Goal: Task Accomplishment & Management: Manage account settings

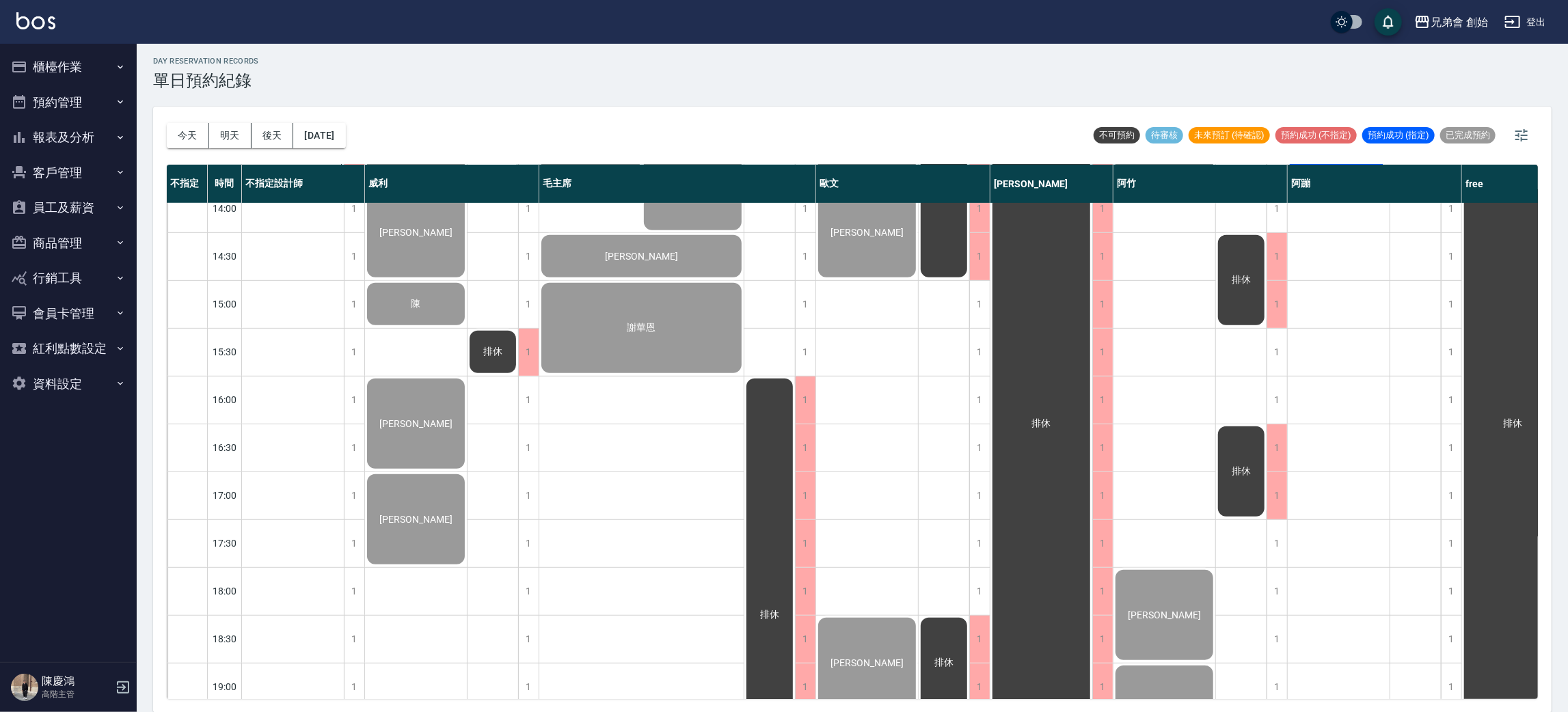
scroll to position [86, 0]
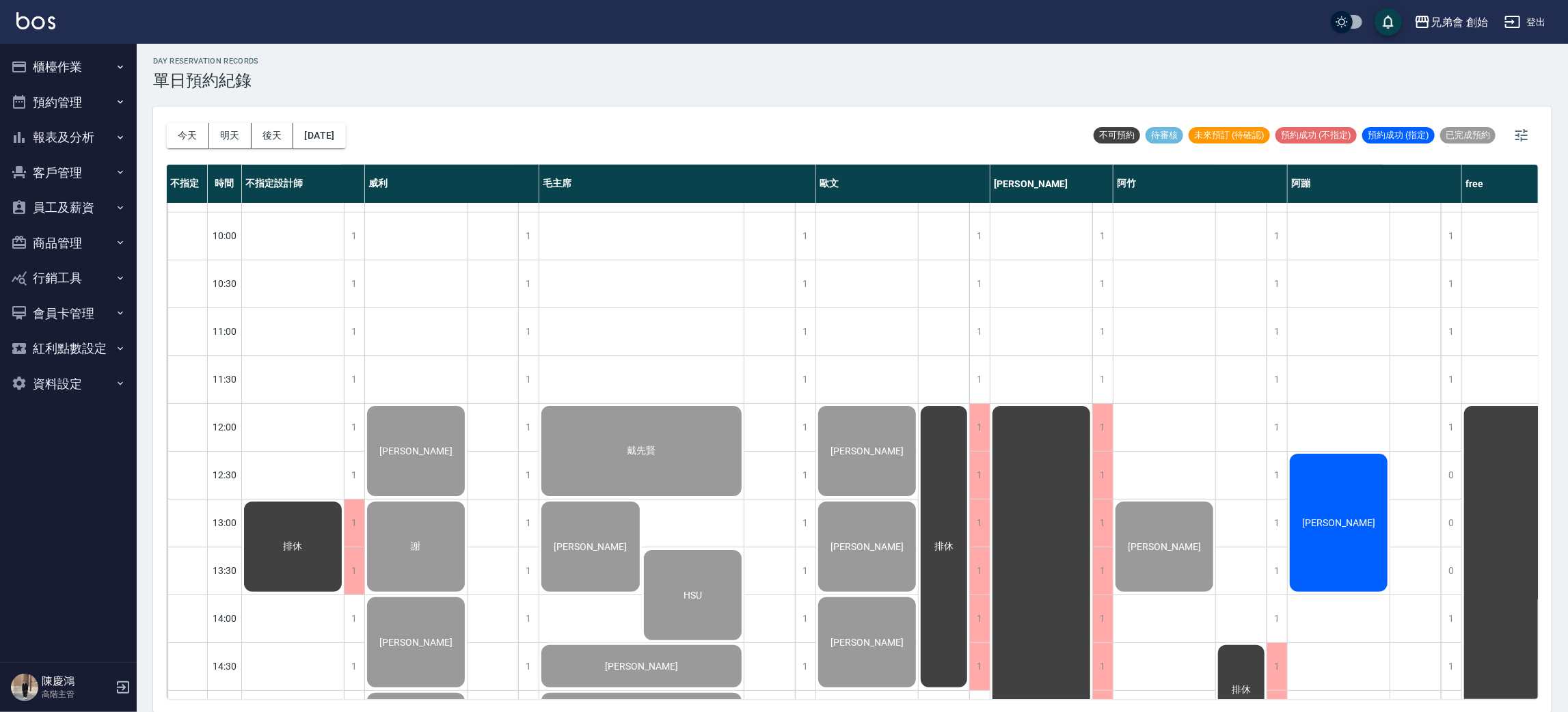
click at [1345, 536] on div "李彥霖" at bounding box center [1338, 523] width 102 height 142
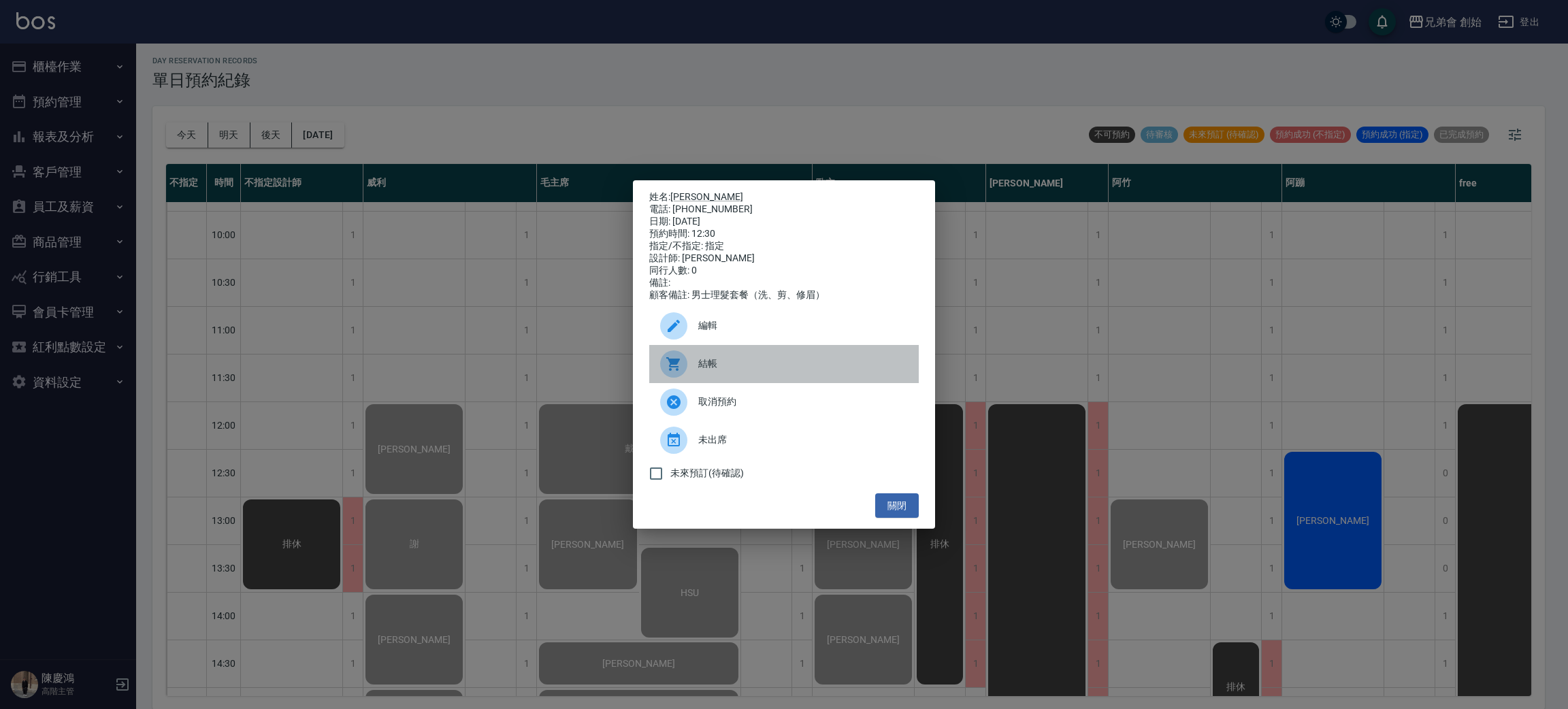
click at [885, 383] on div "結帳" at bounding box center [784, 364] width 269 height 38
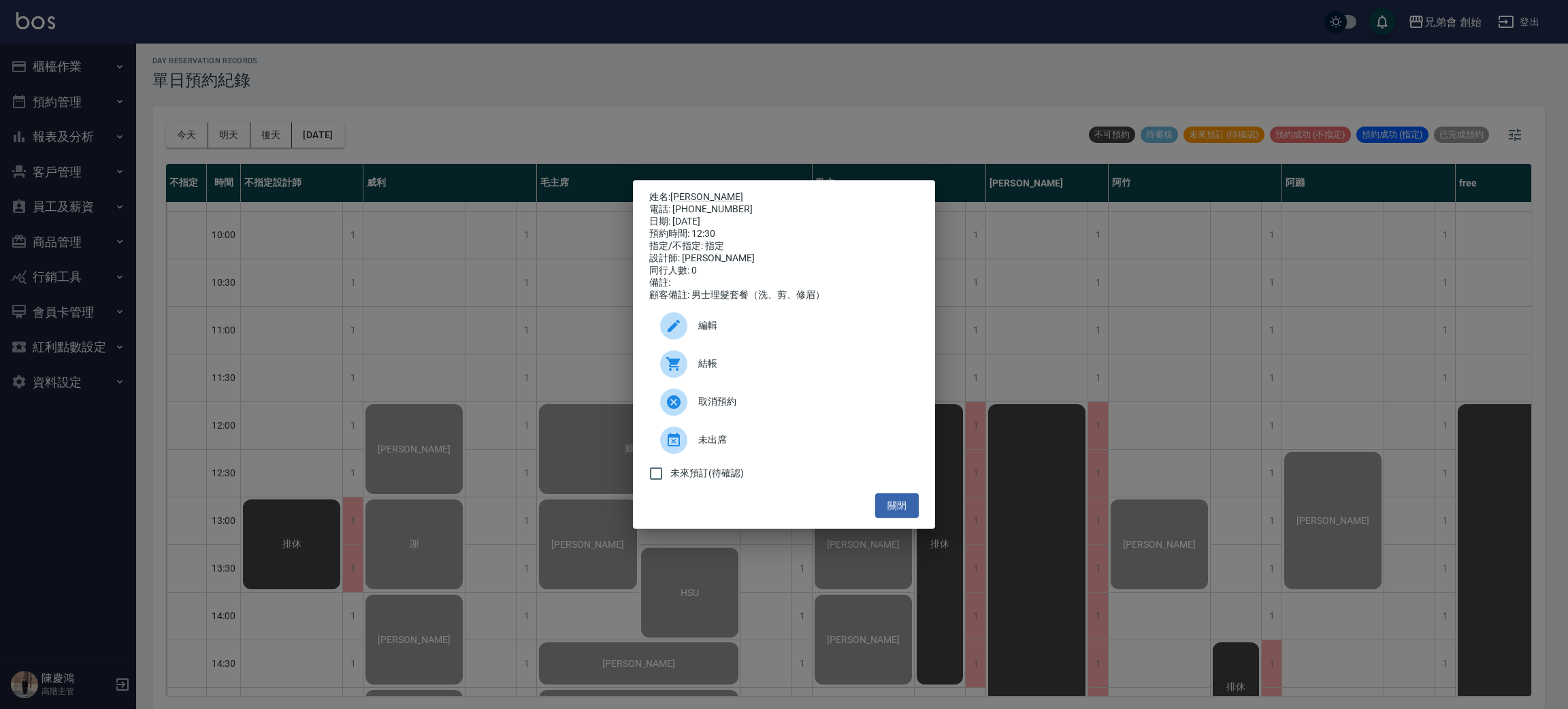
click at [692, 61] on div "姓名: 李彥霖 電話: 0912899541 日期: 2025/09/21 預約時間: 12:30 指定/不指定: 指定 設計師: 阿蹦 同行人數: 0 備註…" at bounding box center [784, 354] width 1568 height 709
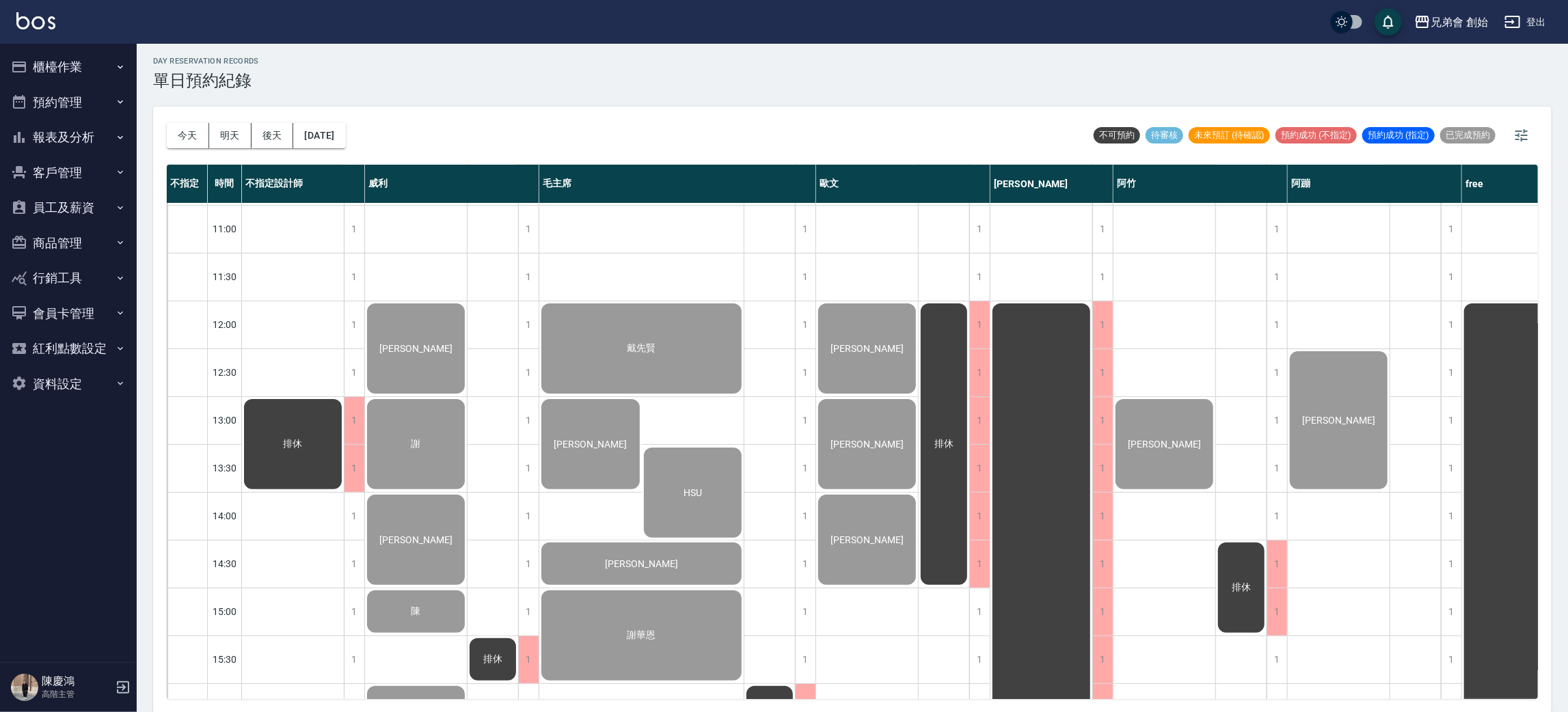
scroll to position [0, 0]
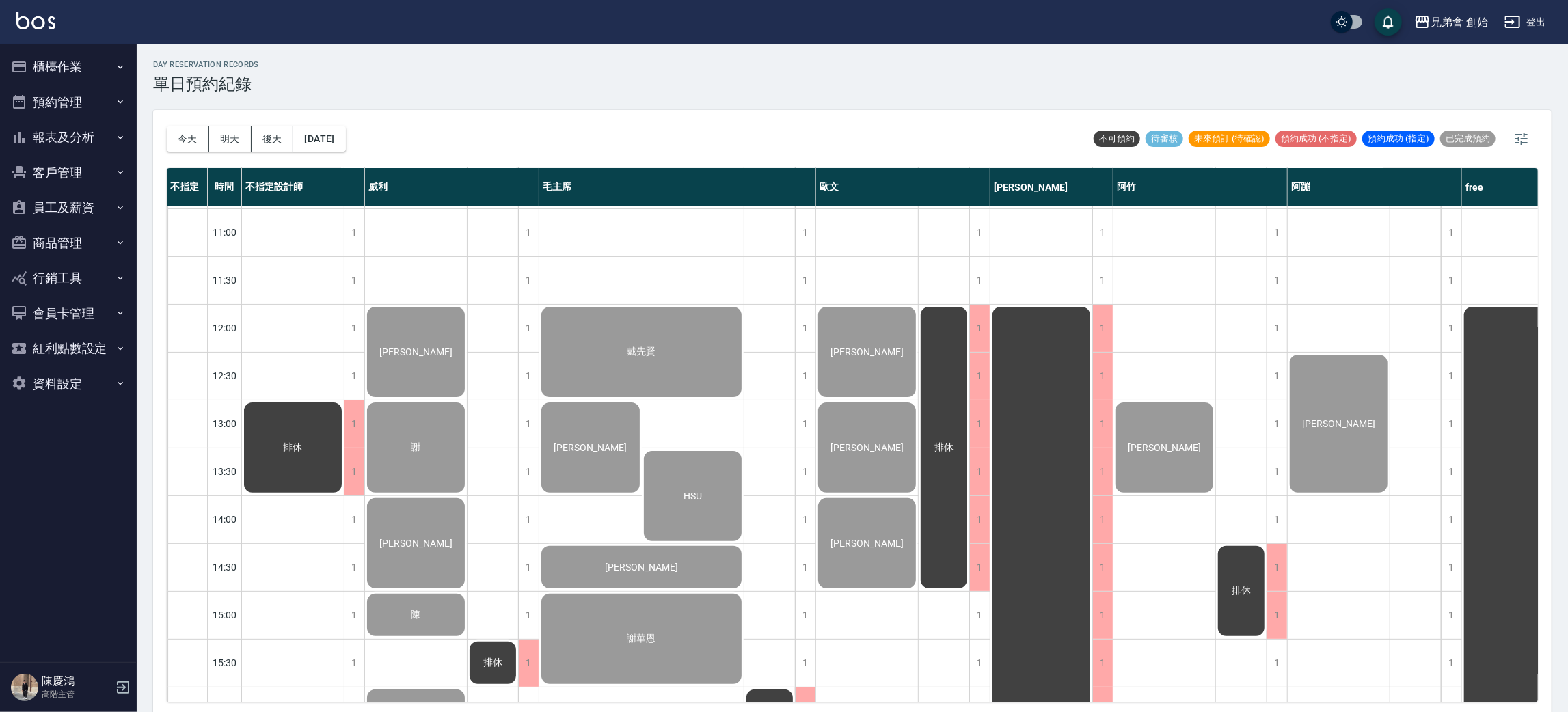
click at [458, 80] on div "day Reservation records 單日預約紀錄" at bounding box center [852, 76] width 1399 height 33
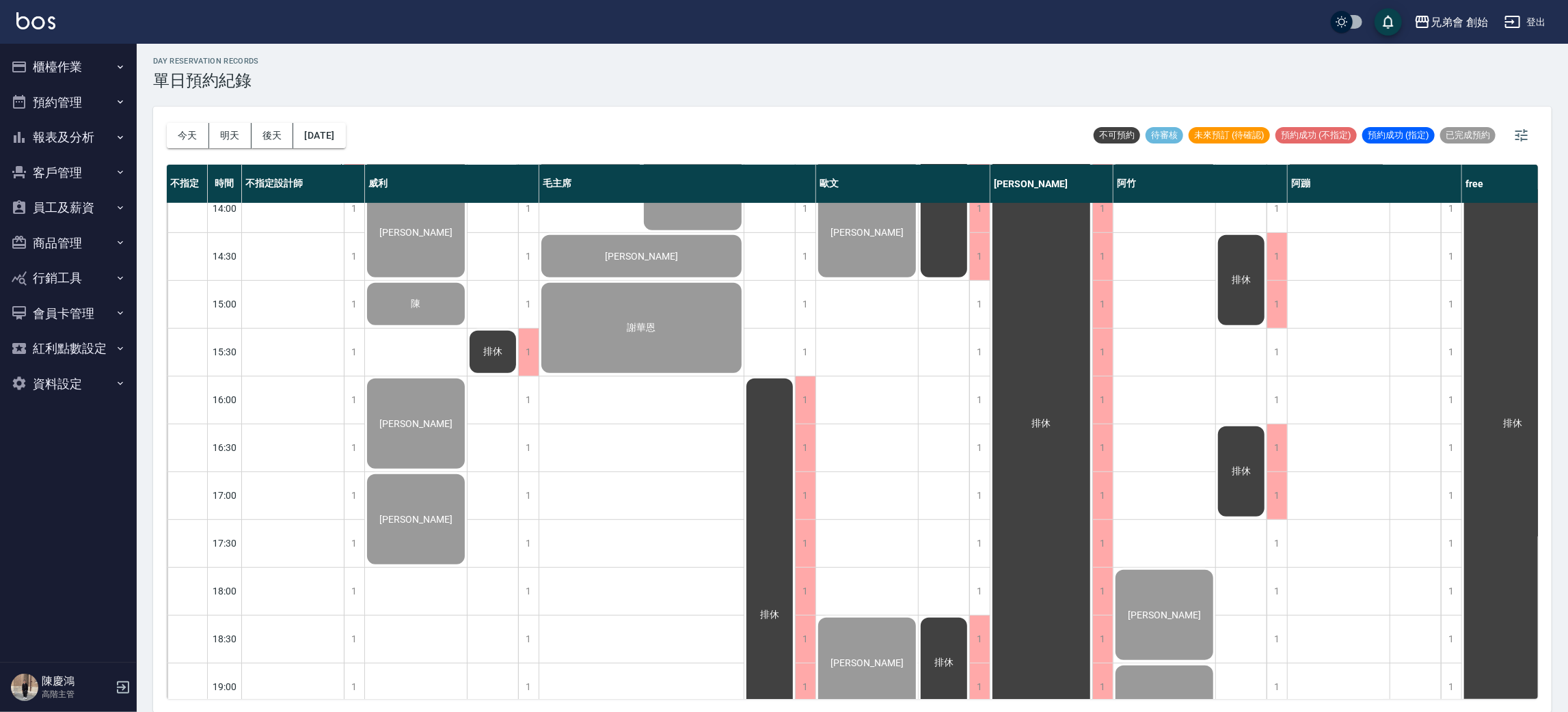
scroll to position [804, 0]
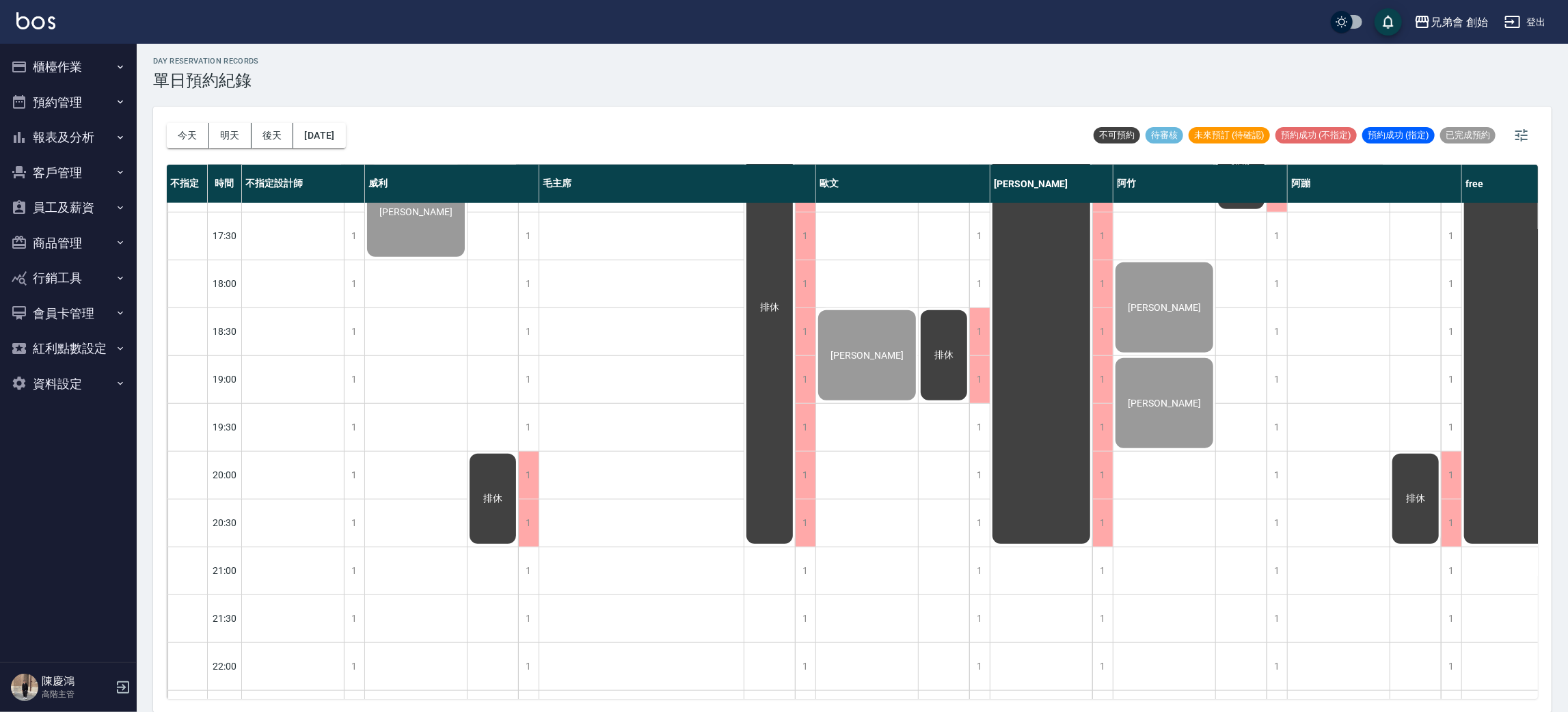
click at [97, 68] on button "櫃檯作業" at bounding box center [68, 67] width 126 height 36
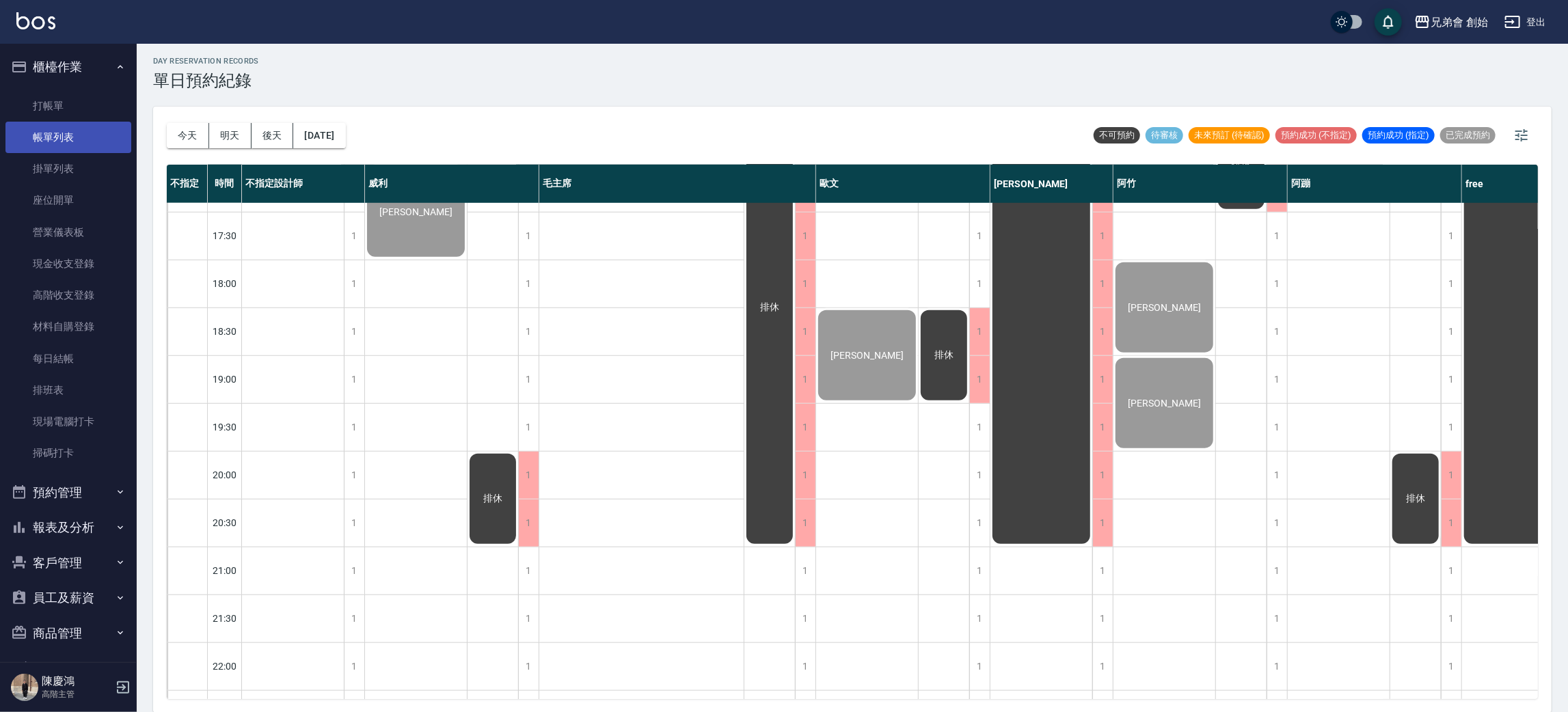
click at [80, 139] on link "帳單列表" at bounding box center [68, 137] width 126 height 32
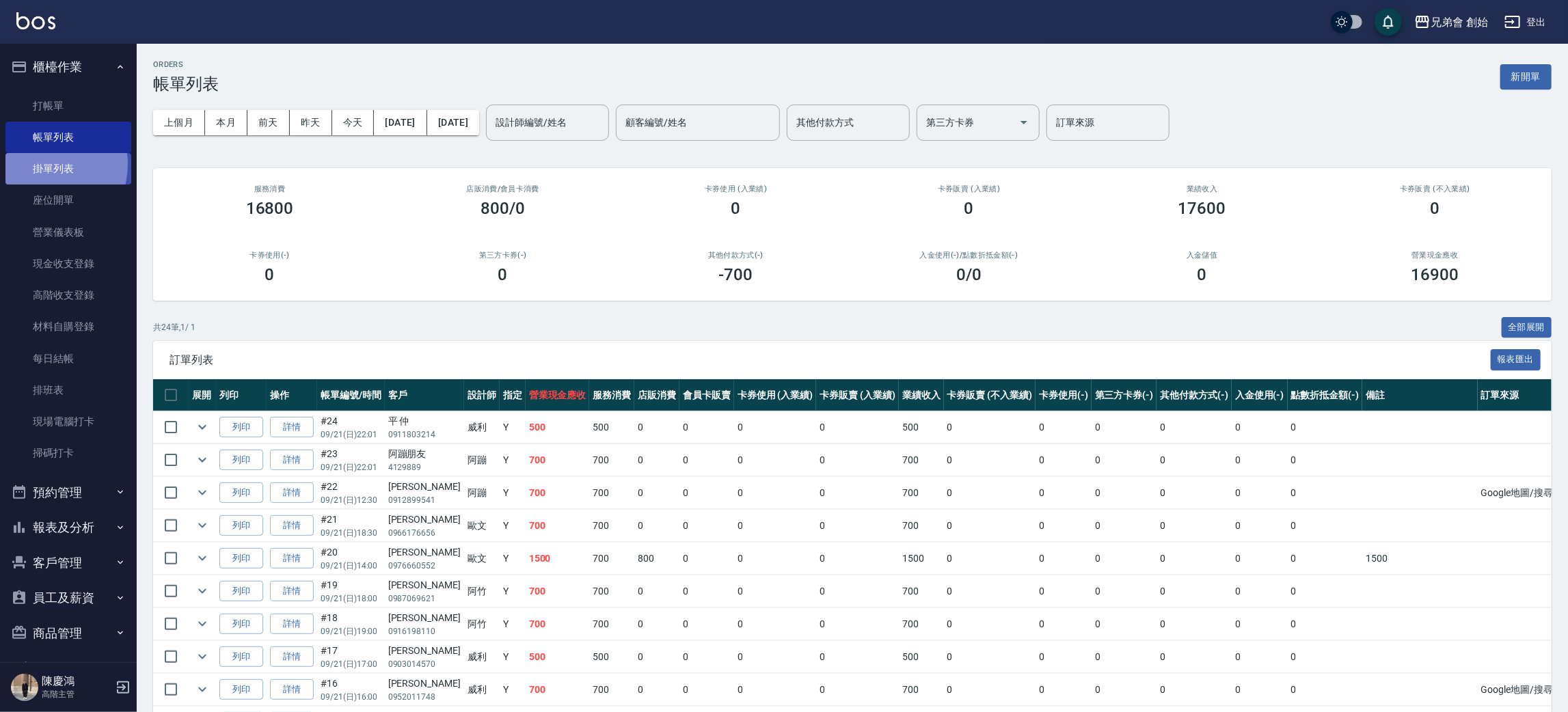
click at [39, 164] on link "掛單列表" at bounding box center [68, 169] width 126 height 32
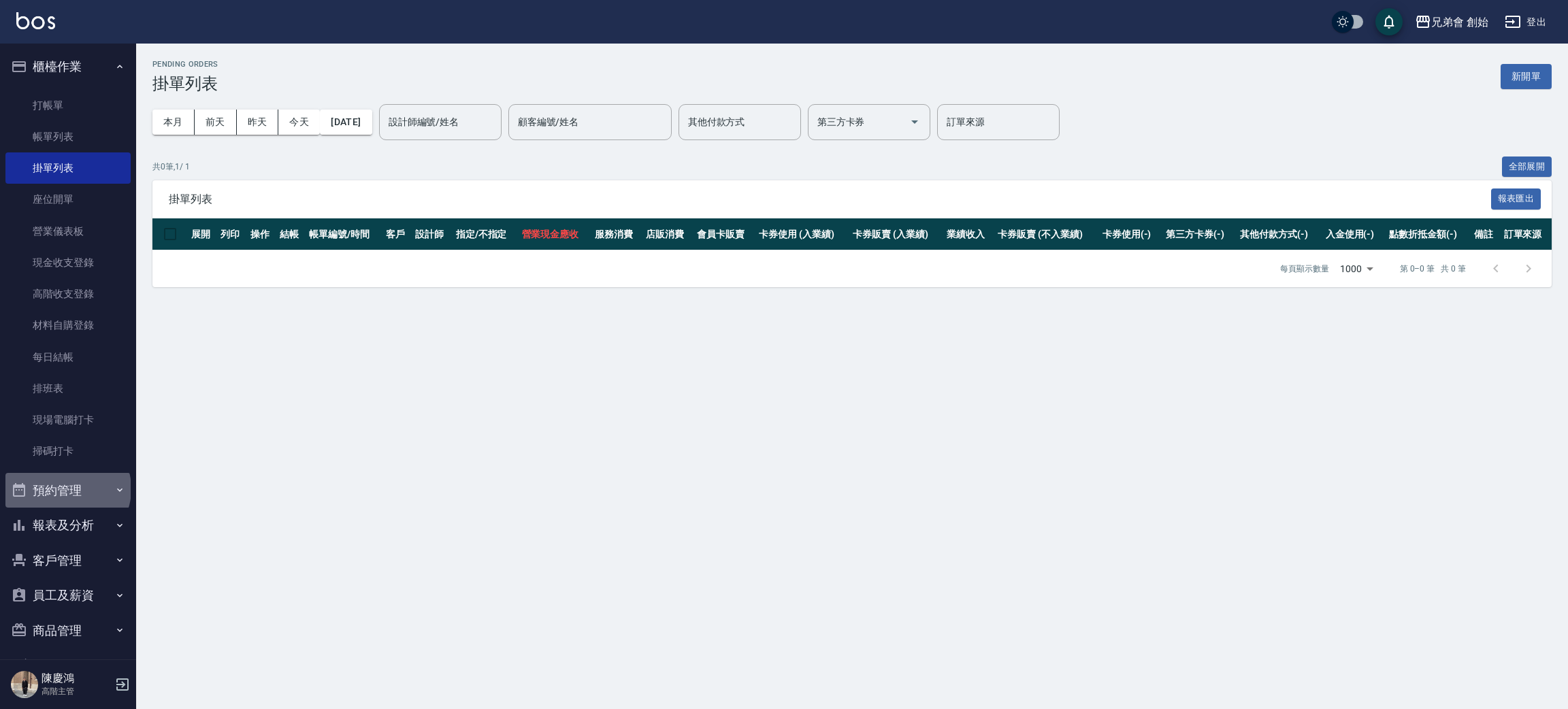
click at [66, 488] on button "預約管理" at bounding box center [67, 491] width 125 height 36
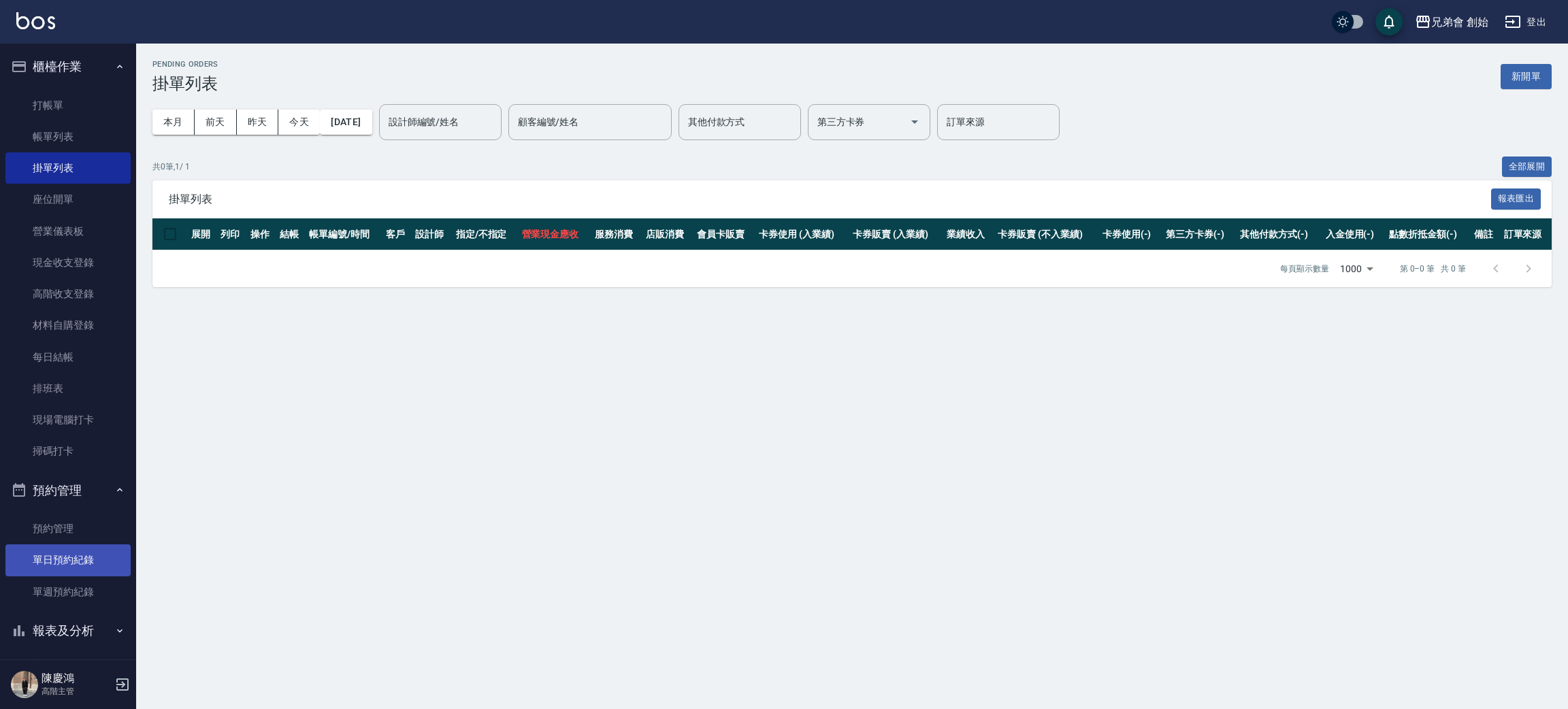
click at [68, 553] on link "單日預約紀錄" at bounding box center [67, 560] width 125 height 32
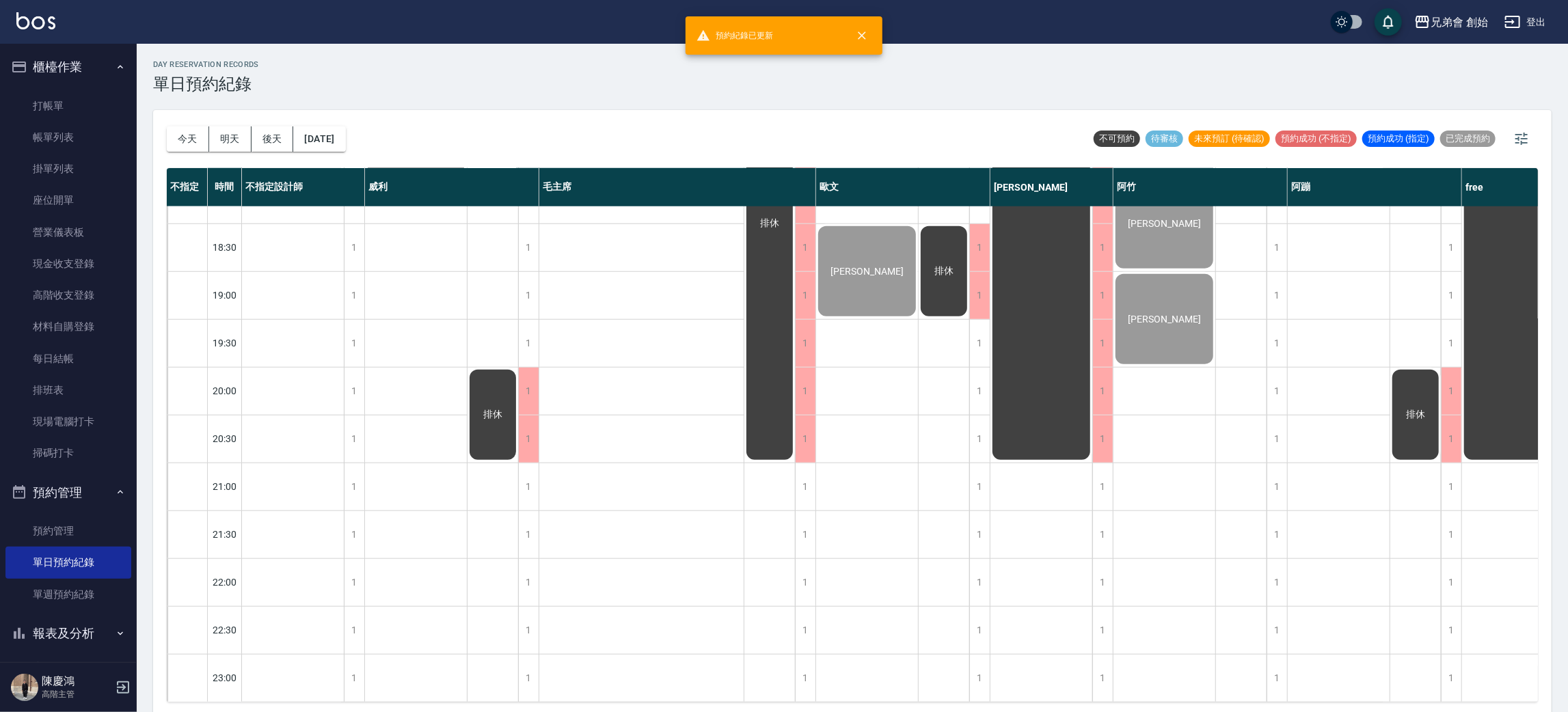
scroll to position [599, 0]
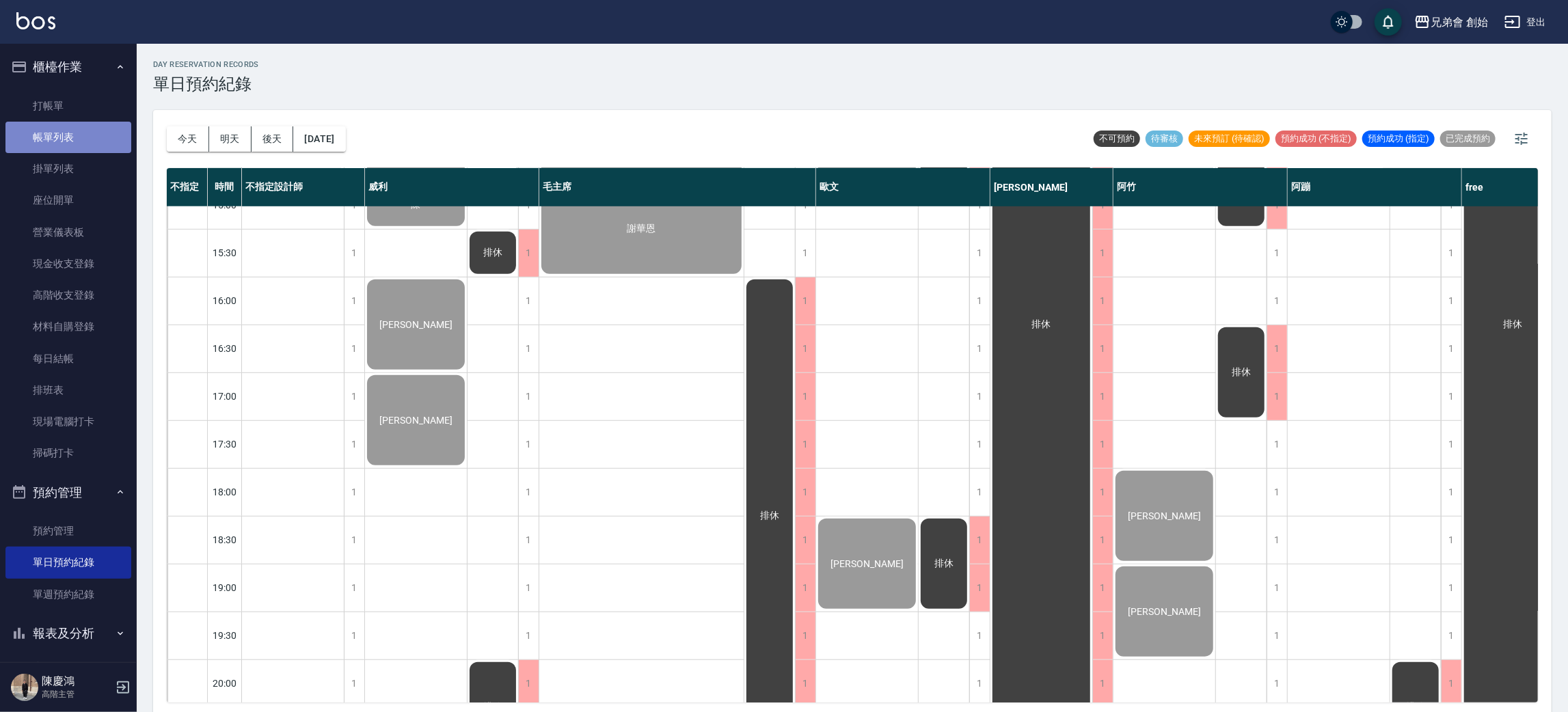
click at [74, 145] on link "帳單列表" at bounding box center [68, 137] width 126 height 32
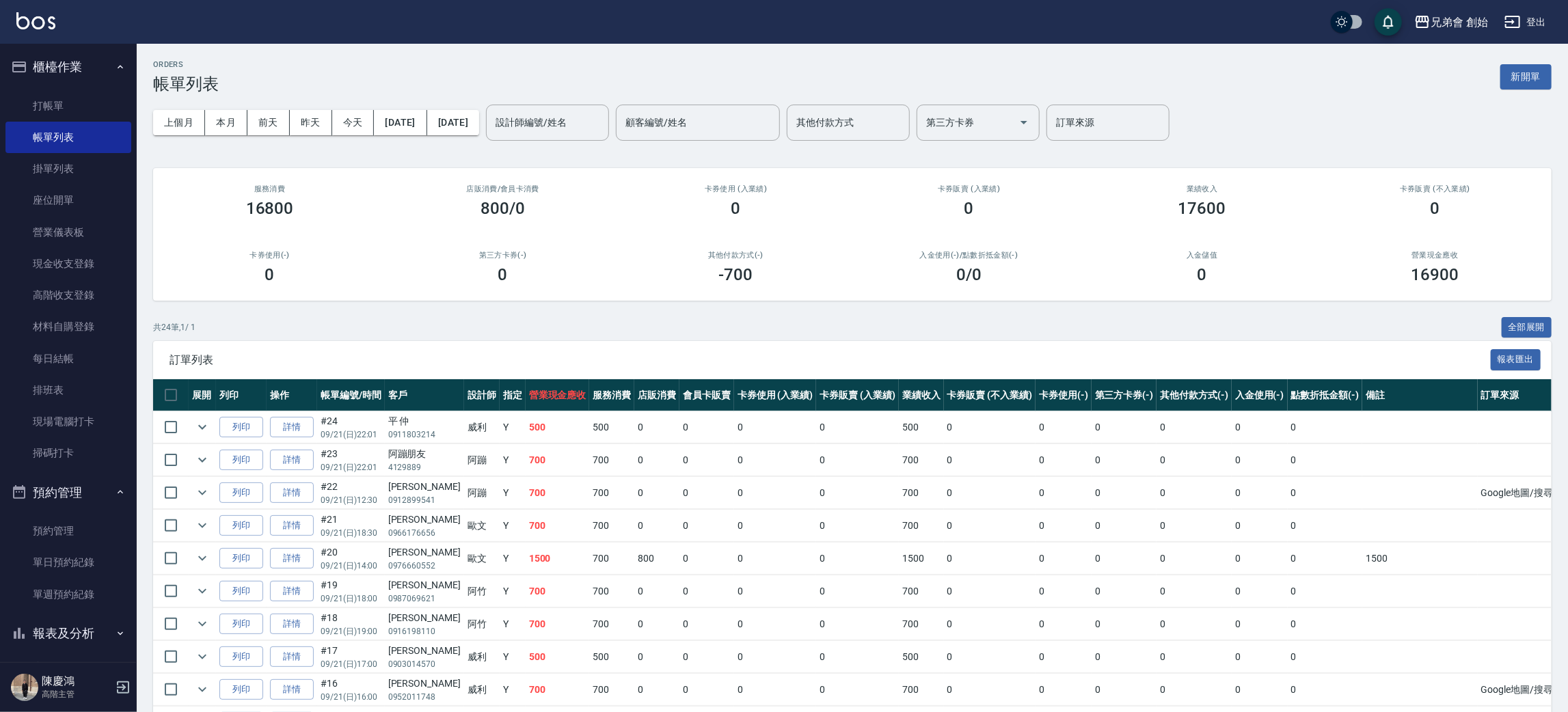
click at [440, 343] on div "訂單列表 報表匯出" at bounding box center [852, 359] width 1399 height 38
click at [584, 124] on input "設計師編號/姓名" at bounding box center [547, 122] width 110 height 24
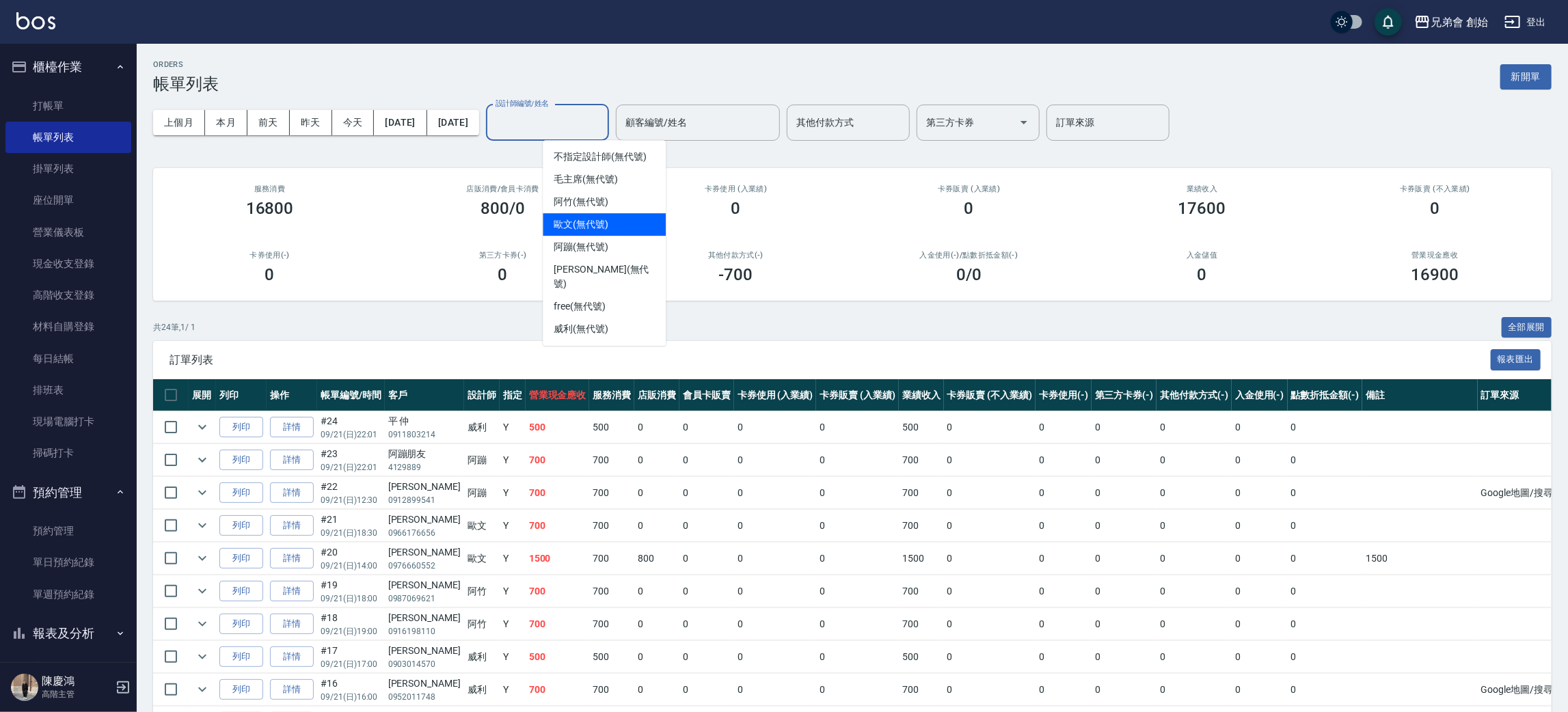
click at [606, 233] on div "歐文 (無代號)" at bounding box center [604, 224] width 123 height 22
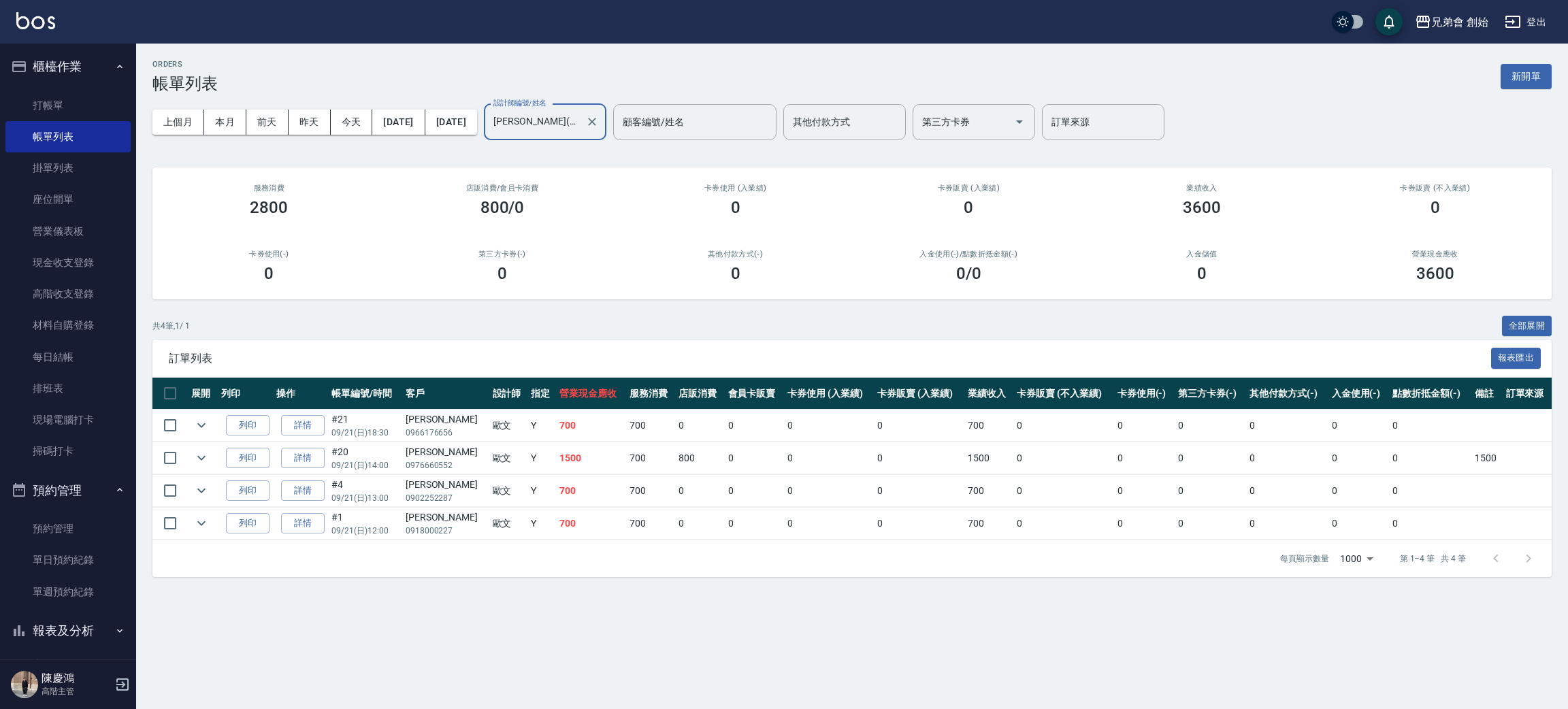
click at [579, 123] on input "歐文(無代號)" at bounding box center [534, 122] width 89 height 24
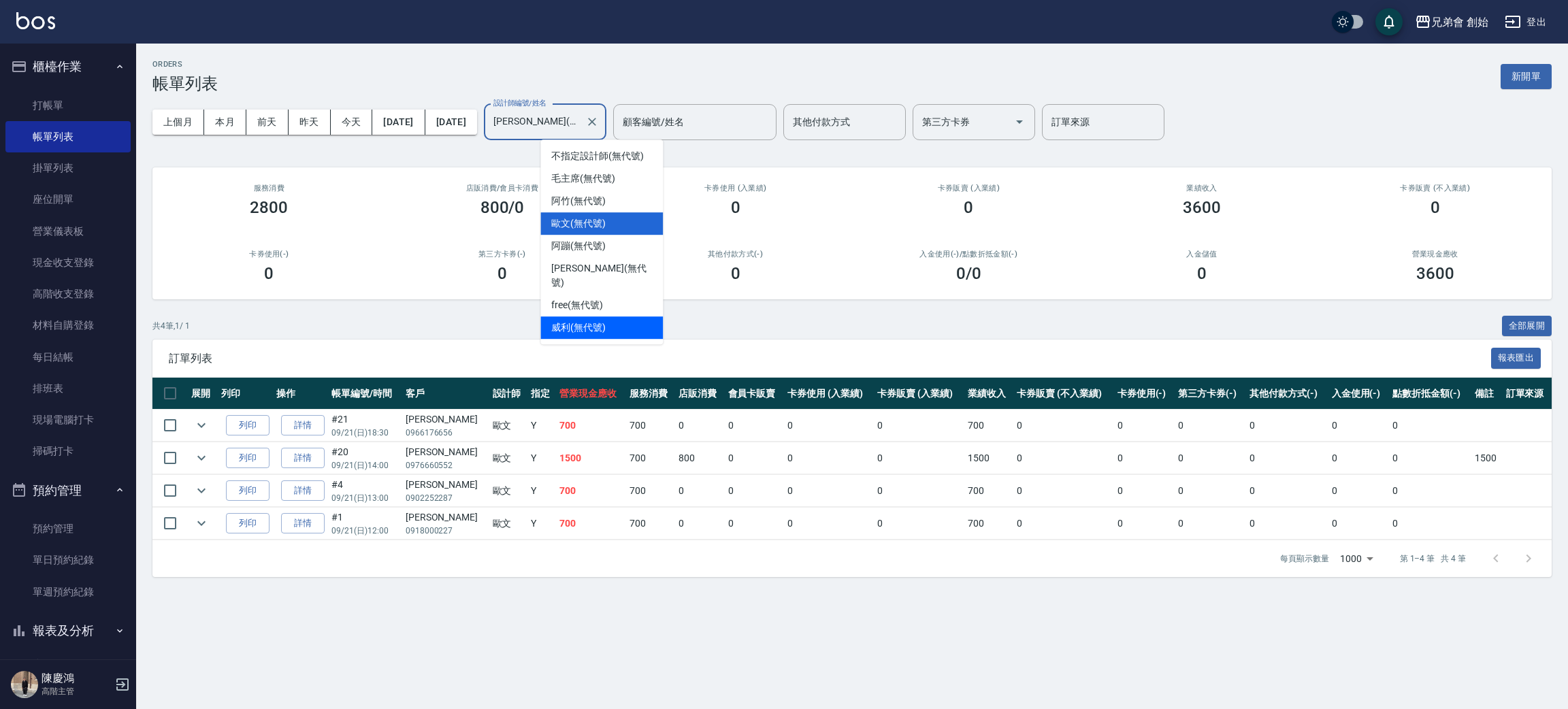
click at [610, 316] on div "威利 (無代號)" at bounding box center [602, 327] width 123 height 22
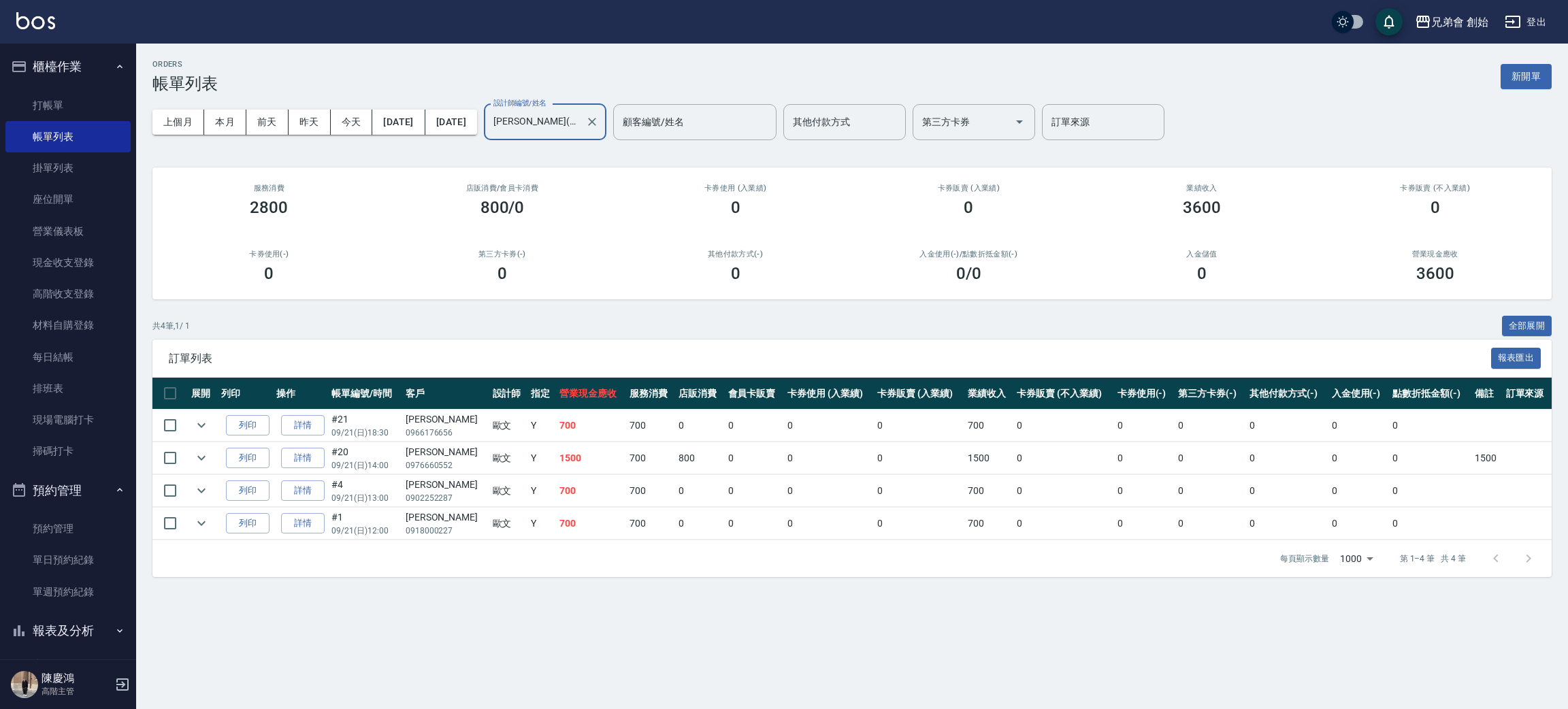
type input "威利(無代號)"
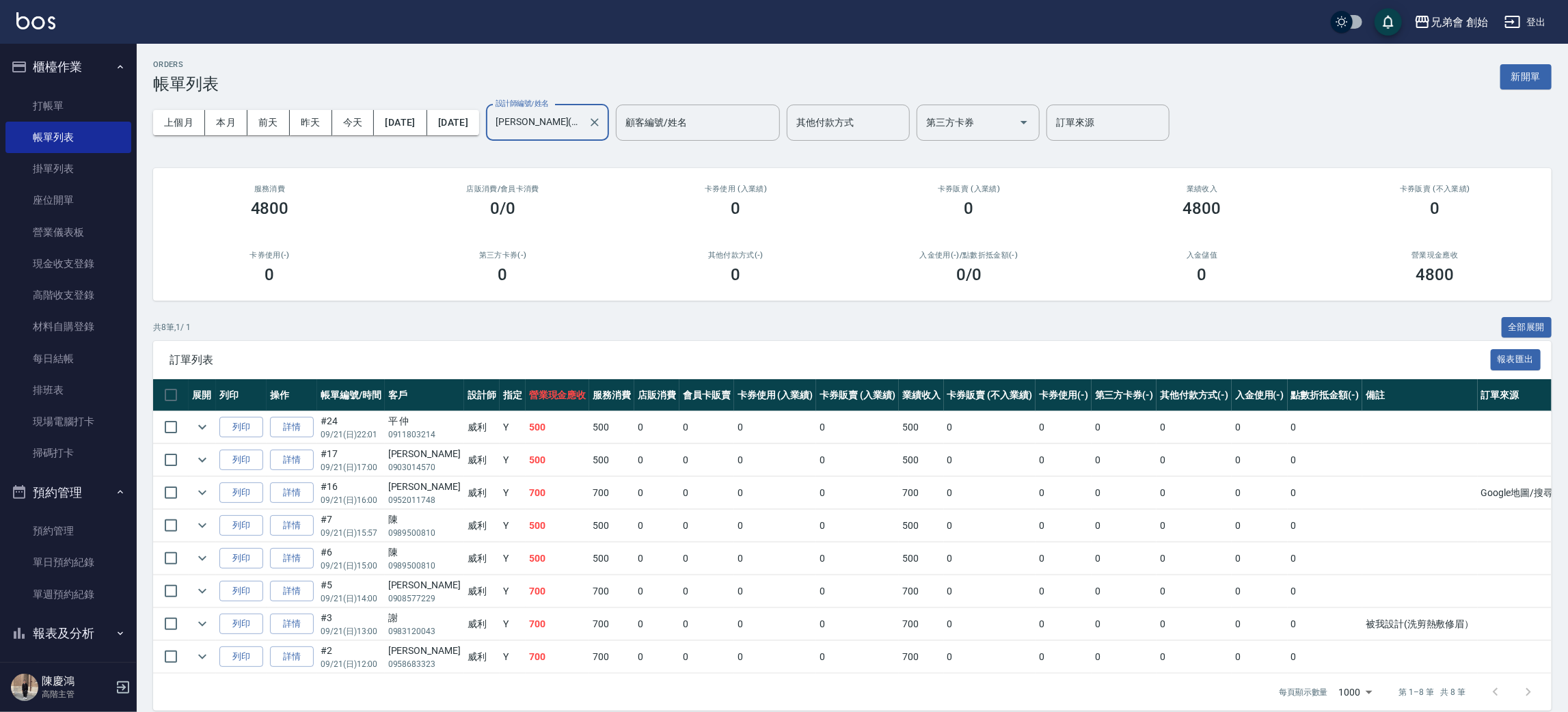
scroll to position [32, 0]
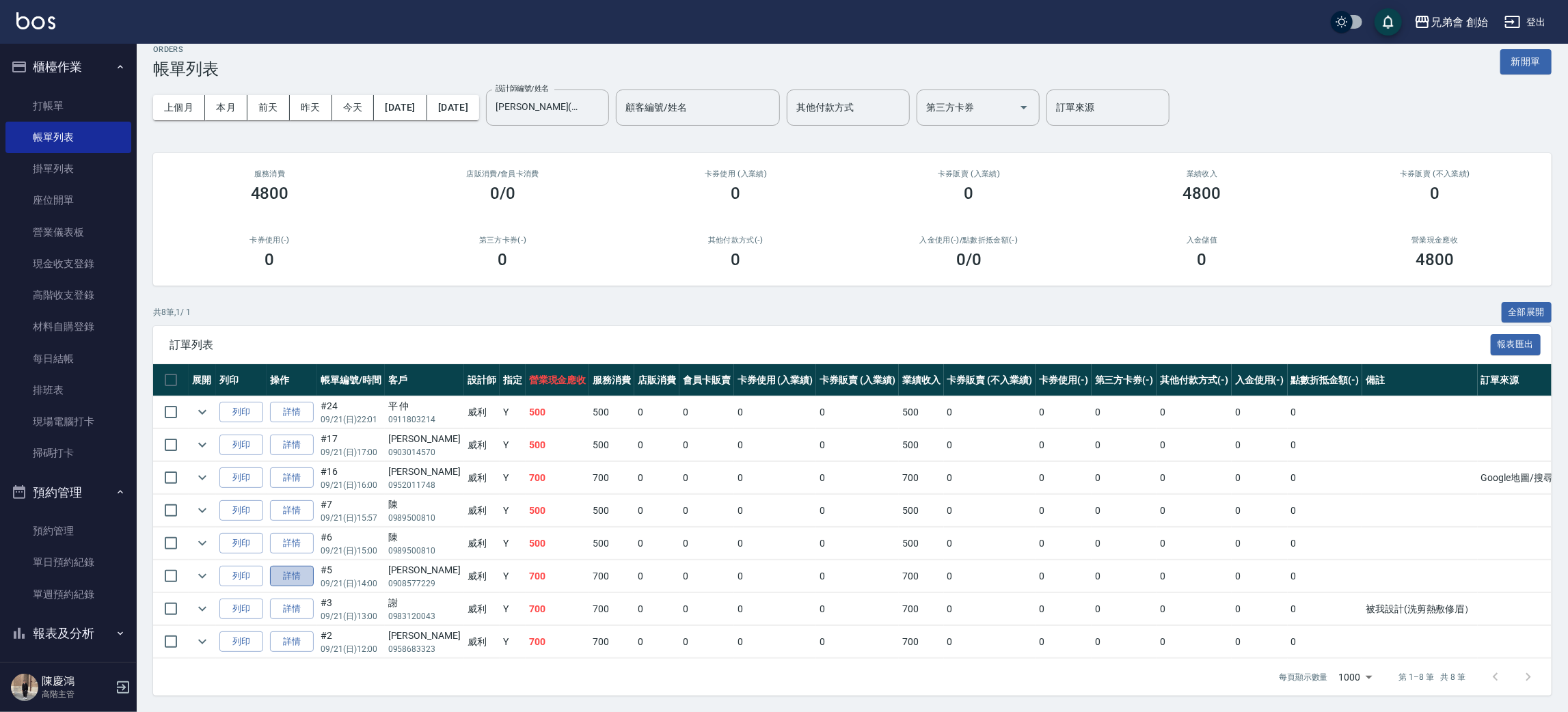
click at [280, 566] on link "詳情" at bounding box center [291, 576] width 44 height 21
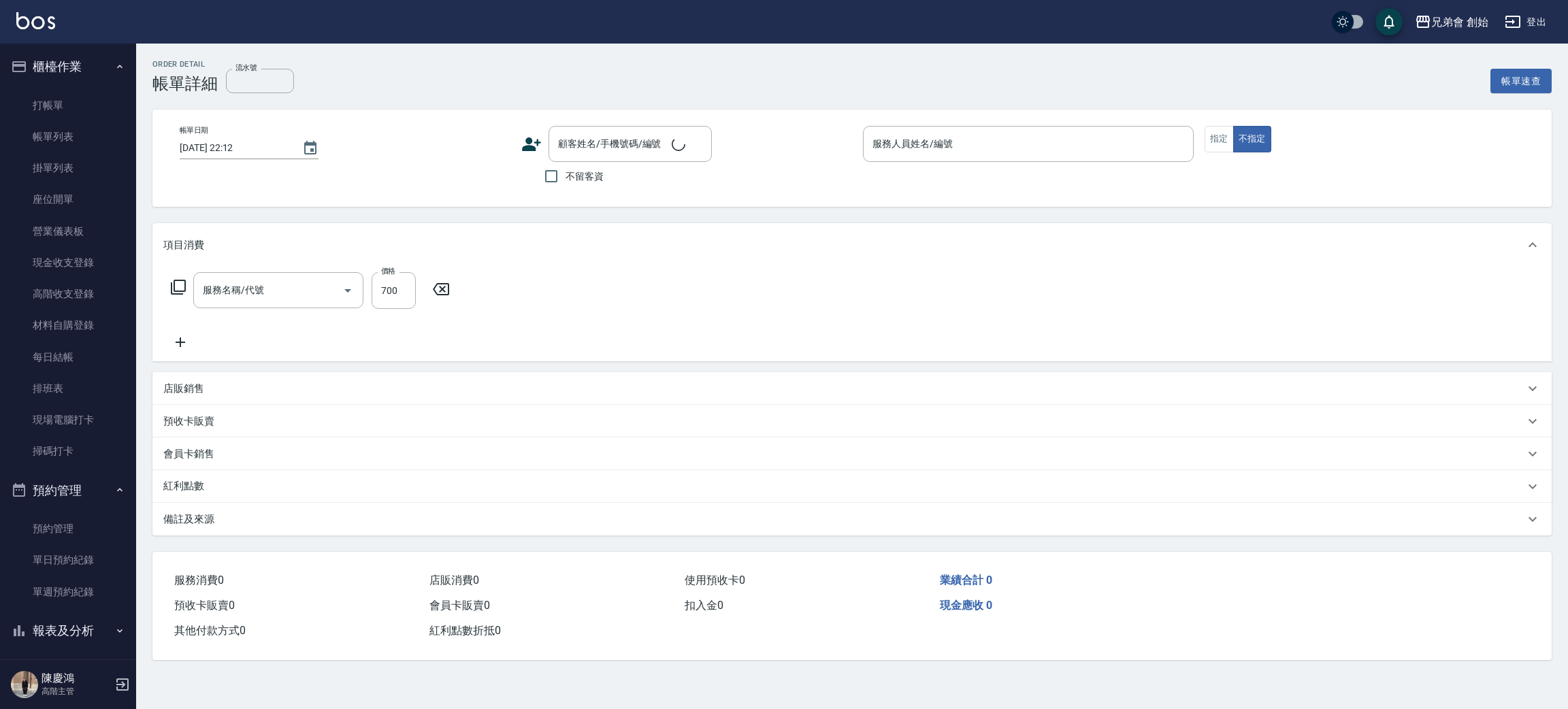
type input "剪髮(A01)"
type input "2025/09/21 14:00"
type input "威利(無代號)"
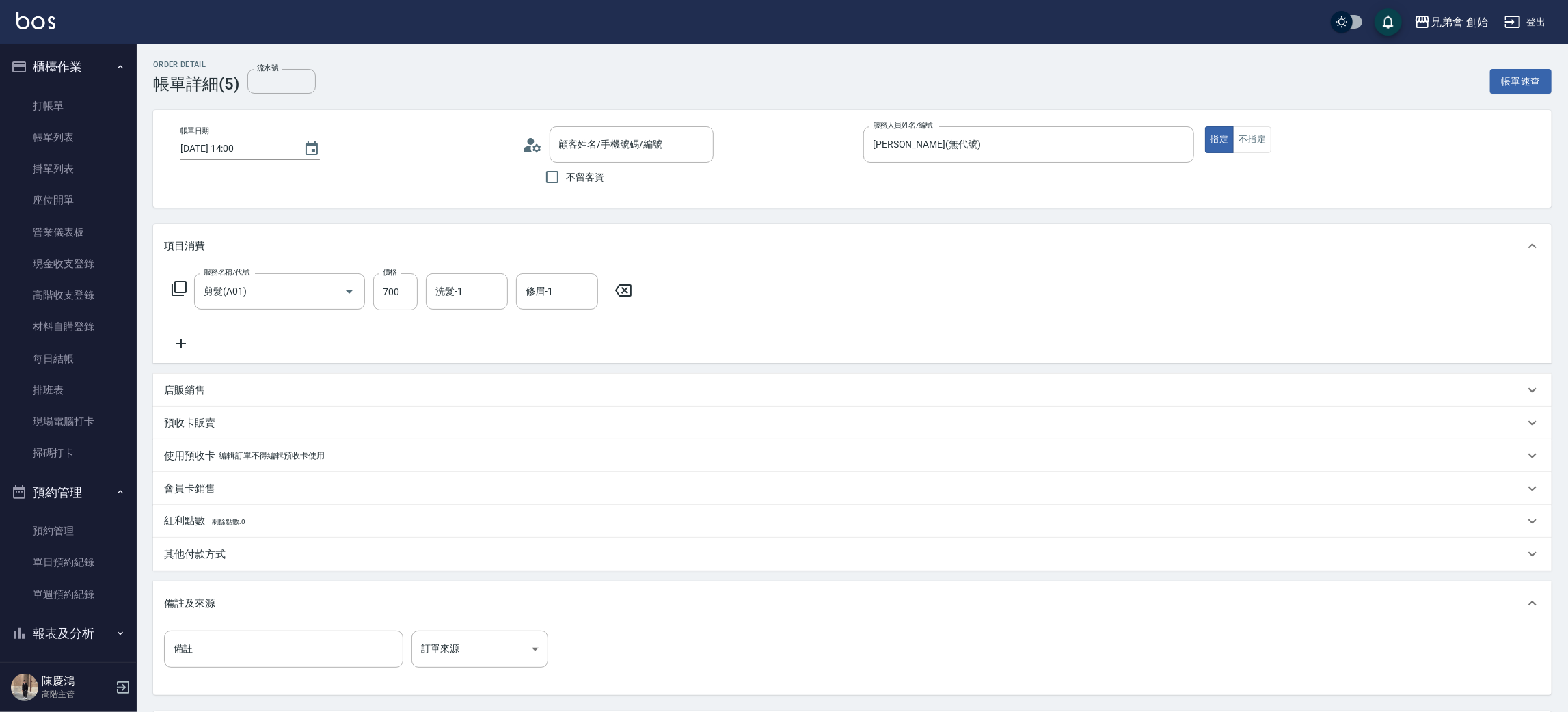
type input "康博翔/0908577229/null"
click at [245, 544] on div "其他付款方式" at bounding box center [852, 554] width 1399 height 33
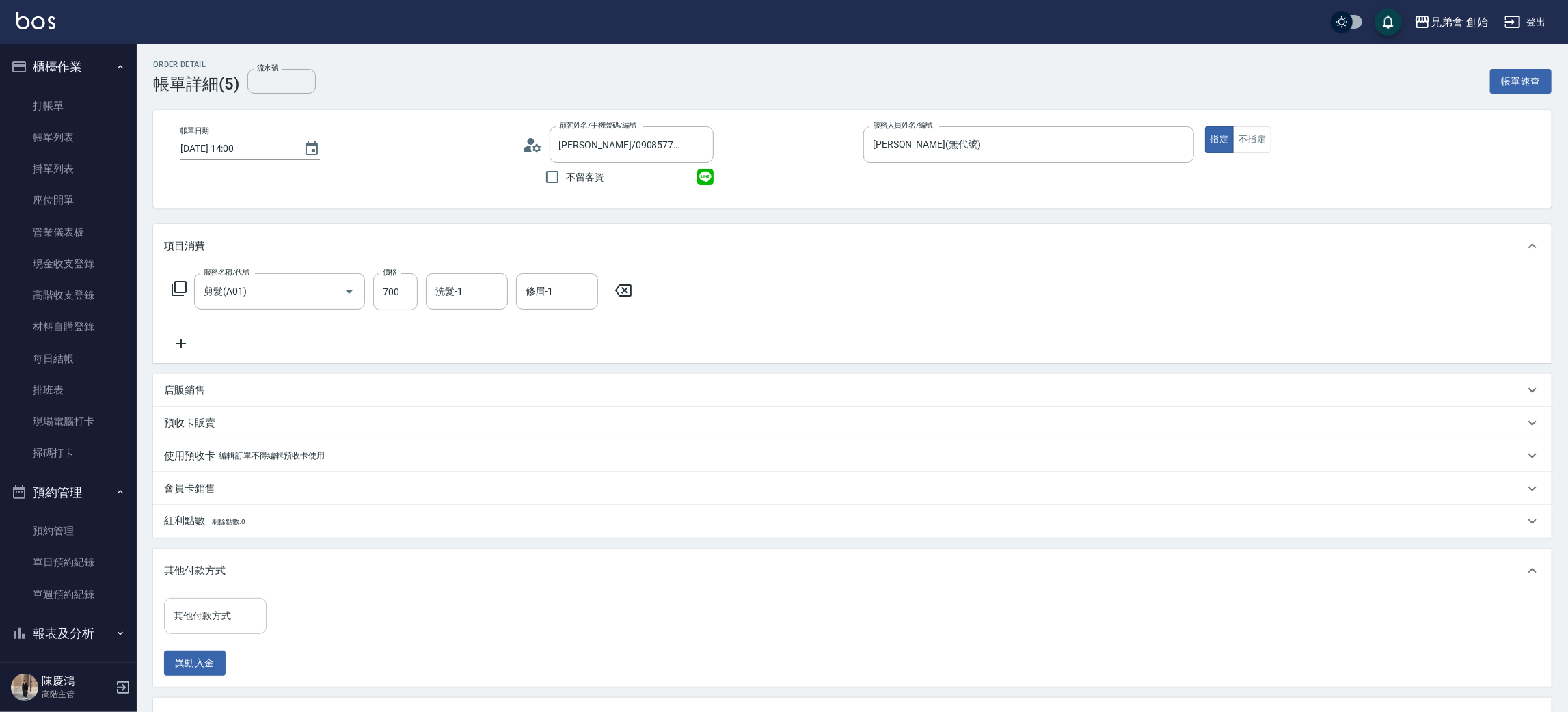
click at [235, 615] on input "其他付款方式" at bounding box center [215, 616] width 90 height 24
drag, startPoint x: 227, startPoint y: 541, endPoint x: 419, endPoint y: 577, distance: 195.3
click at [231, 541] on span "轉帳" at bounding box center [216, 536] width 103 height 22
type input "轉帳"
drag, startPoint x: 324, startPoint y: 611, endPoint x: 322, endPoint y: 590, distance: 21.1
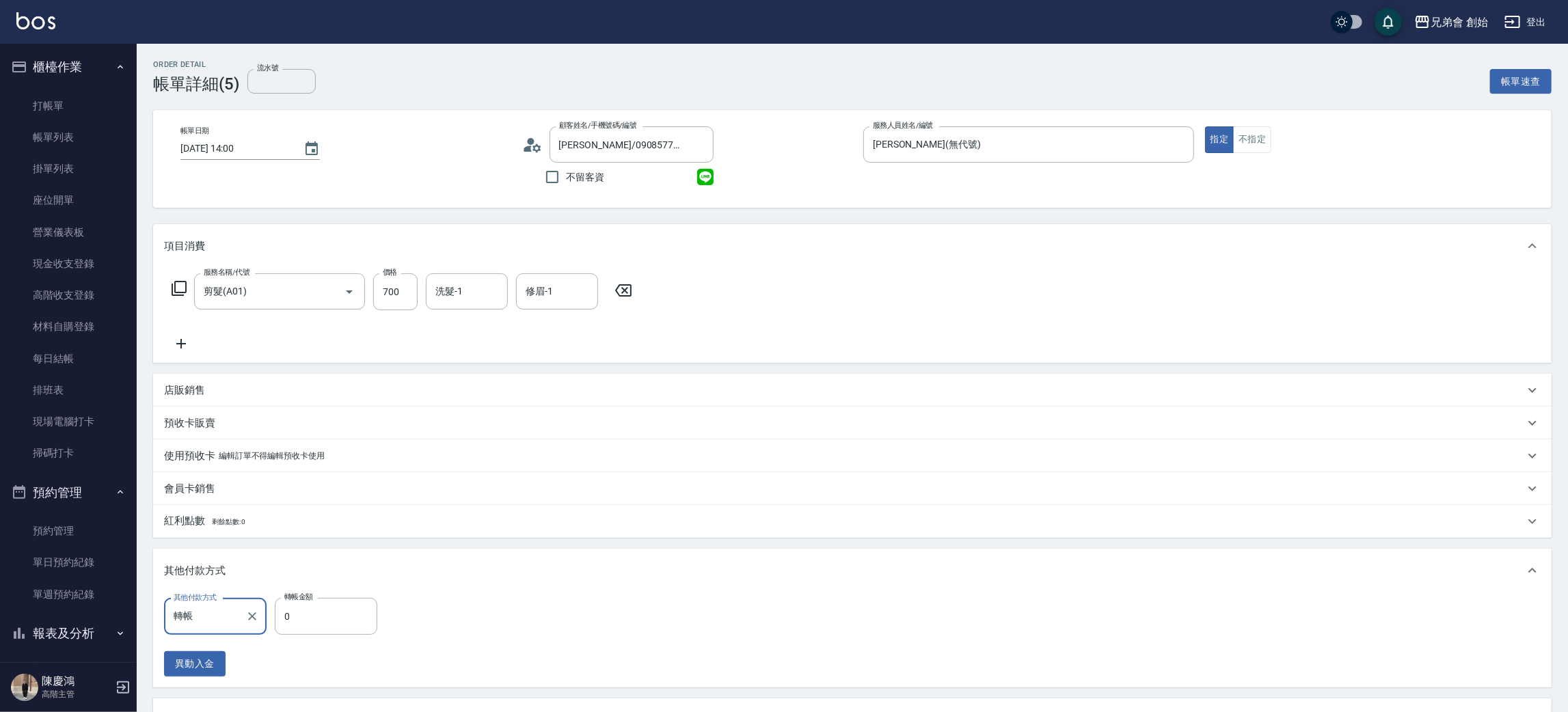
click at [324, 610] on input "0" at bounding box center [326, 616] width 103 height 37
type input "700"
click at [1100, 620] on div "其他付款方式 轉帳 其他付款方式 轉帳金額 700 轉帳金額 異動入金" at bounding box center [852, 638] width 1376 height 79
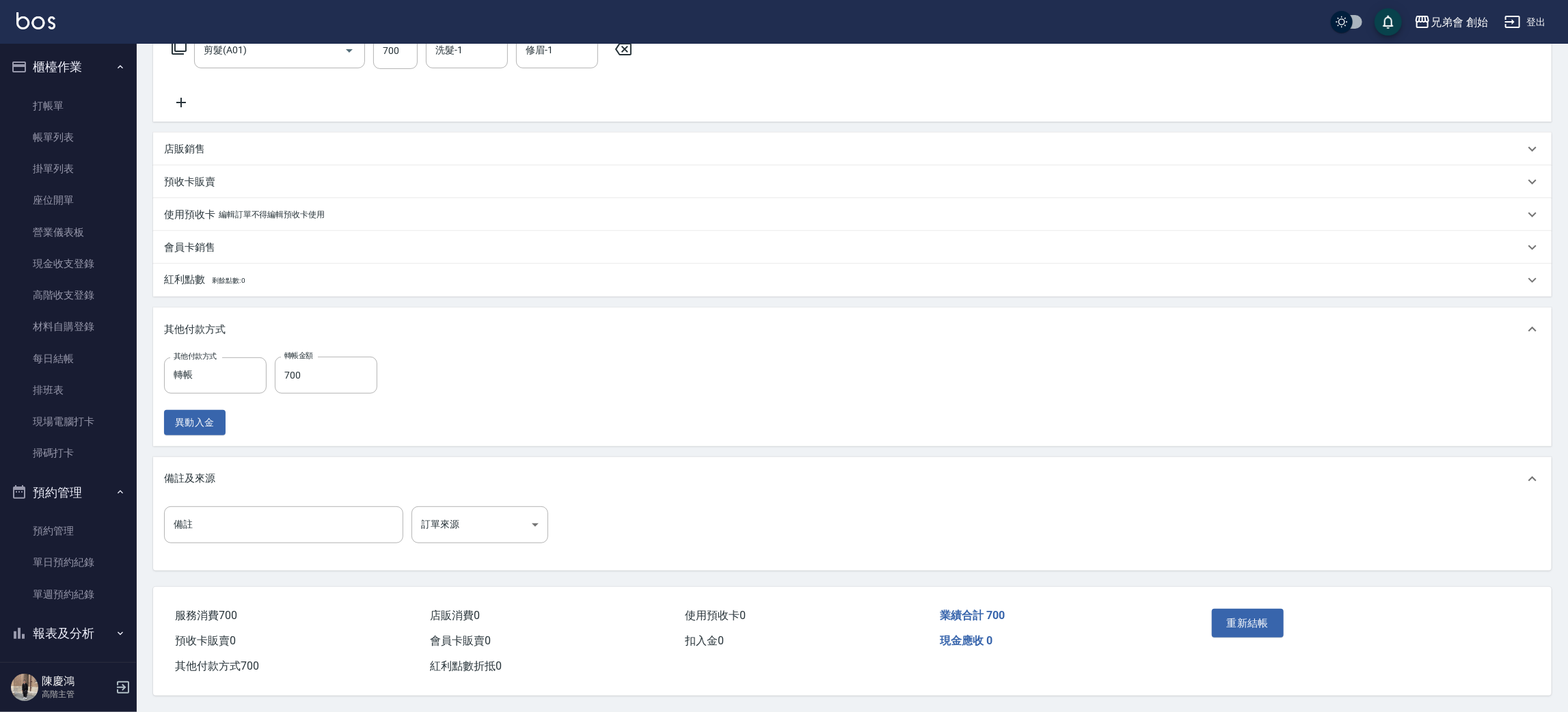
click at [1277, 627] on button "重新結帳" at bounding box center [1248, 623] width 73 height 29
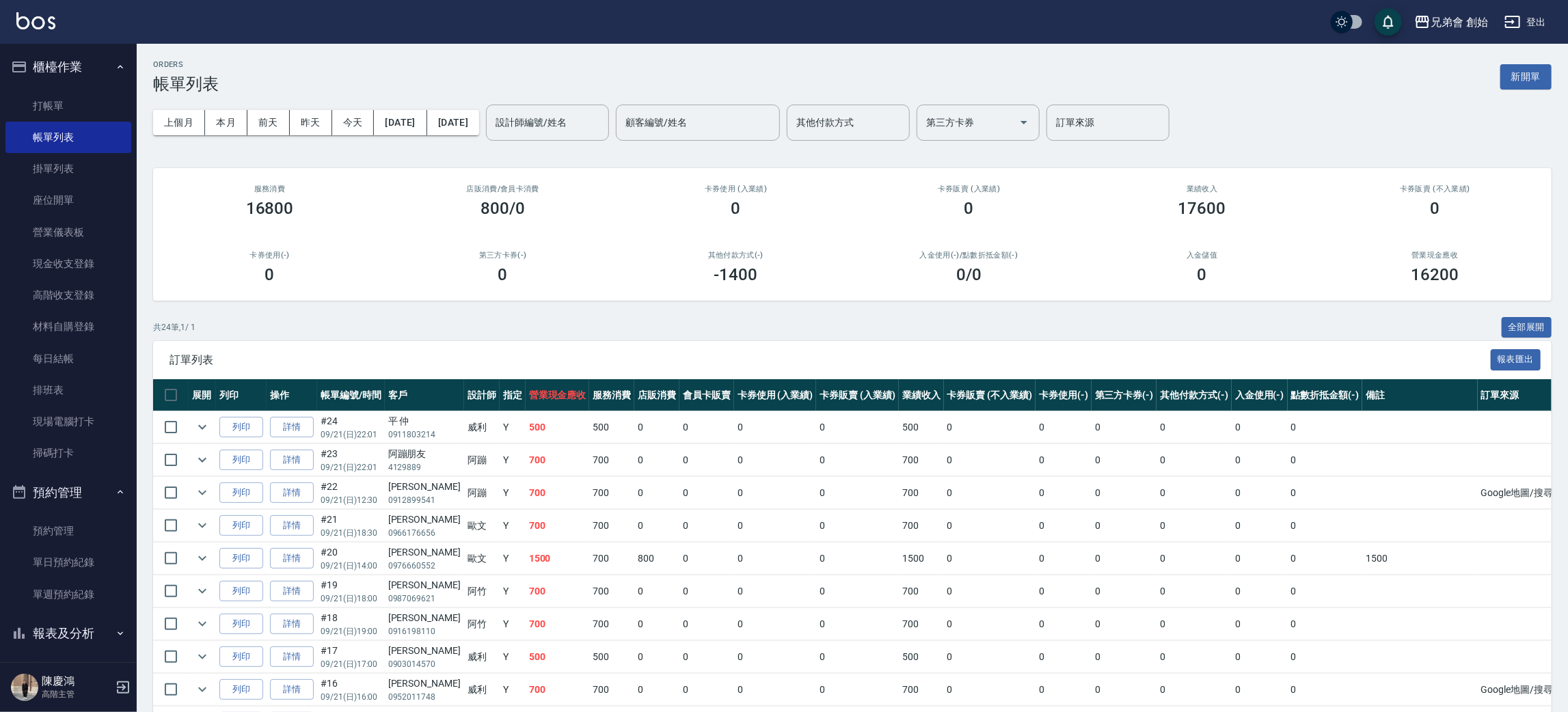
click at [577, 168] on div "店販消費 /會員卡消費 800/0" at bounding box center [502, 200] width 233 height 66
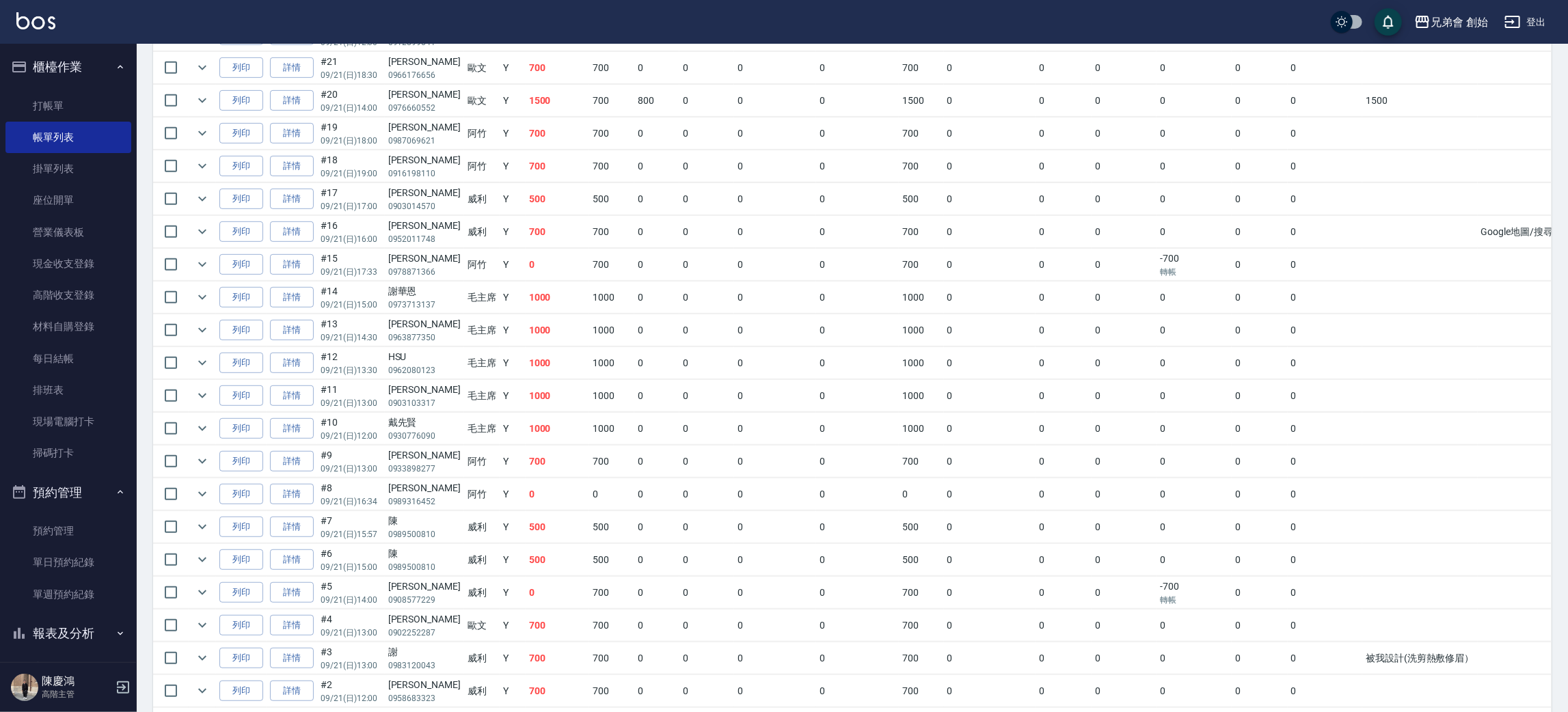
scroll to position [561, 0]
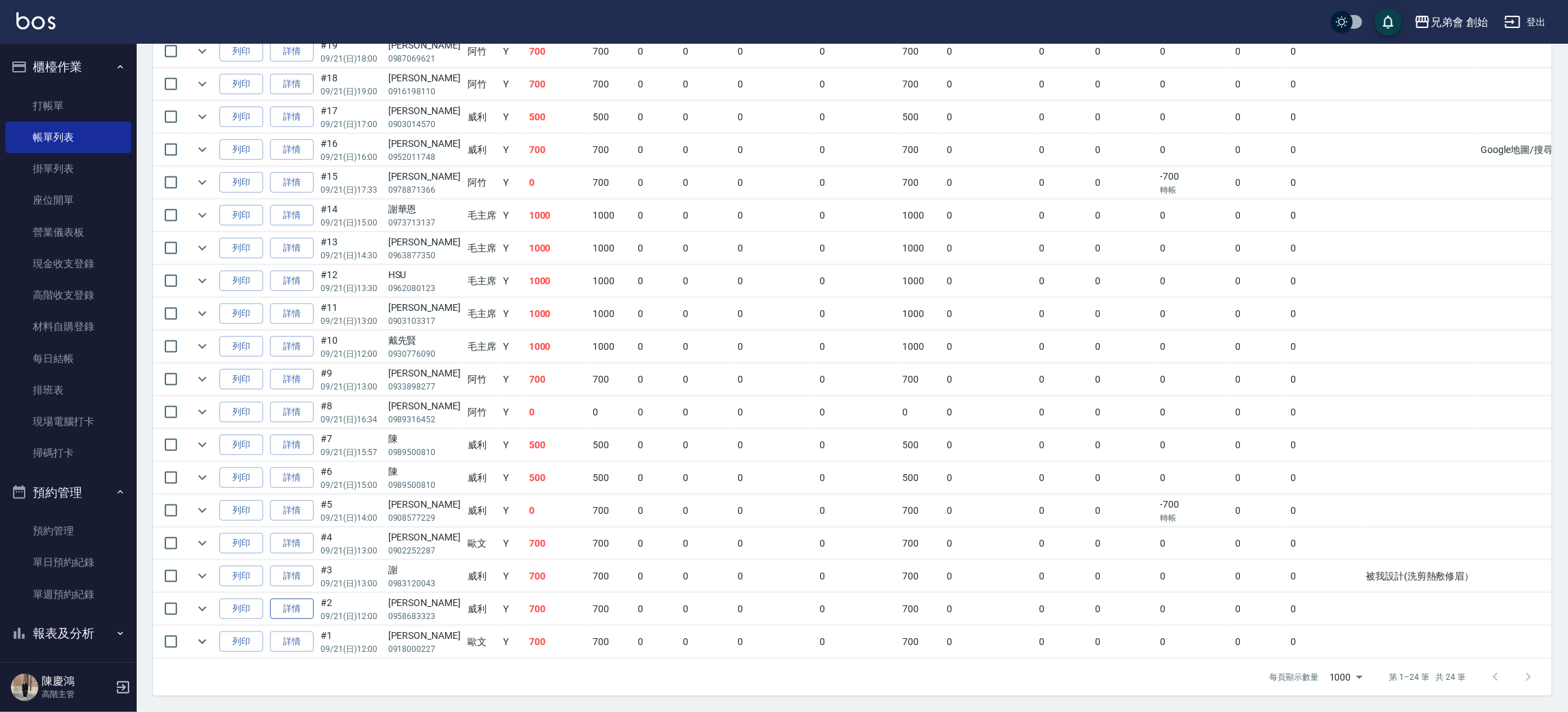
click at [285, 602] on link "詳情" at bounding box center [291, 609] width 44 height 21
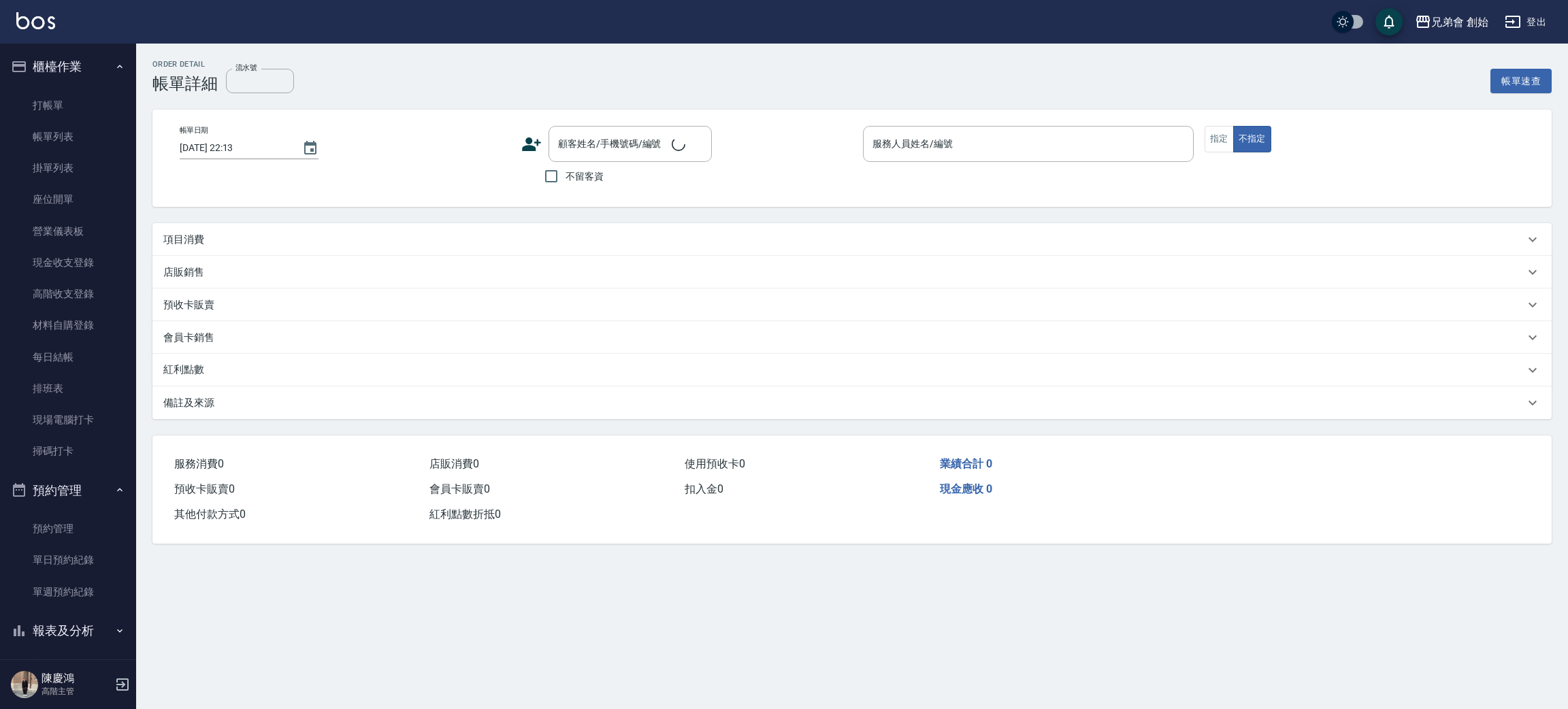
type input "2025/09/21 12:00"
type input "威利(無代號)"
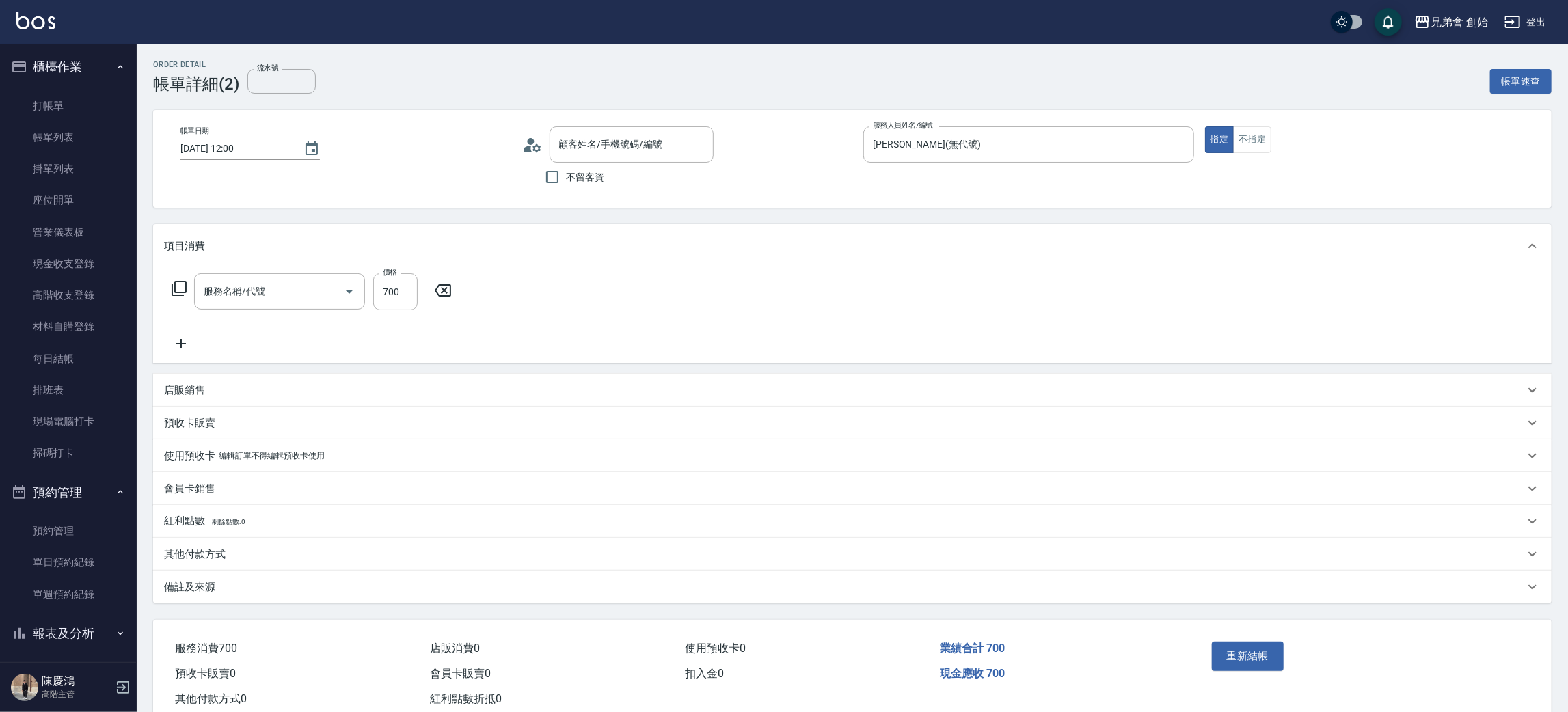
type input "林良發/0958683323/null"
type input "剪髮(A01)"
click at [237, 555] on div "其他付款方式" at bounding box center [844, 555] width 1360 height 15
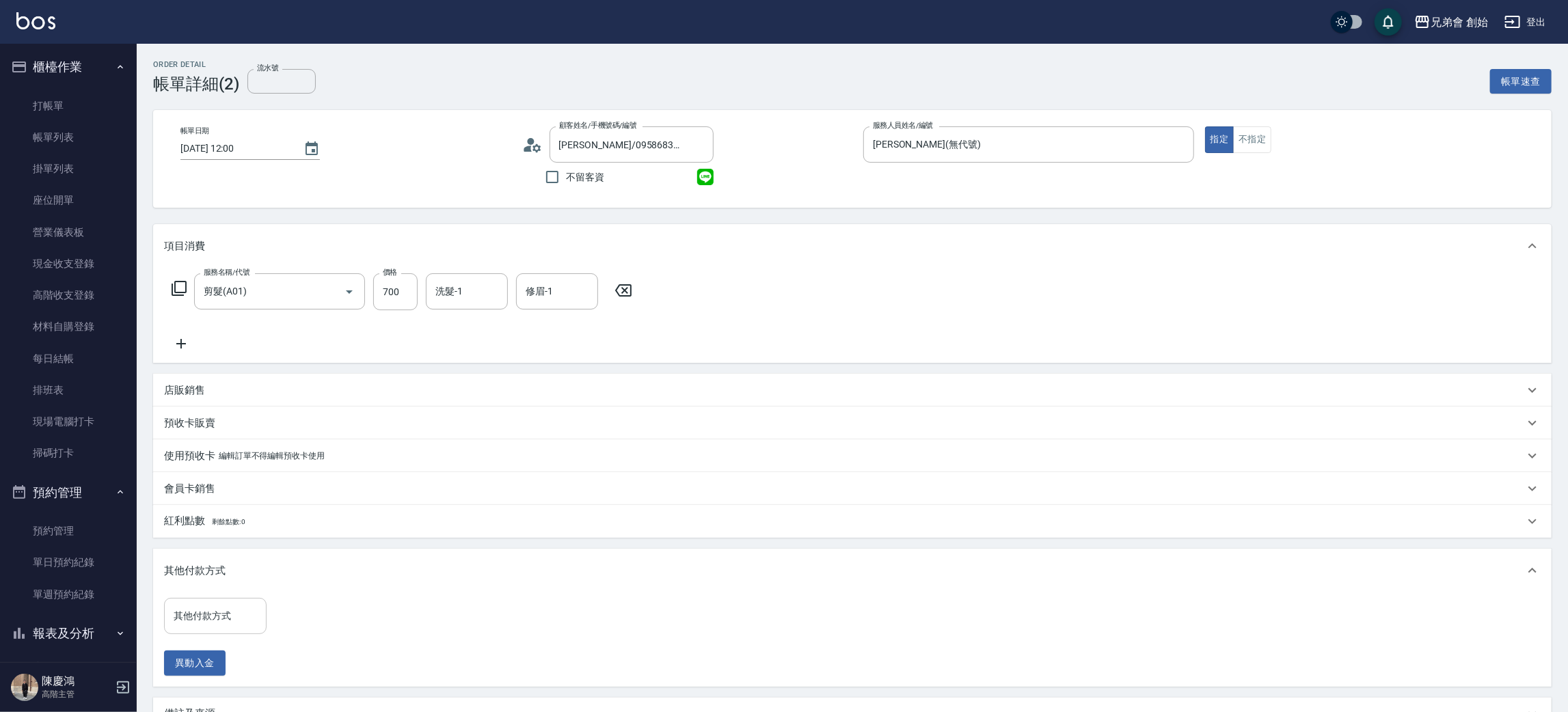
click at [240, 618] on input "其他付款方式" at bounding box center [215, 616] width 90 height 24
click at [215, 534] on span "轉帳" at bounding box center [216, 536] width 103 height 22
type input "轉帳"
click at [334, 616] on input "0" at bounding box center [326, 616] width 103 height 37
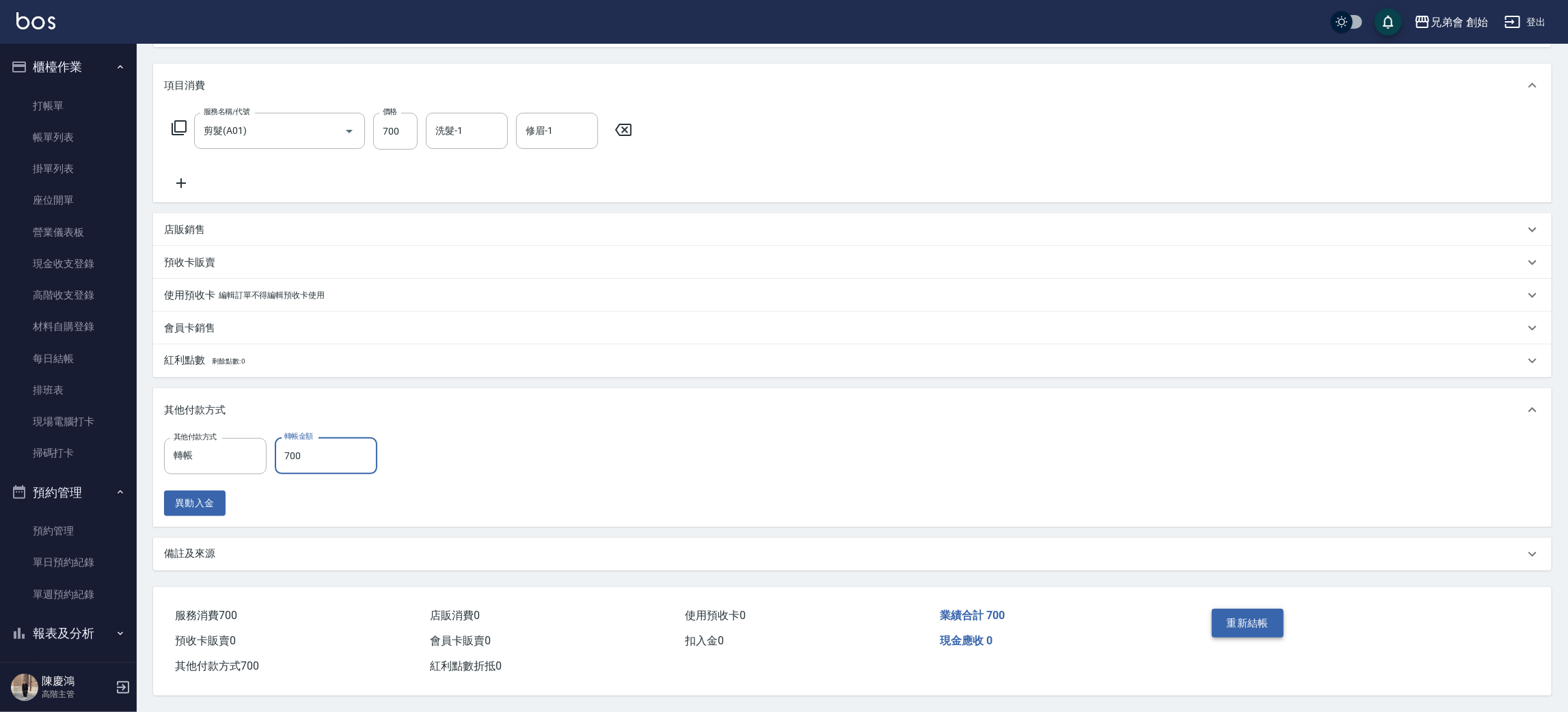
type input "700"
click at [1265, 622] on button "重新結帳" at bounding box center [1248, 623] width 73 height 29
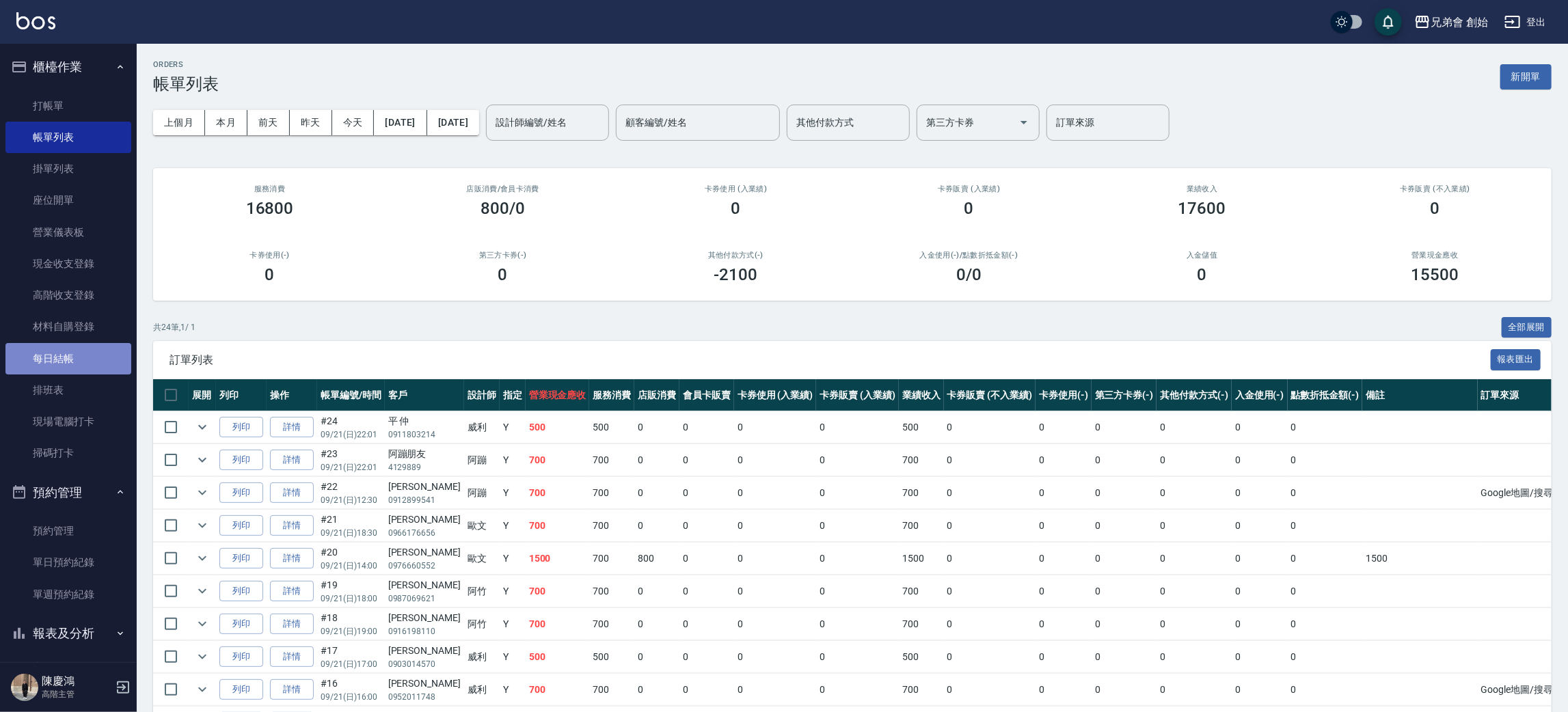
click at [83, 362] on link "每日結帳" at bounding box center [68, 359] width 126 height 32
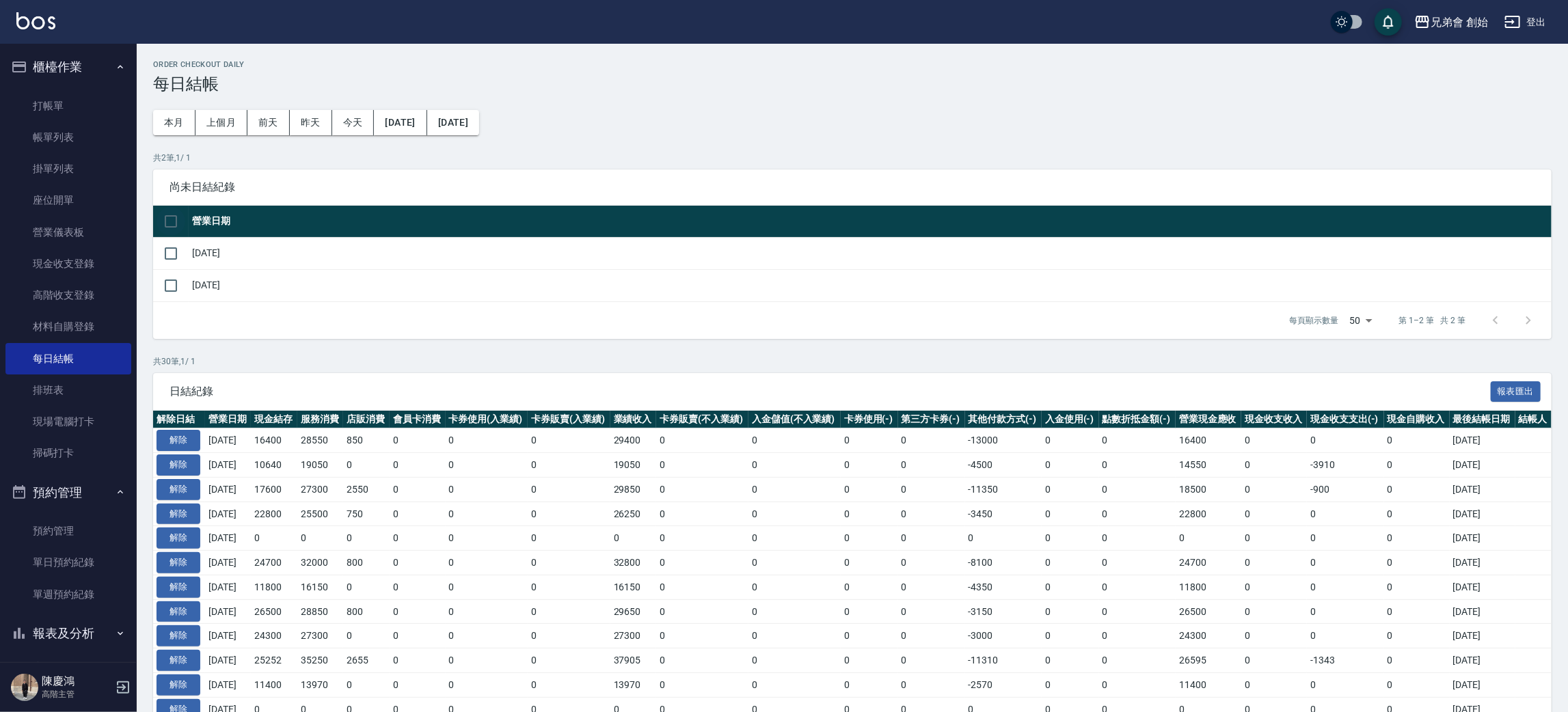
click at [175, 221] on input "checkbox" at bounding box center [171, 222] width 29 height 29
checkbox input "true"
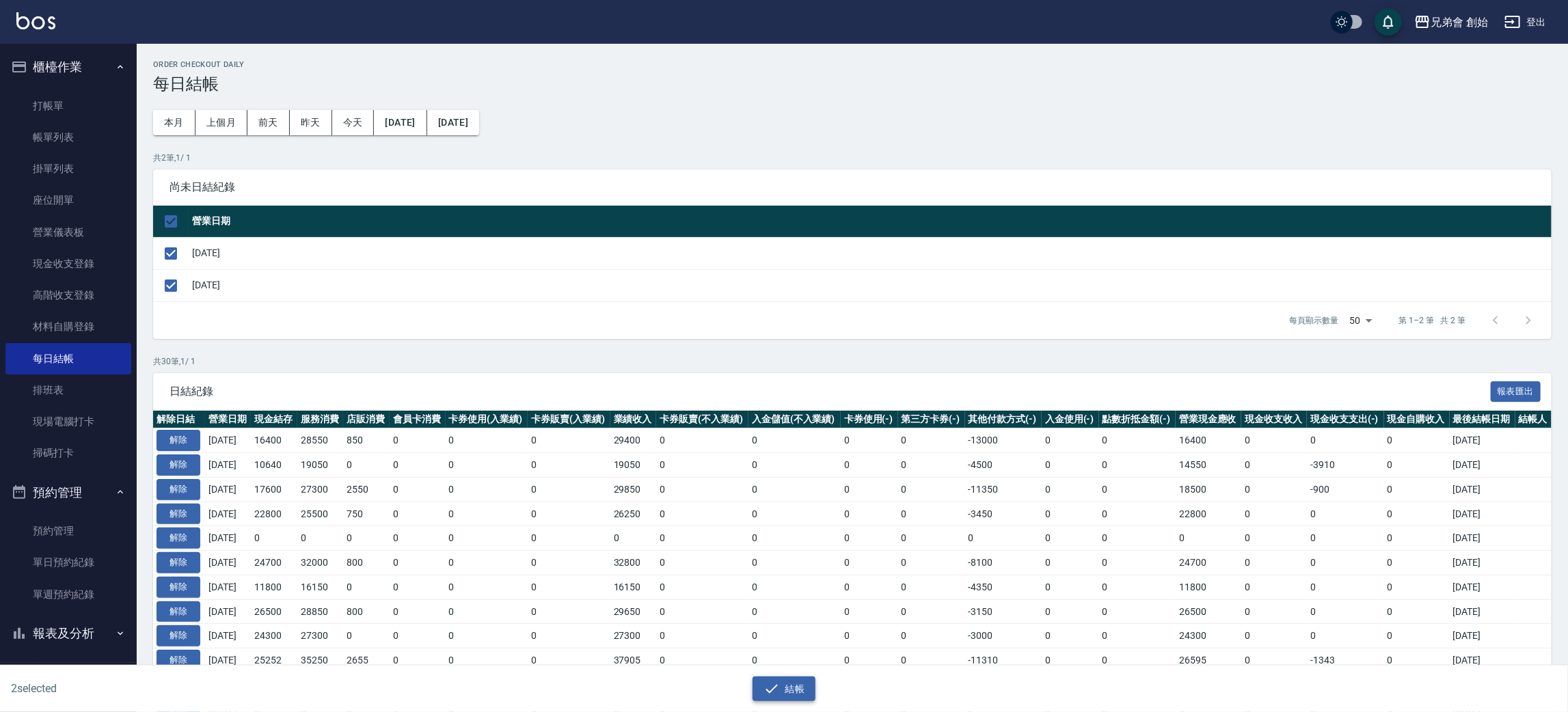
click at [807, 699] on button "結帳" at bounding box center [784, 690] width 63 height 26
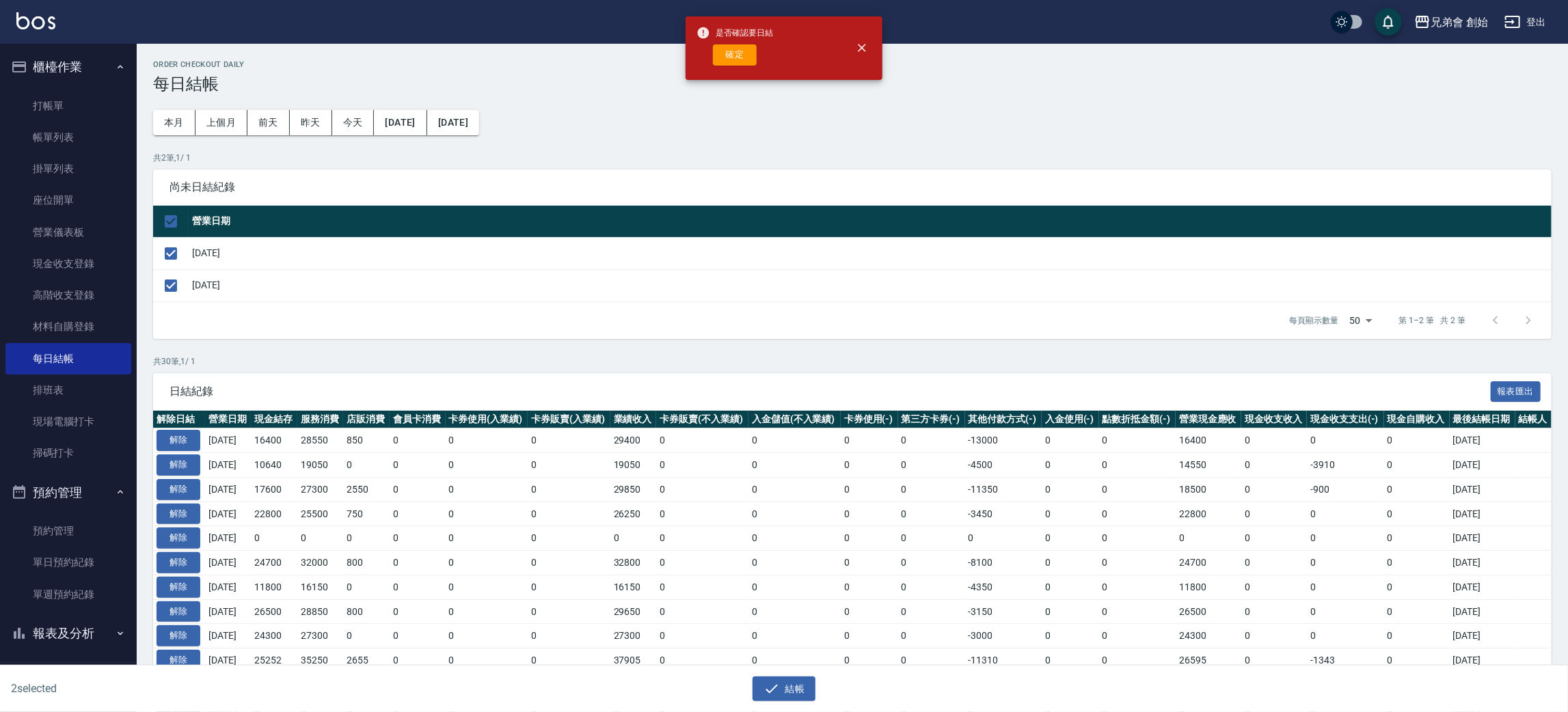
click at [738, 65] on div "是否確認要日結 確定" at bounding box center [734, 48] width 76 height 56
click at [739, 59] on button "確定" at bounding box center [734, 55] width 44 height 21
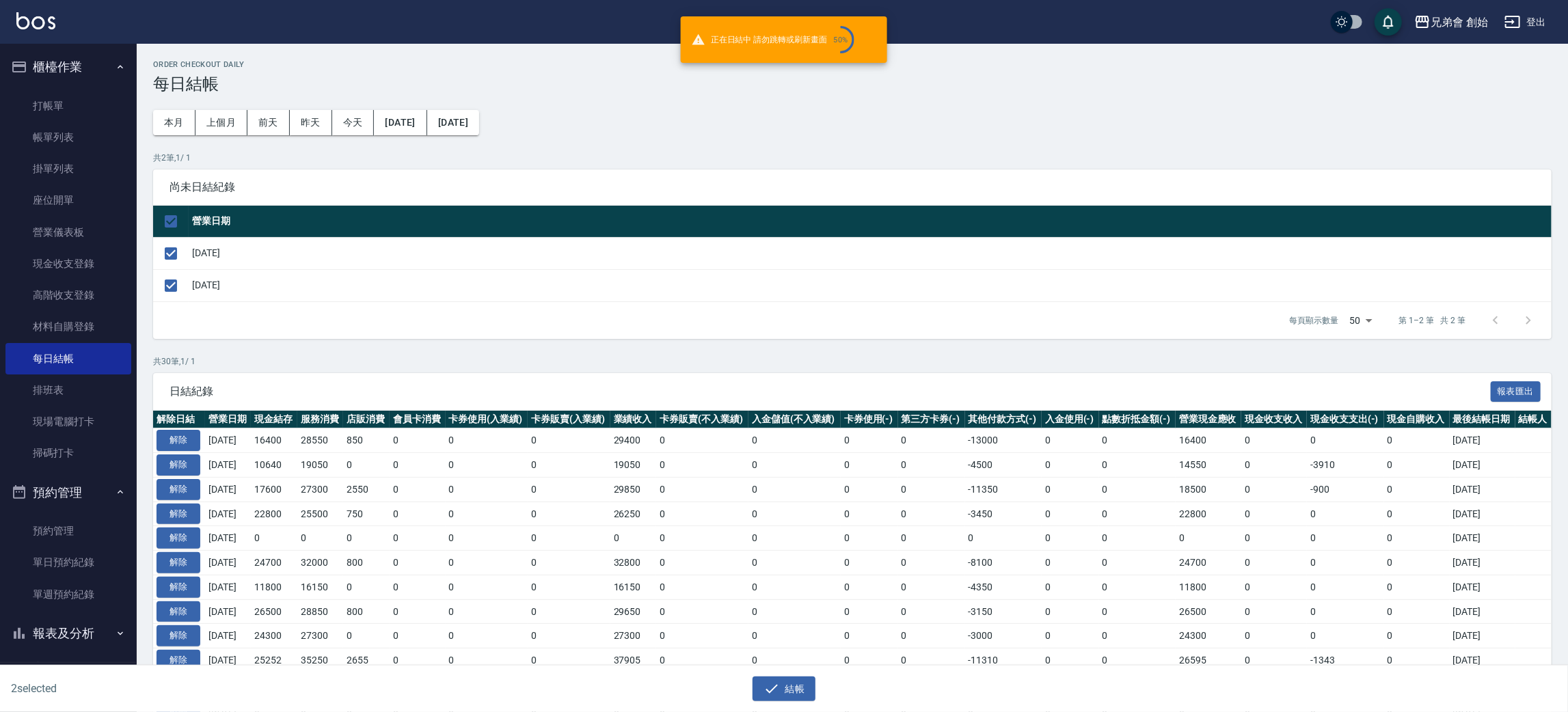
checkbox input "false"
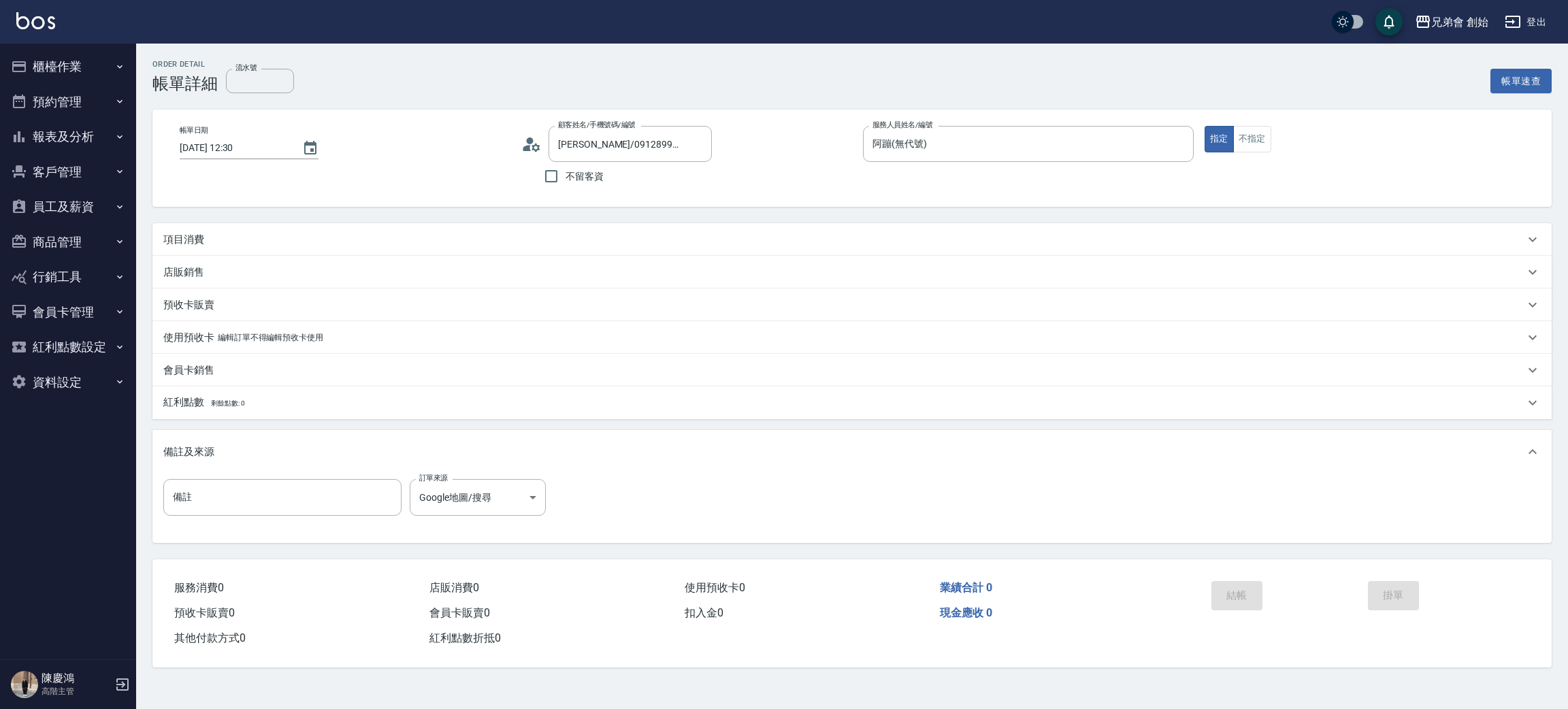
click at [470, 234] on div "項目消費" at bounding box center [844, 239] width 1361 height 14
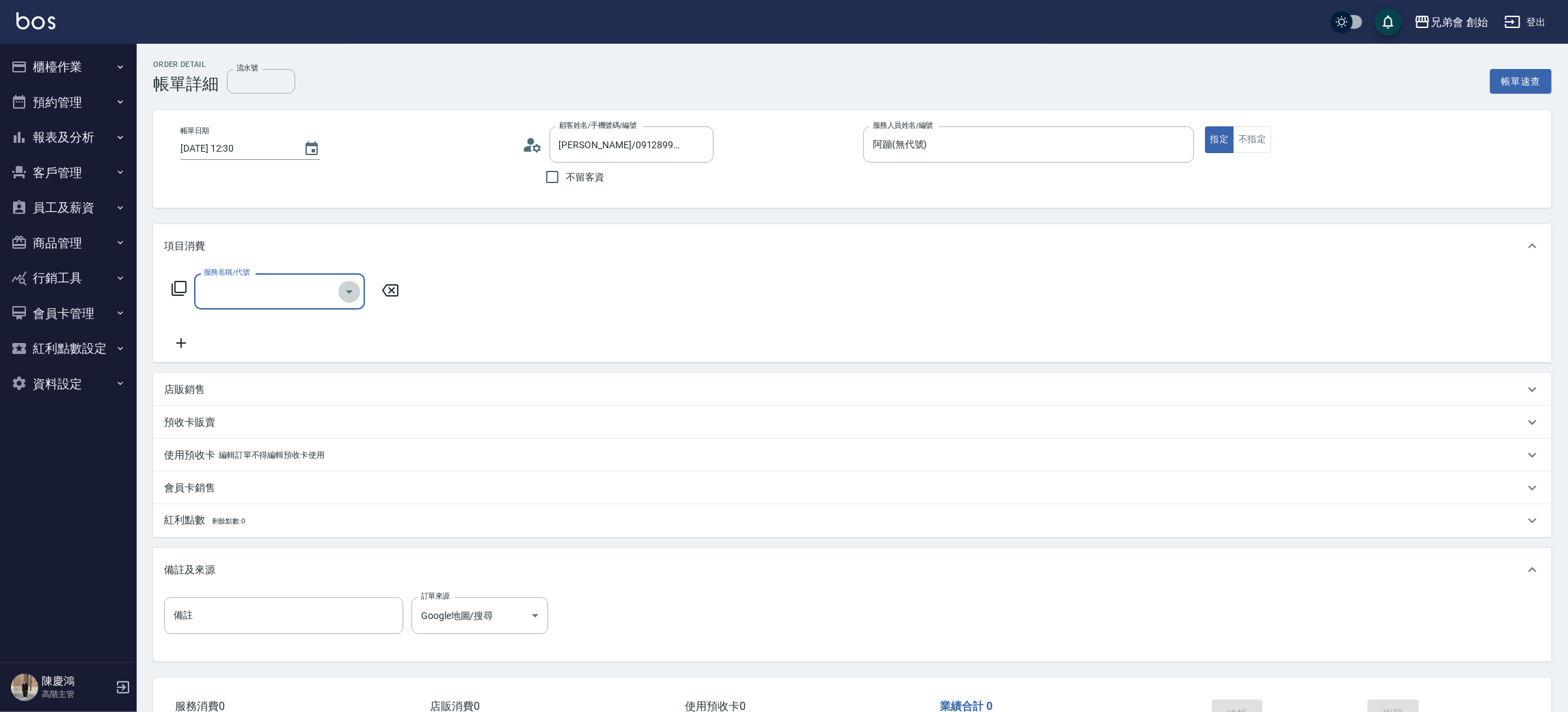
click at [350, 300] on button "Open" at bounding box center [349, 292] width 22 height 22
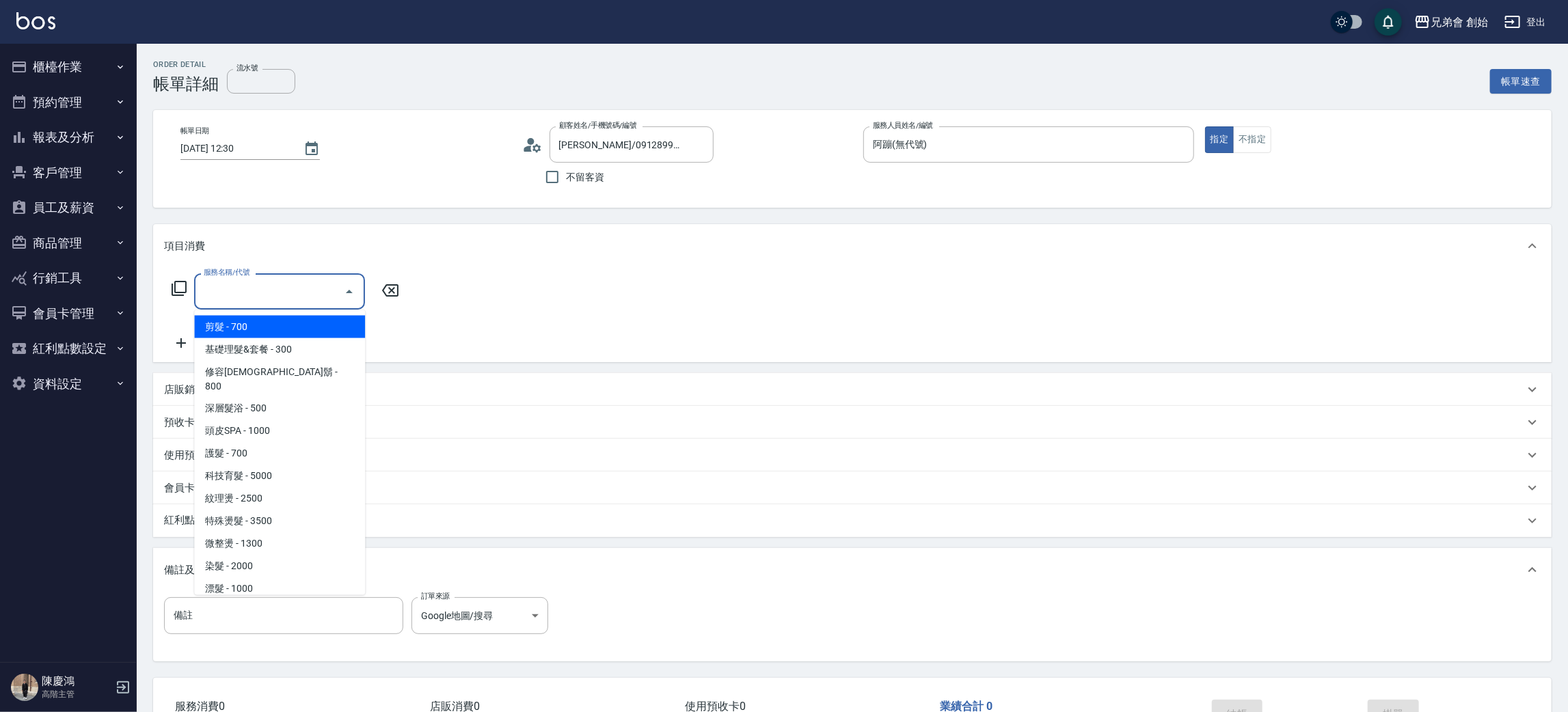
click at [347, 320] on span "剪髮 - 700" at bounding box center [280, 327] width 171 height 22
type input "剪髮(A01)"
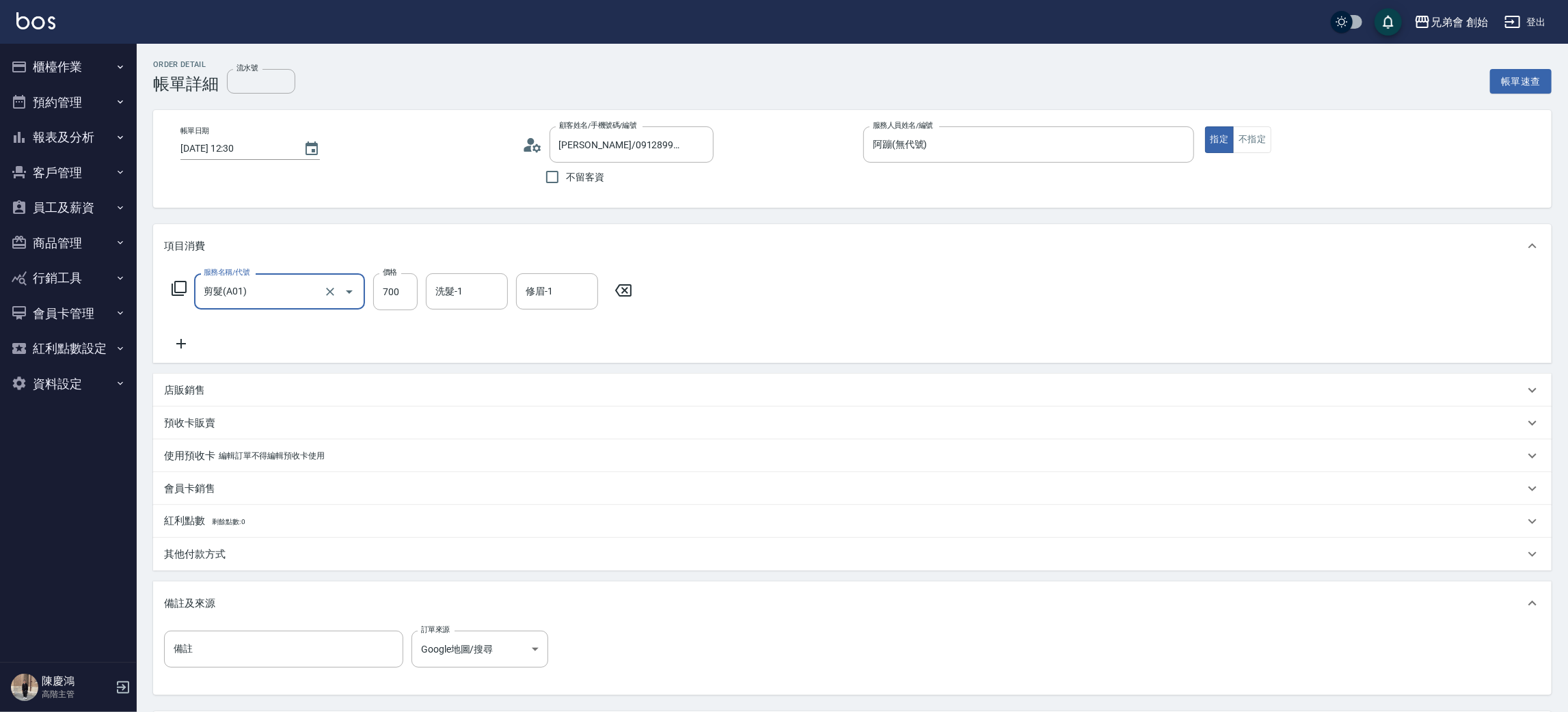
scroll to position [128, 0]
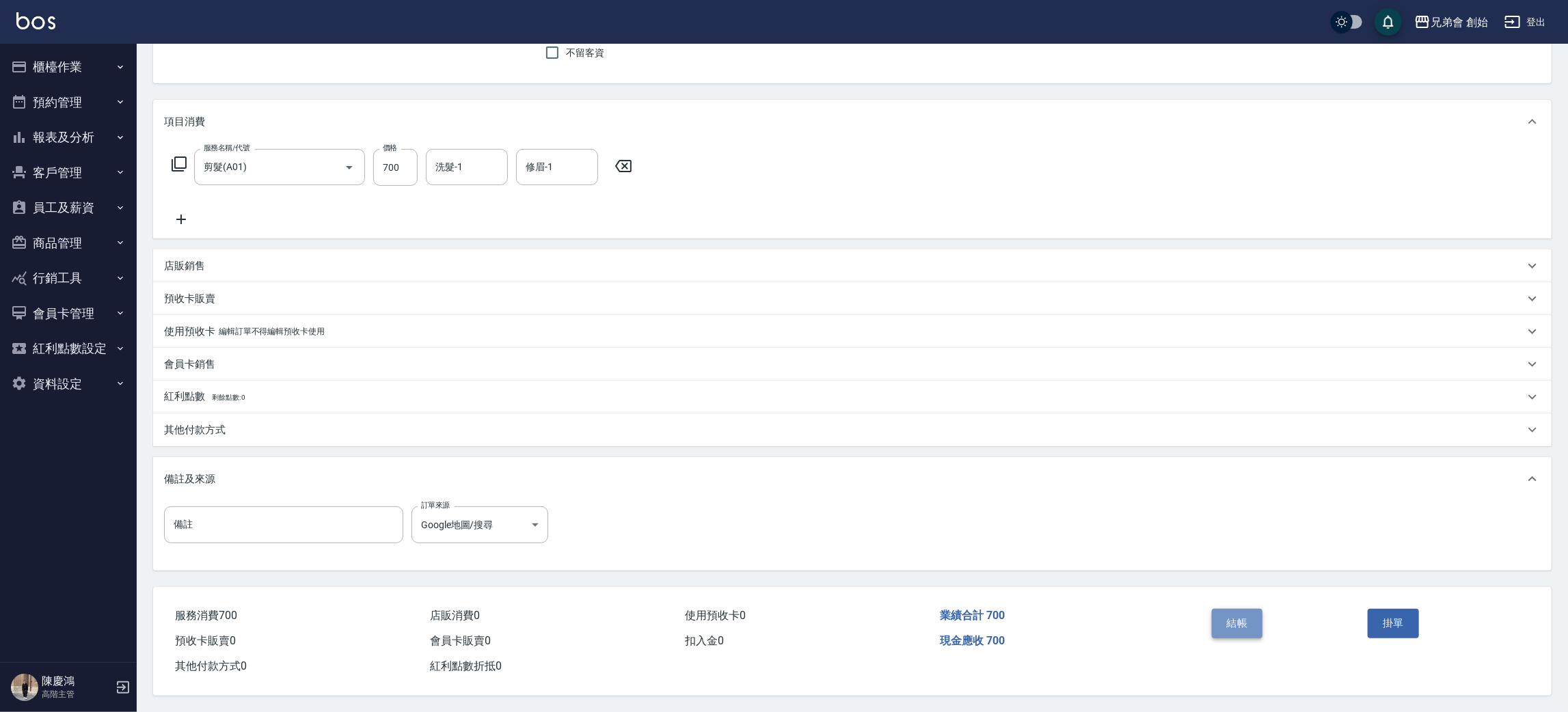
click at [1228, 622] on button "結帳" at bounding box center [1238, 623] width 51 height 29
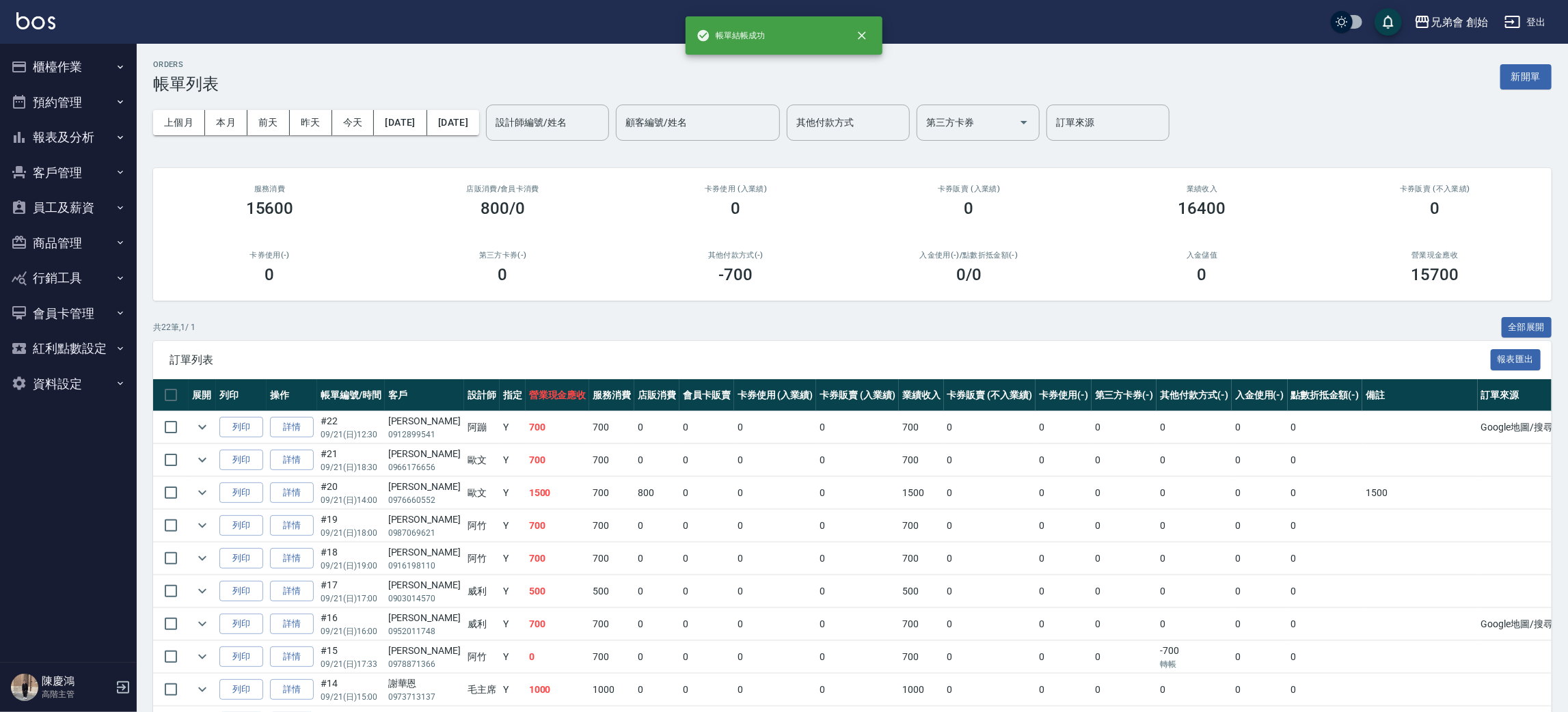
click at [67, 64] on button "櫃檯作業" at bounding box center [68, 67] width 126 height 36
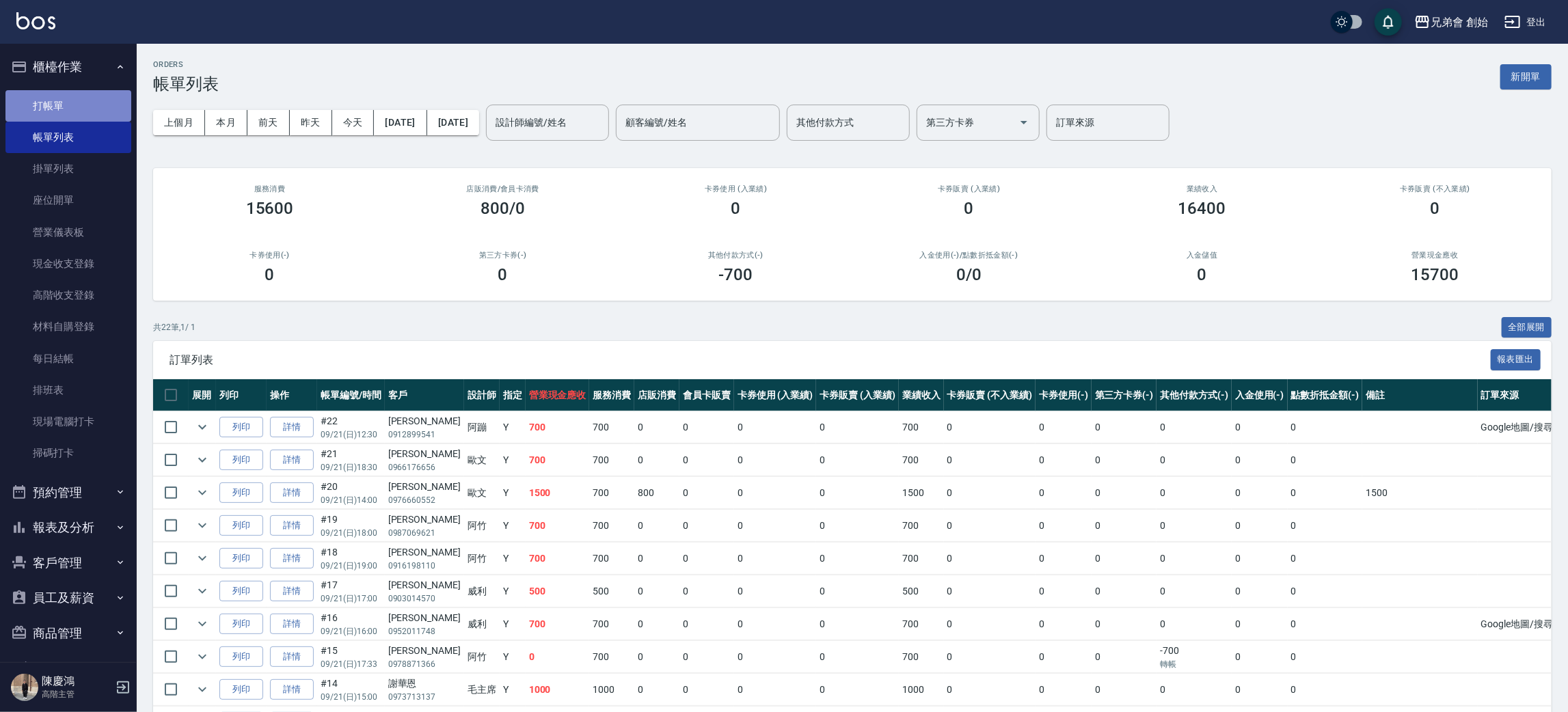
click at [87, 96] on link "打帳單" at bounding box center [68, 105] width 126 height 32
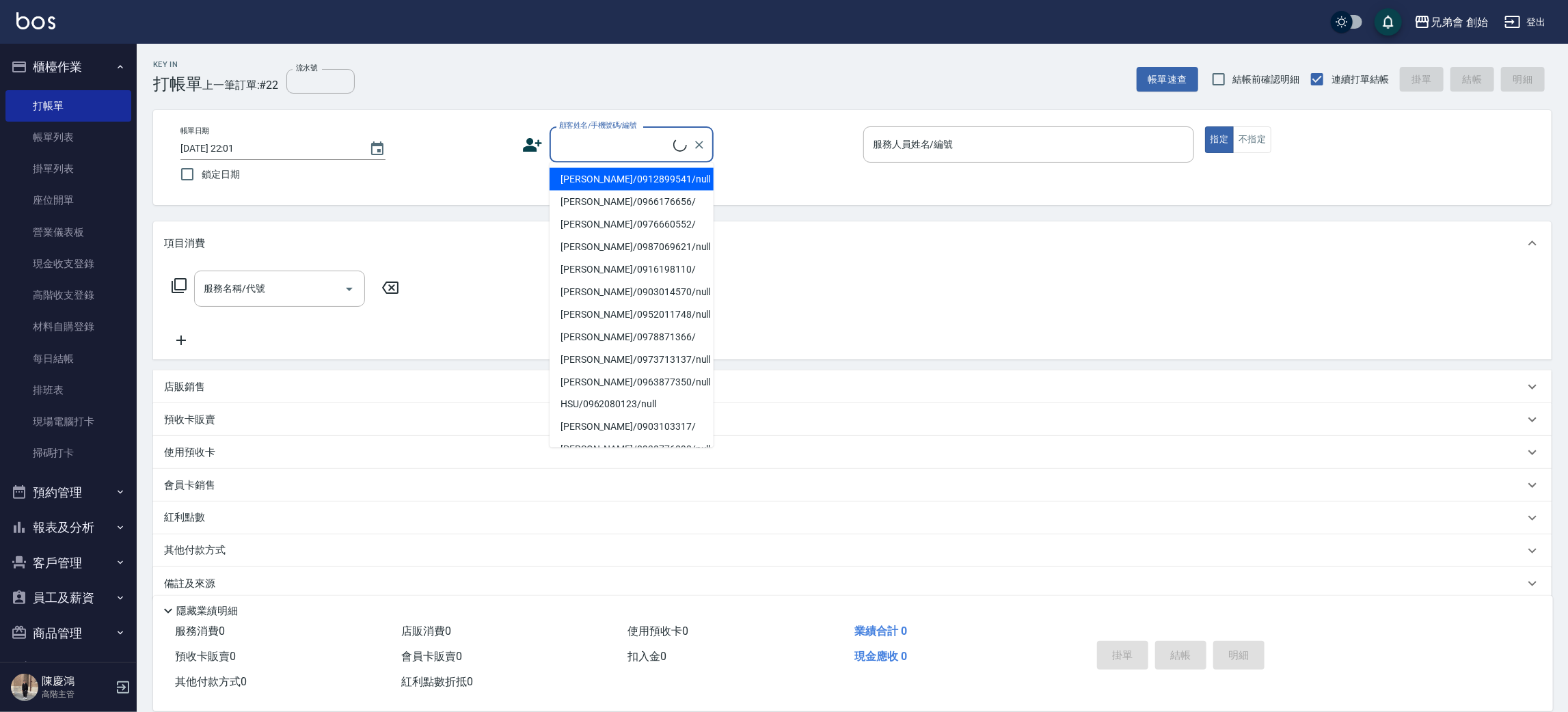
click at [591, 134] on input "顧客姓名/手機號碼/編號" at bounding box center [614, 145] width 117 height 24
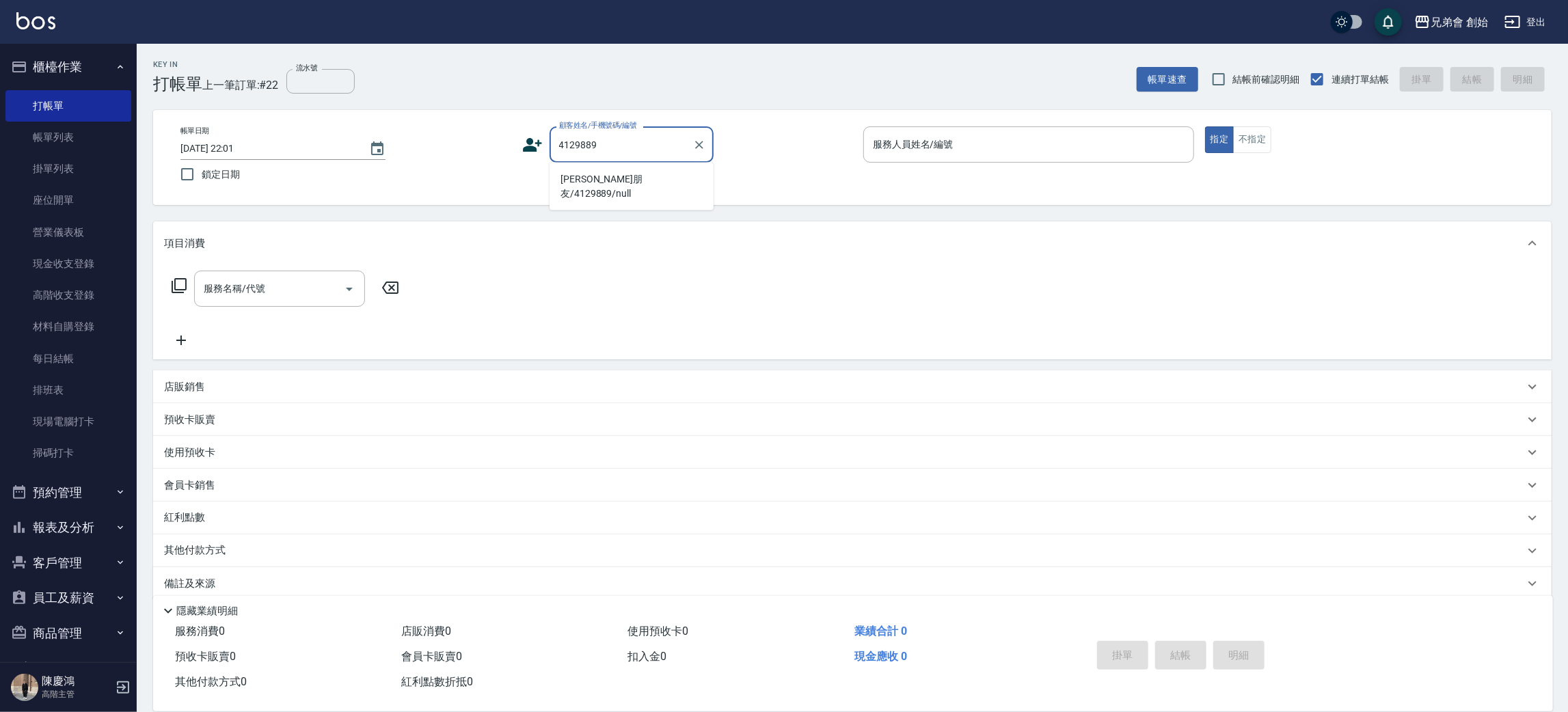
click at [622, 175] on li "阿蹦朋友/4129889/null" at bounding box center [632, 186] width 164 height 37
type input "阿蹦朋友/4129889/null"
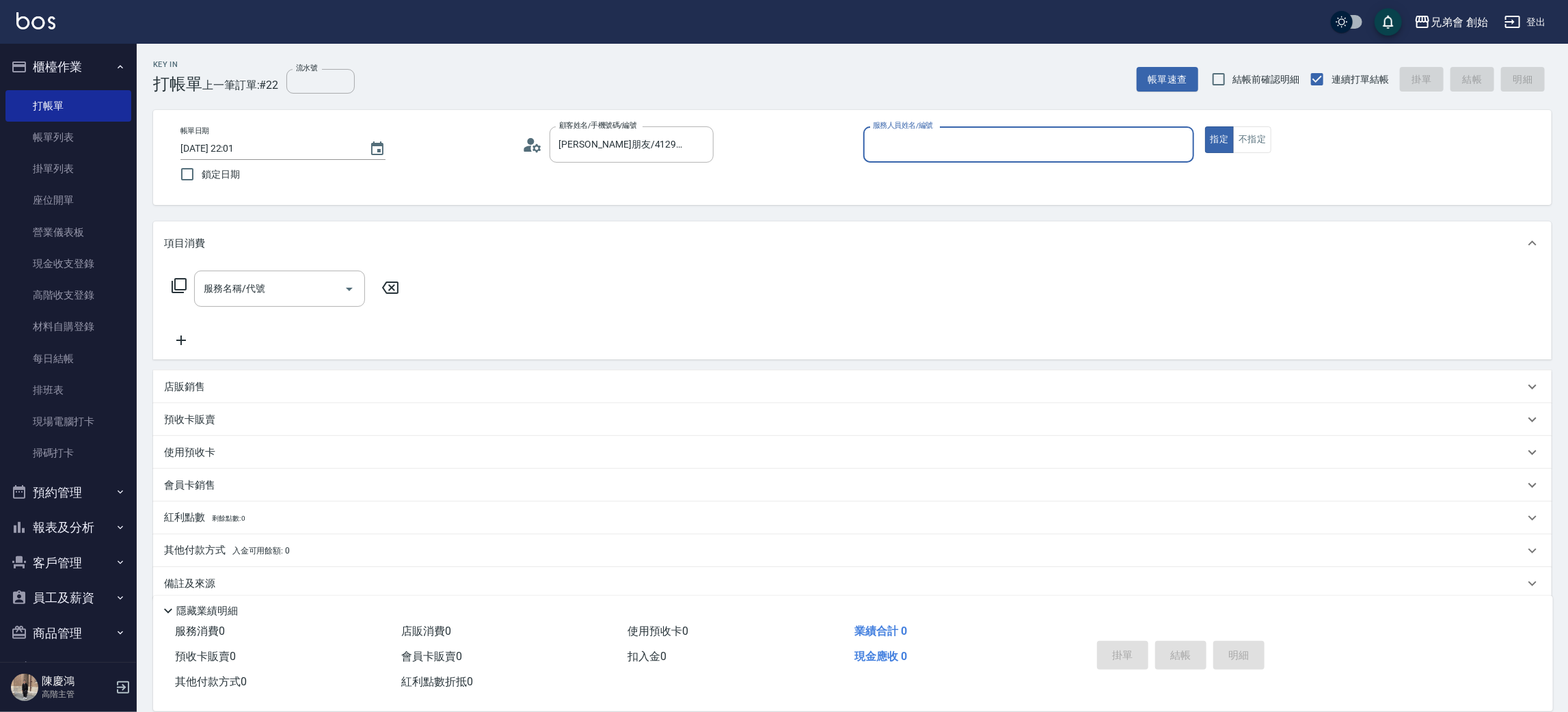
click at [967, 151] on input "服務人員姓名/編號" at bounding box center [1029, 145] width 318 height 24
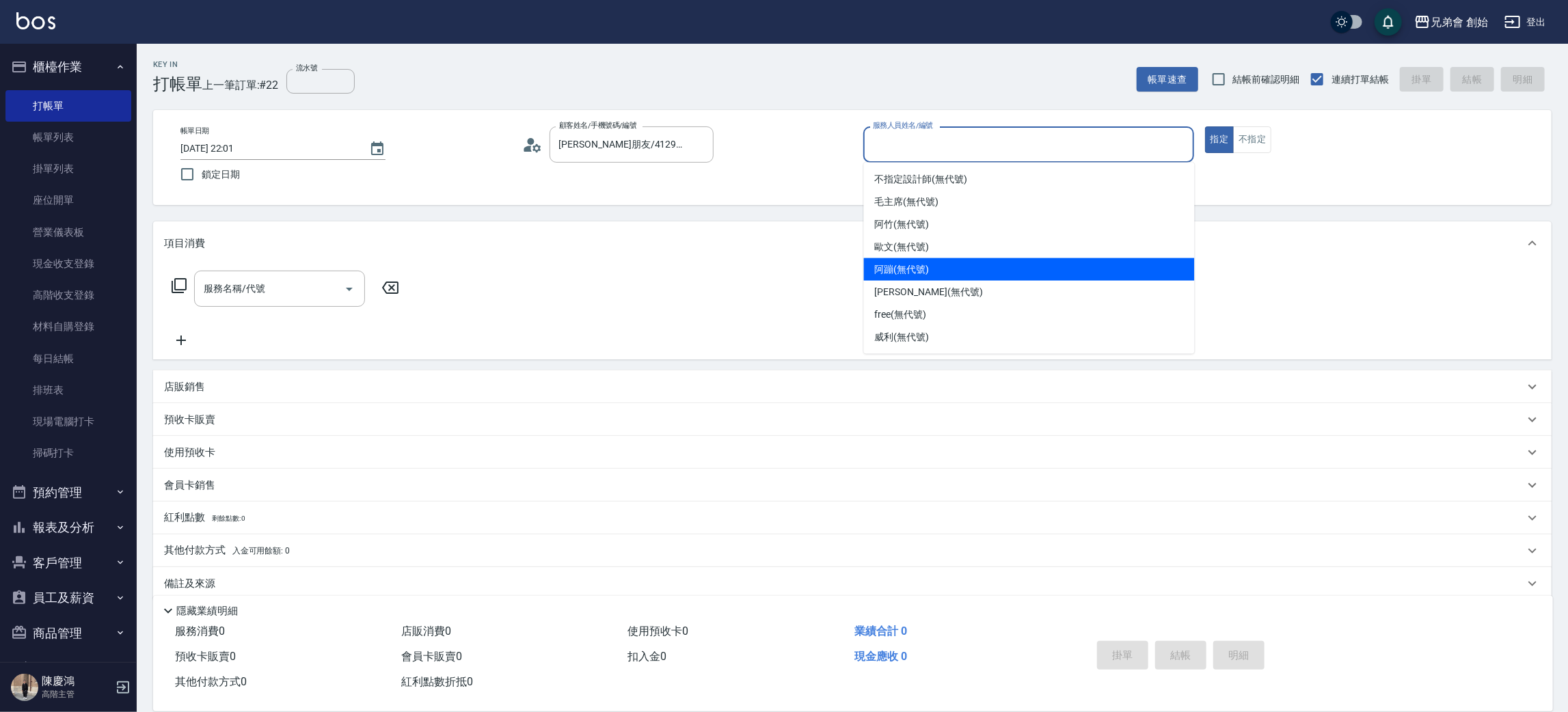
click at [965, 263] on div "阿蹦 (無代號)" at bounding box center [1029, 270] width 330 height 22
type input "阿蹦(無代號)"
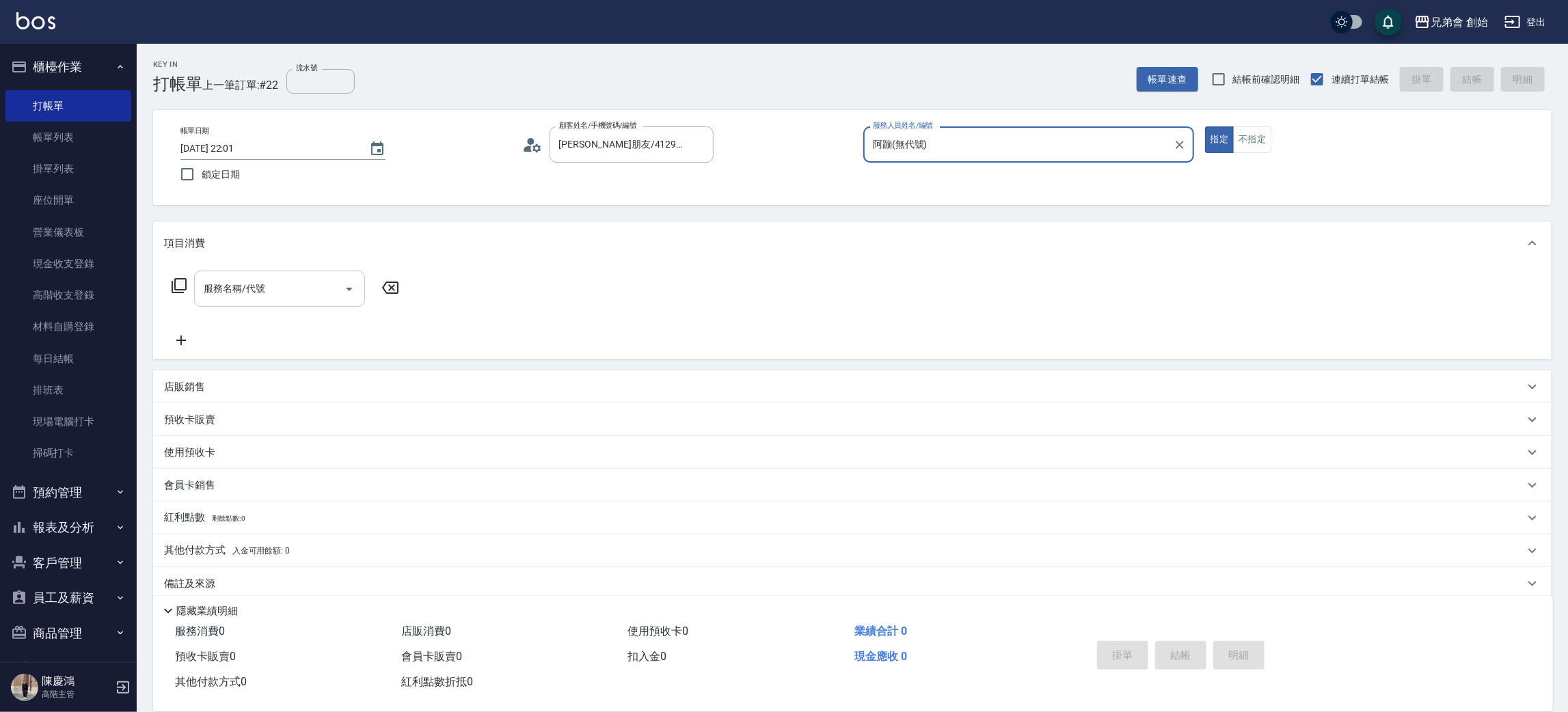
click at [342, 300] on div at bounding box center [348, 288] width 21 height 36
click at [334, 276] on input "服務名稱/代號" at bounding box center [269, 288] width 138 height 24
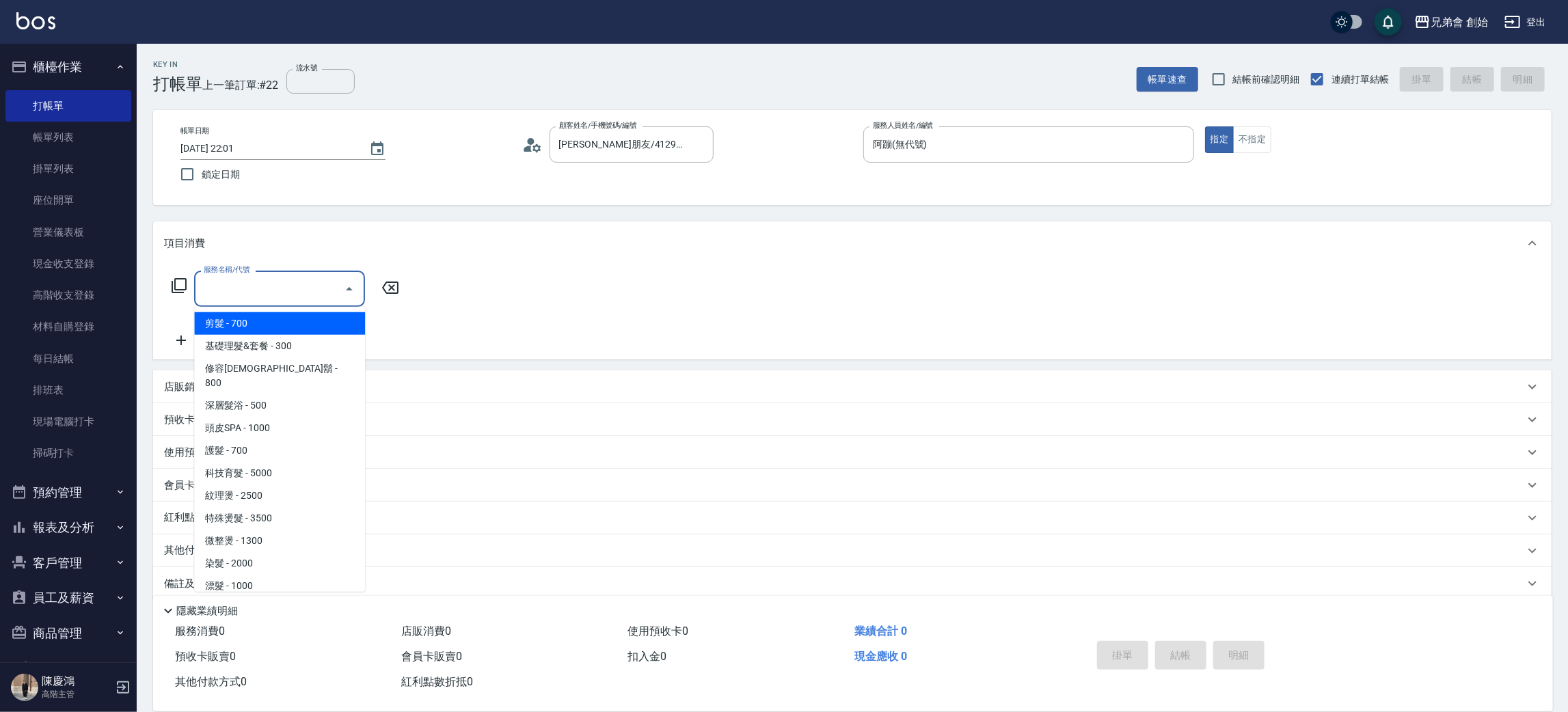
click at [333, 329] on span "剪髮 - 700" at bounding box center [280, 323] width 171 height 22
type input "剪髮(A01)"
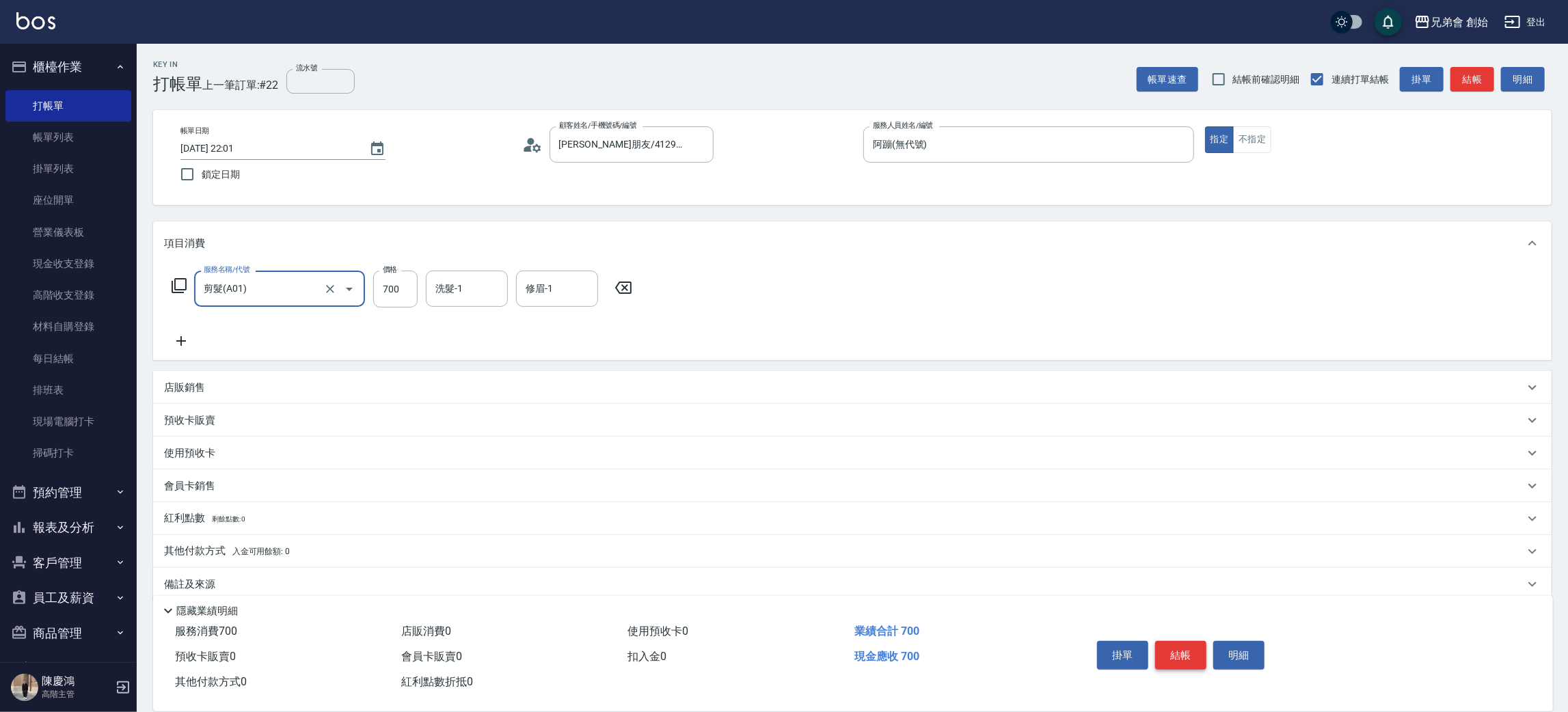
click at [1178, 642] on button "結帳" at bounding box center [1181, 656] width 51 height 29
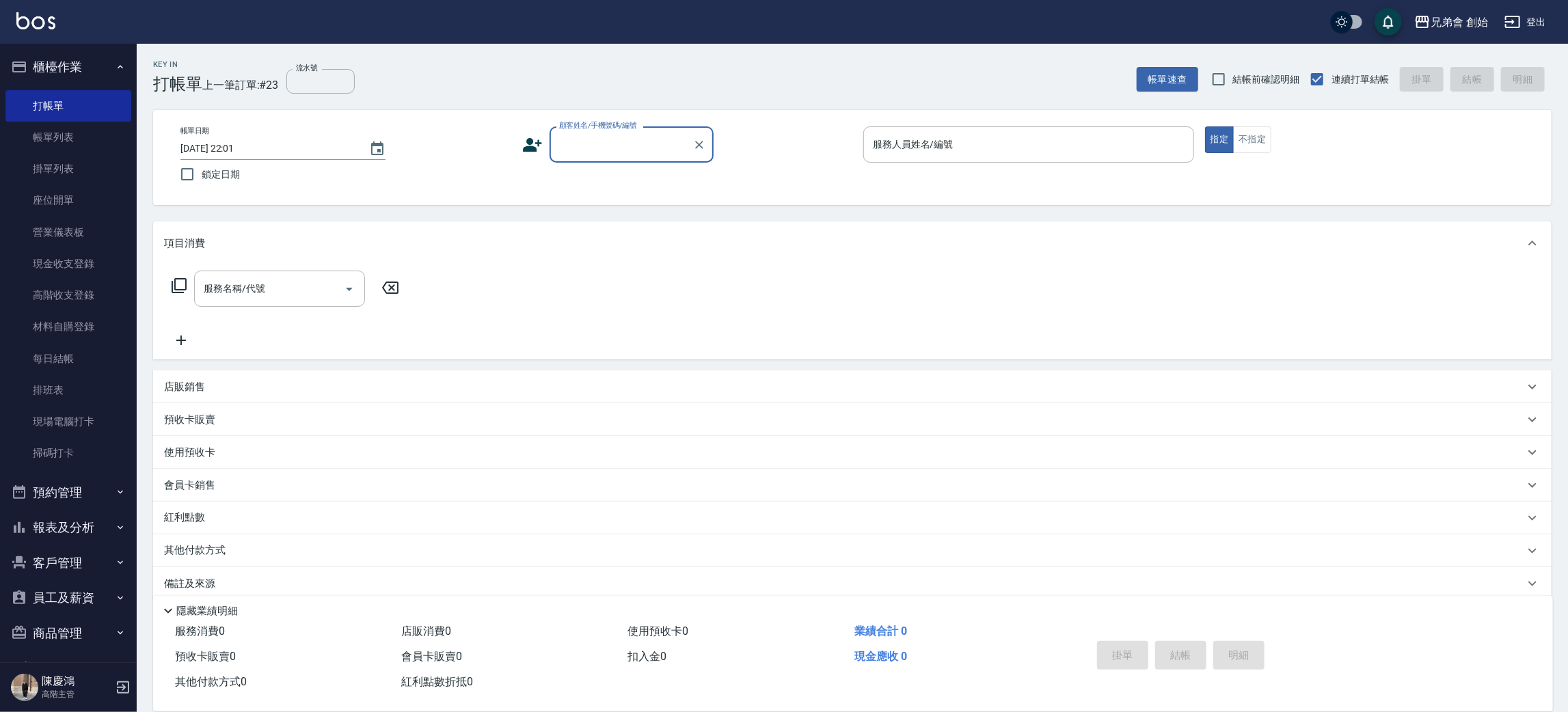
click at [633, 163] on div "帳單日期 2025/09/21 22:01 鎖定日期 顧客姓名/手機號碼/編號 顧客姓名/手機號碼/編號 服務人員姓名/編號 服務人員姓名/編號 指定 不指定" at bounding box center [852, 157] width 1365 height 62
click at [621, 145] on input "顧客姓名/手機號碼/編號" at bounding box center [621, 145] width 131 height 24
click at [638, 181] on li "平 仲/0911803214/null" at bounding box center [632, 179] width 164 height 22
type input "平 仲/0911803214/null"
click at [818, 56] on div "Key In 打帳單 上一筆訂單:#23 流水號 流水號 帳單速查 結帳前確認明細 連續打單結帳 掛單 結帳 明細" at bounding box center [844, 68] width 1415 height 50
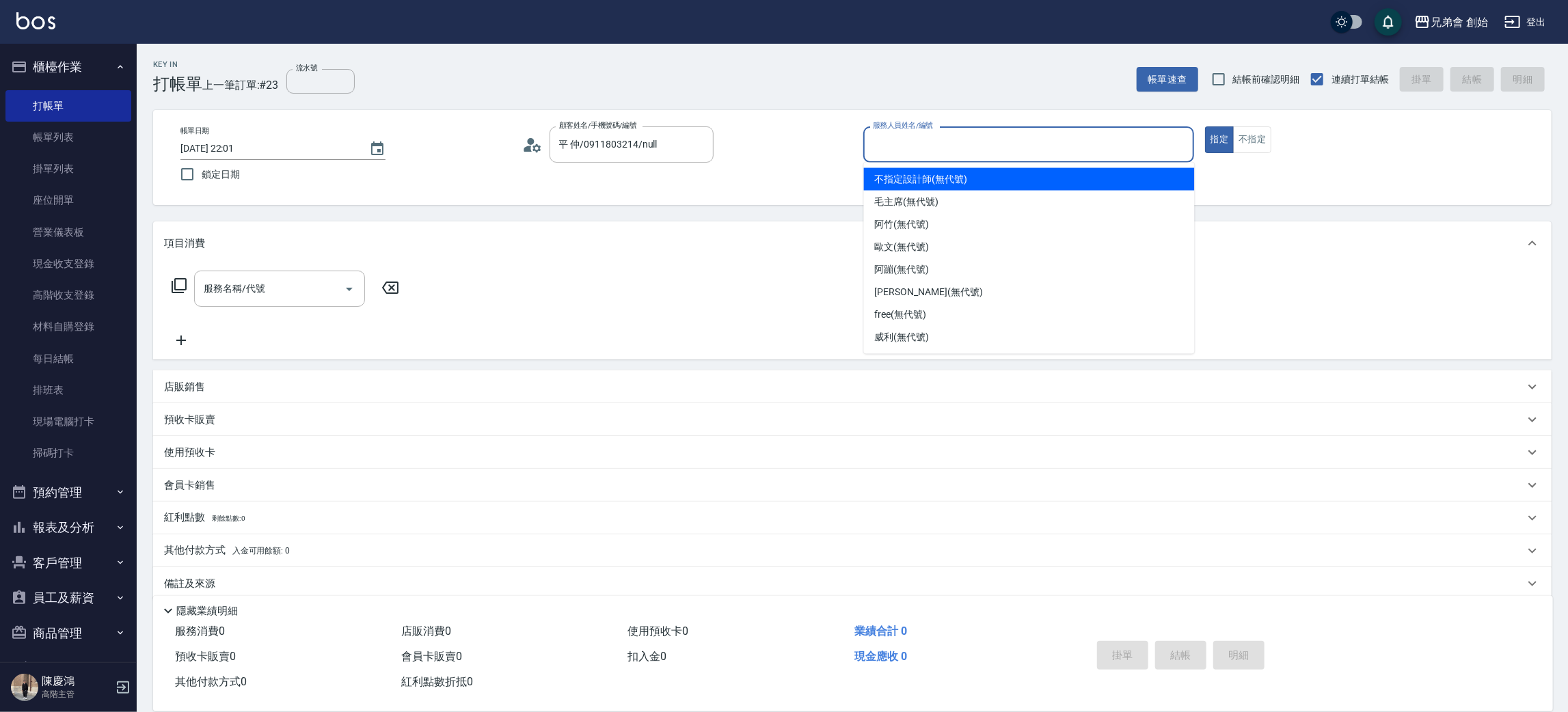
click at [925, 147] on input "服務人員姓名/編號" at bounding box center [1029, 145] width 318 height 24
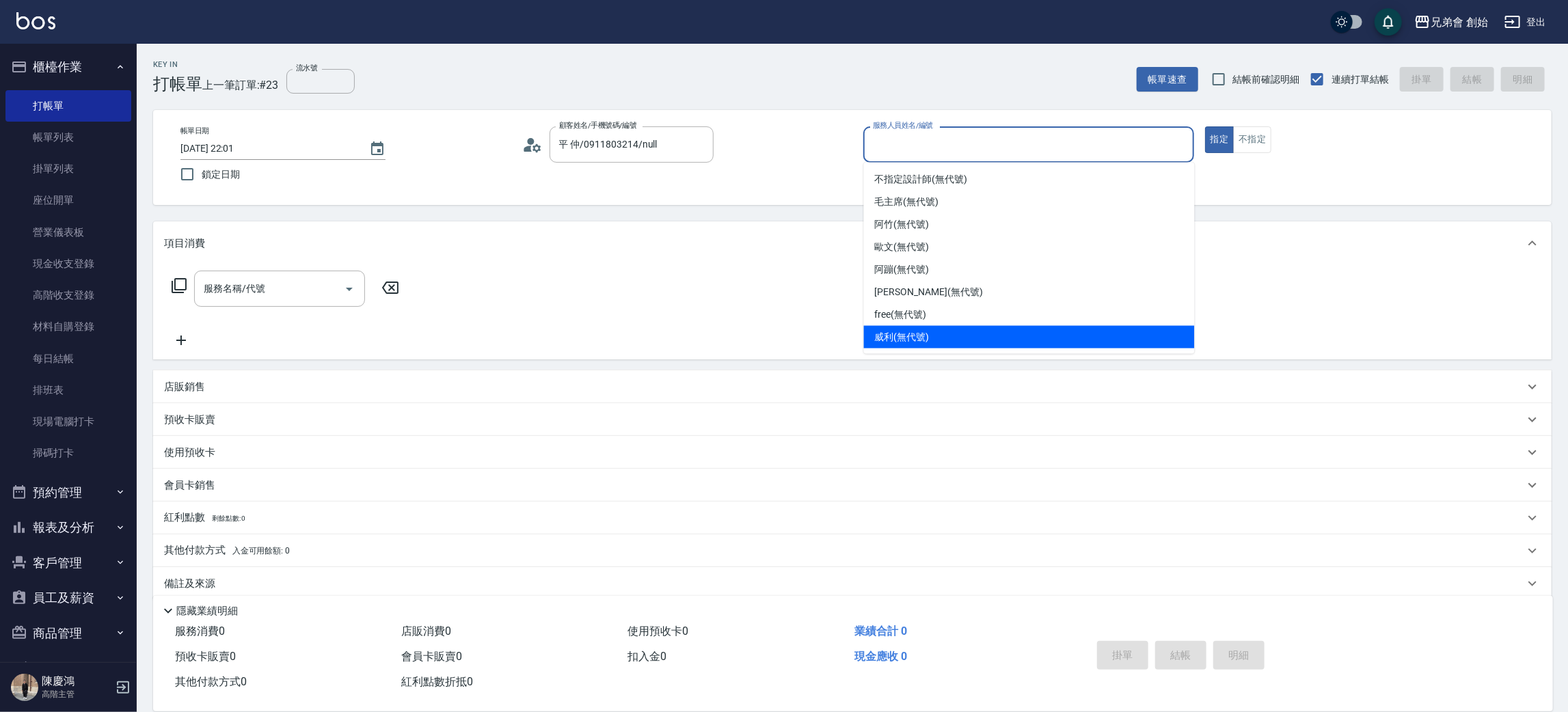
click at [965, 340] on div "威利 (無代號)" at bounding box center [1029, 337] width 330 height 22
type input "威利(無代號)"
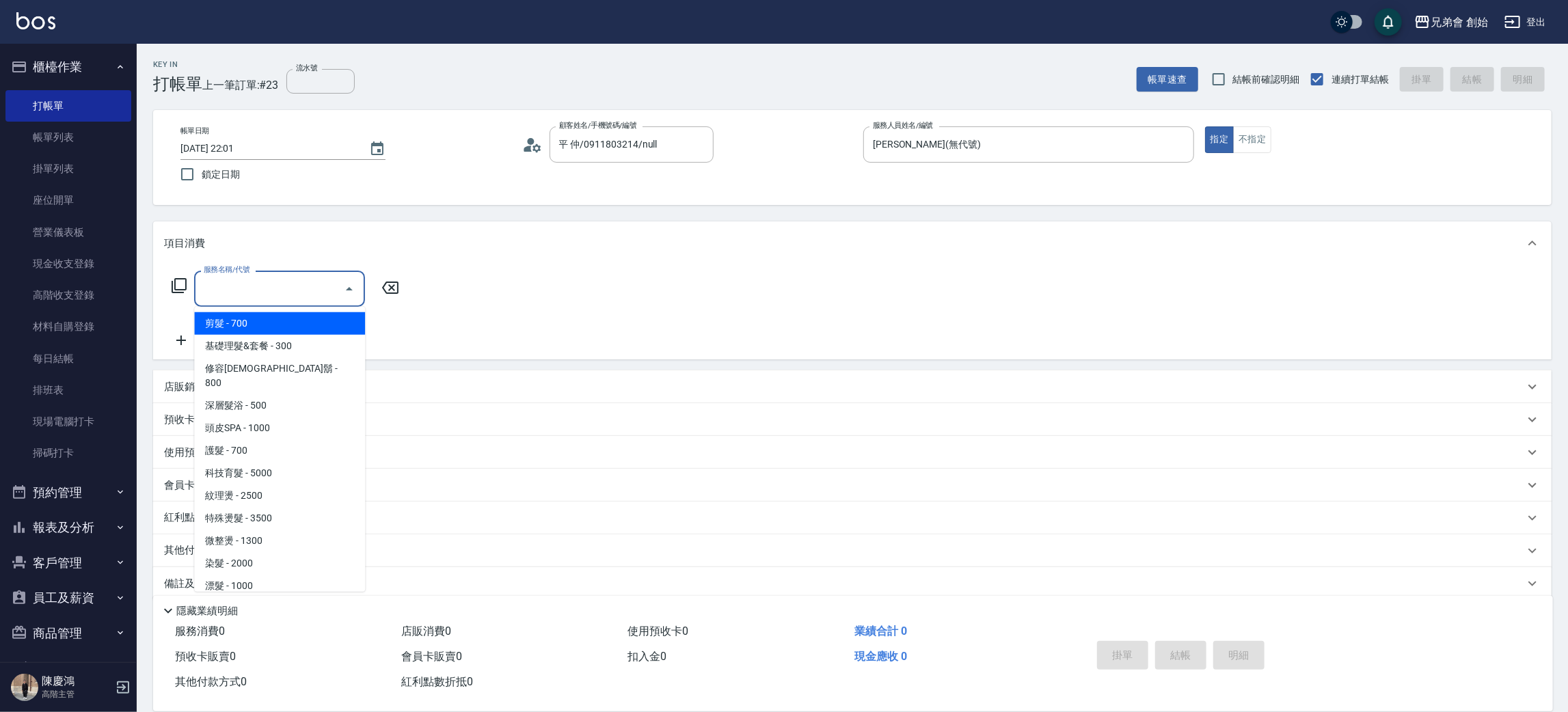
click at [242, 300] on input "服務名稱/代號" at bounding box center [269, 288] width 138 height 24
click at [317, 328] on span "剪髮 - 700" at bounding box center [280, 323] width 171 height 22
type input "剪髮(A01)"
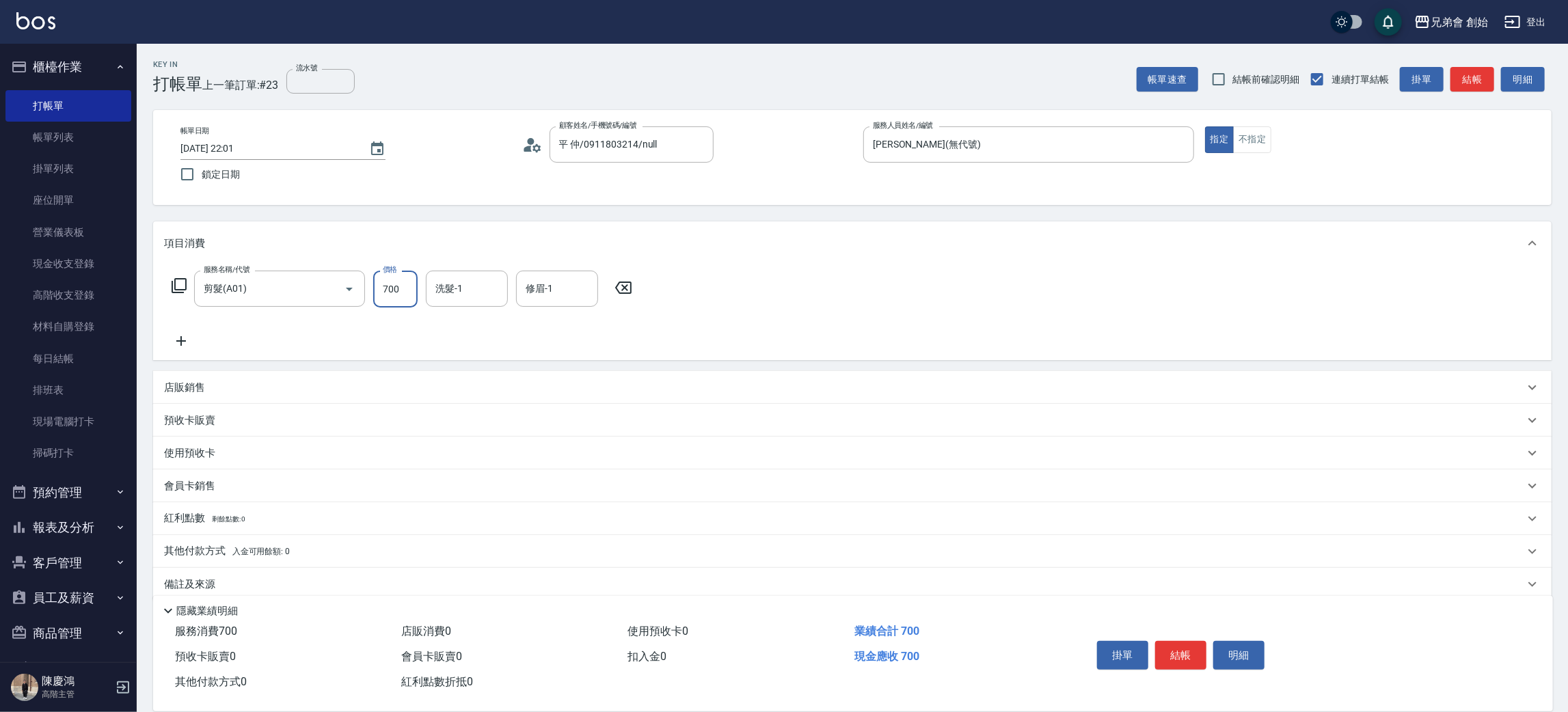
drag, startPoint x: 404, startPoint y: 286, endPoint x: 422, endPoint y: 287, distance: 18.0
click at [404, 286] on input "700" at bounding box center [395, 288] width 45 height 37
type input "500"
click at [947, 290] on div "服務名稱/代號 剪髮(A01) 服務名稱/代號 價格 500 價格 洗髮-1 洗髮-1 修眉-1 修眉-1" at bounding box center [852, 312] width 1399 height 95
click at [1172, 646] on button "結帳" at bounding box center [1181, 656] width 51 height 29
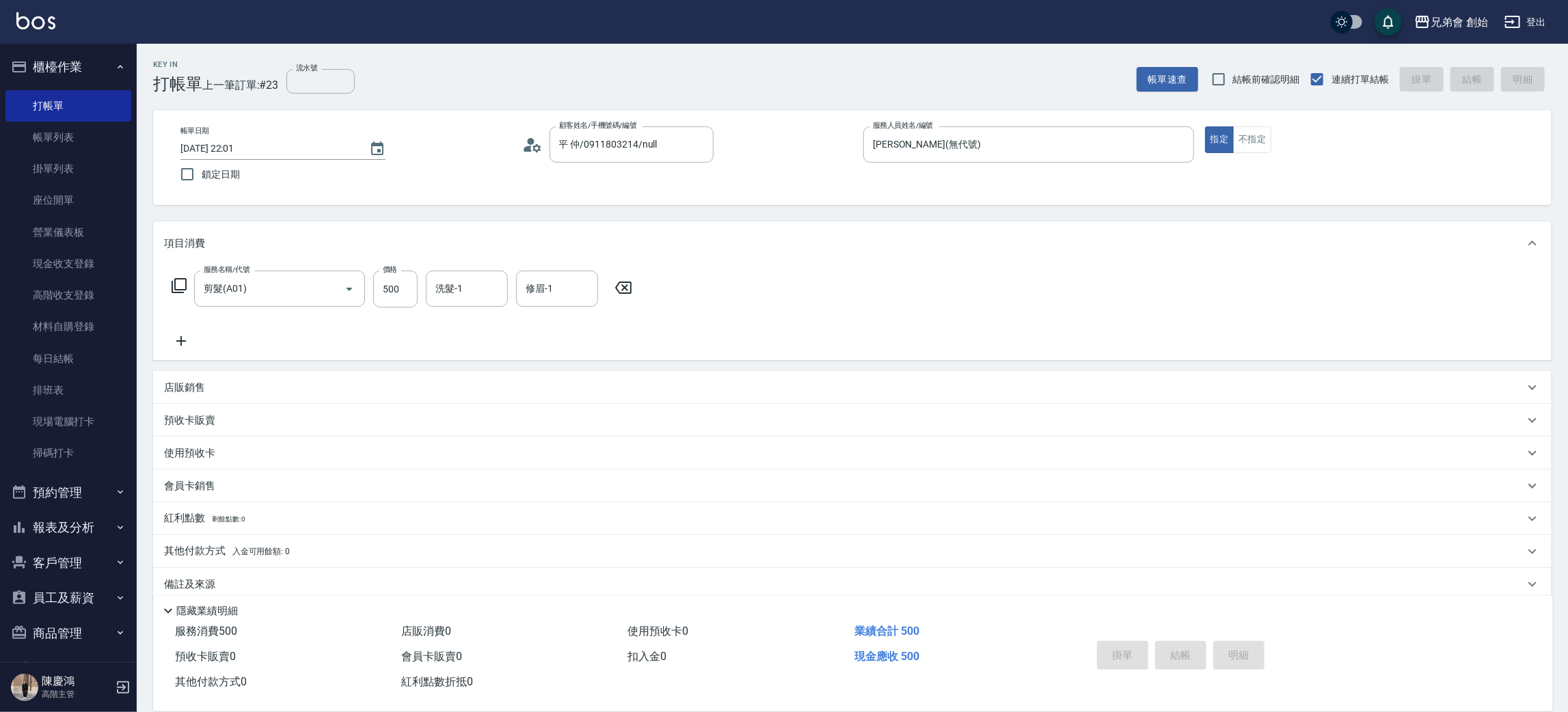
type input "2025/09/21 22:03"
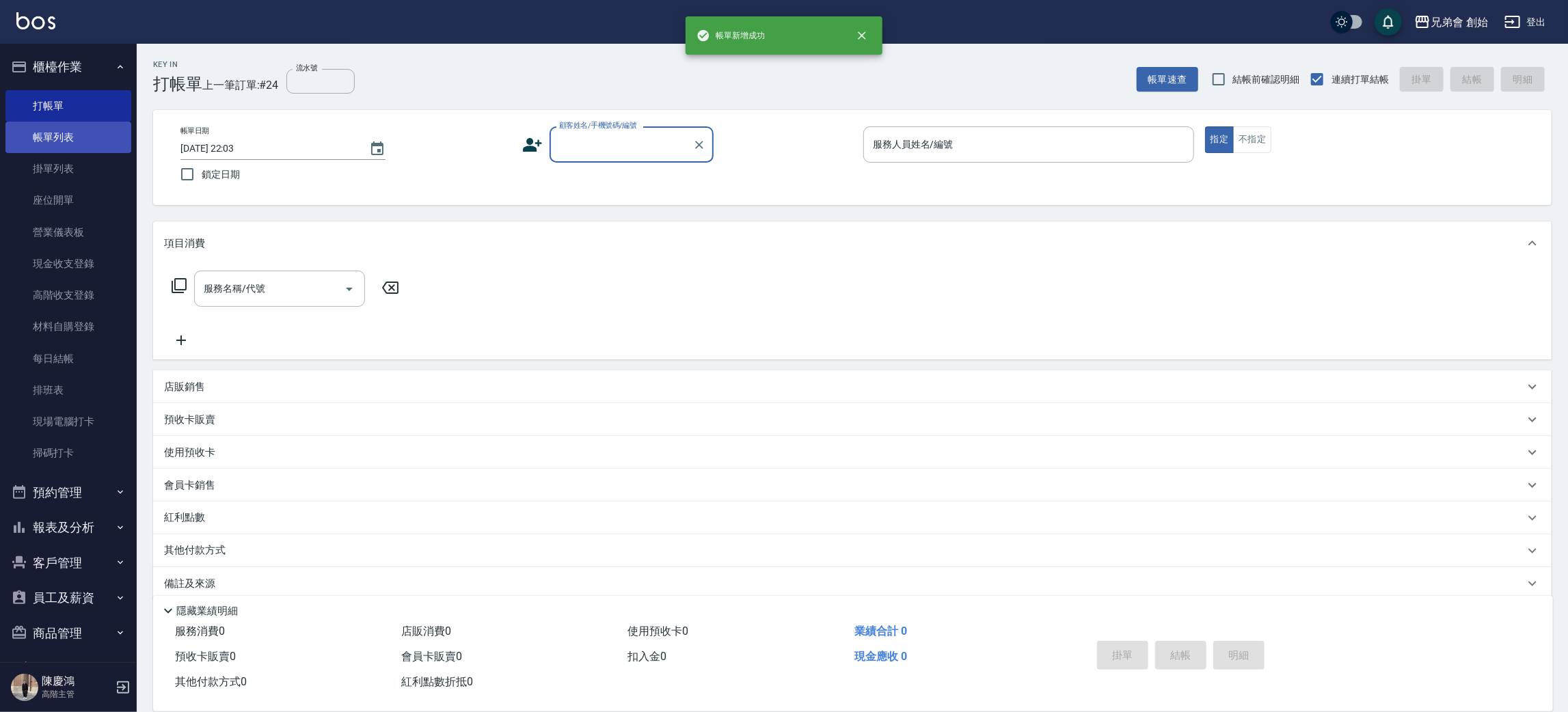
click at [33, 135] on link "帳單列表" at bounding box center [68, 137] width 126 height 32
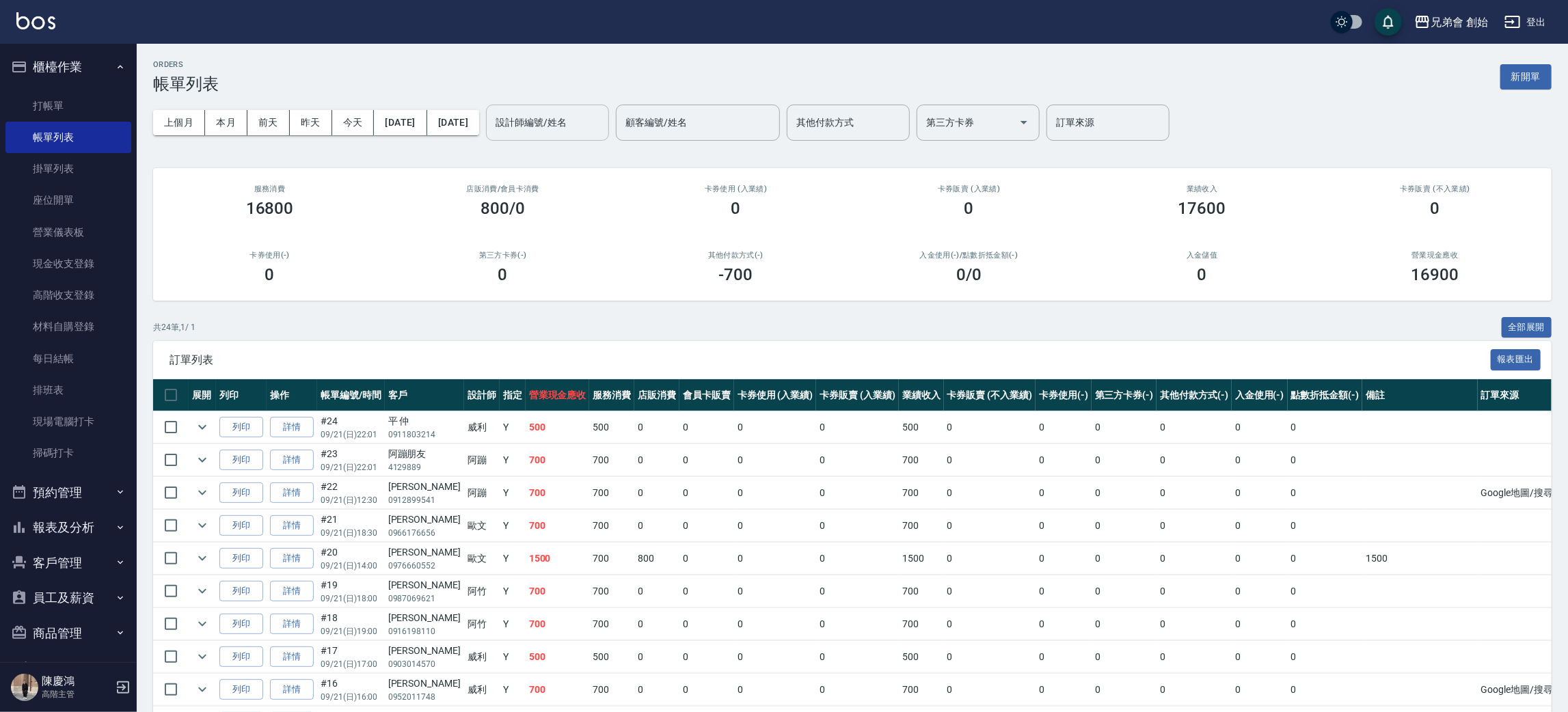
click at [598, 134] on input "設計師編號/姓名" at bounding box center [547, 122] width 110 height 24
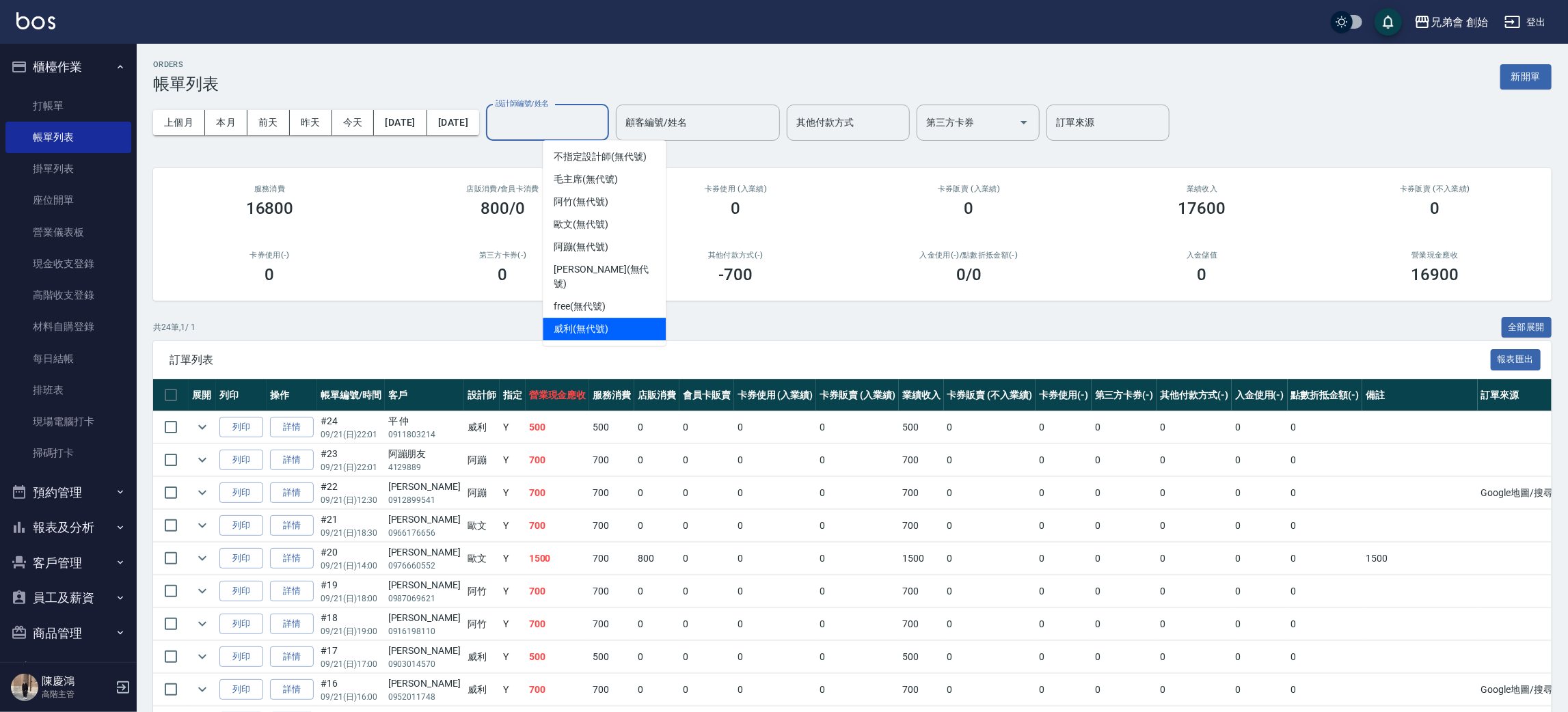
click at [602, 322] on span "威利 (無代號)" at bounding box center [581, 329] width 55 height 15
type input "威利(無代號)"
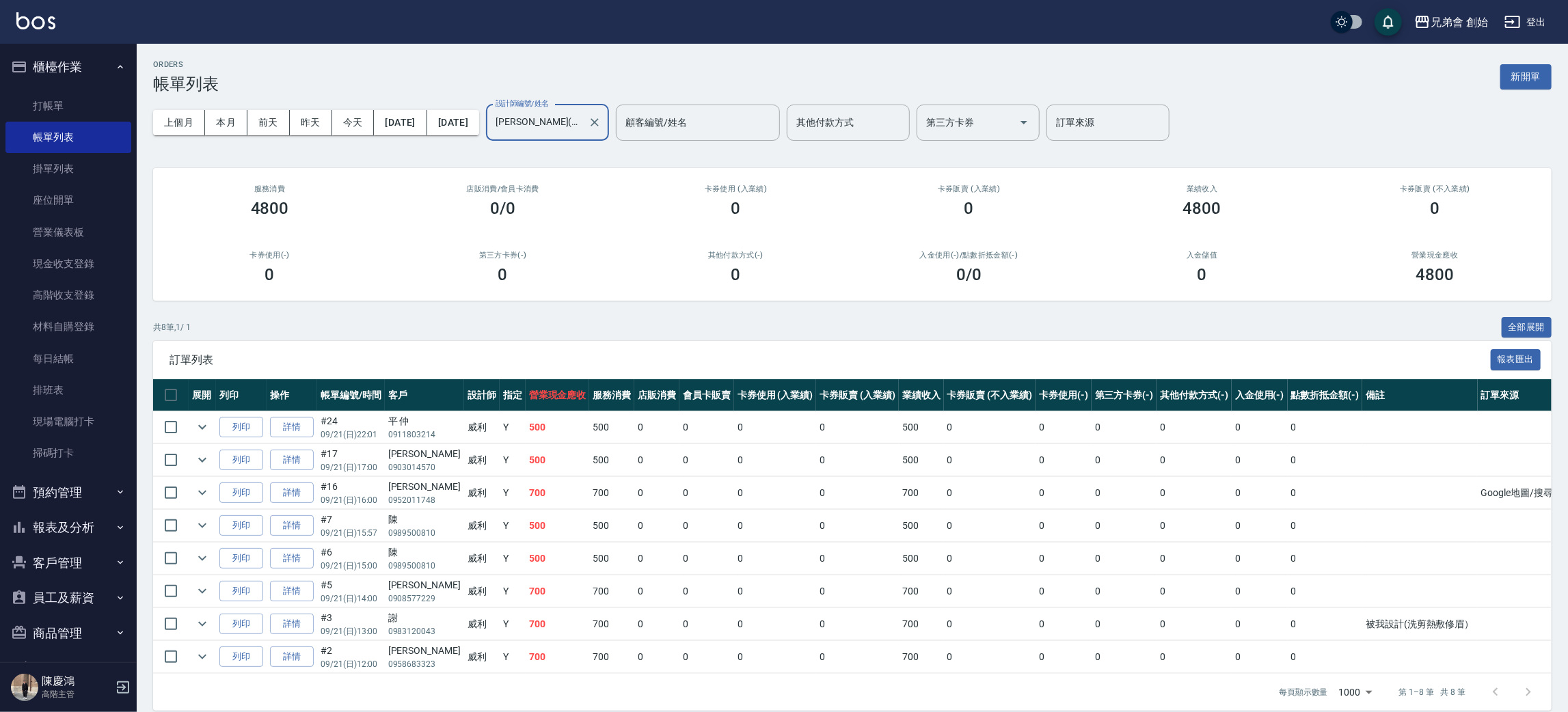
click at [436, 92] on div "ORDERS 帳單列表 新開單" at bounding box center [852, 76] width 1399 height 33
click at [408, 72] on div "ORDERS 帳單列表 新開單" at bounding box center [852, 76] width 1399 height 33
click at [212, 119] on button "本月" at bounding box center [227, 123] width 43 height 26
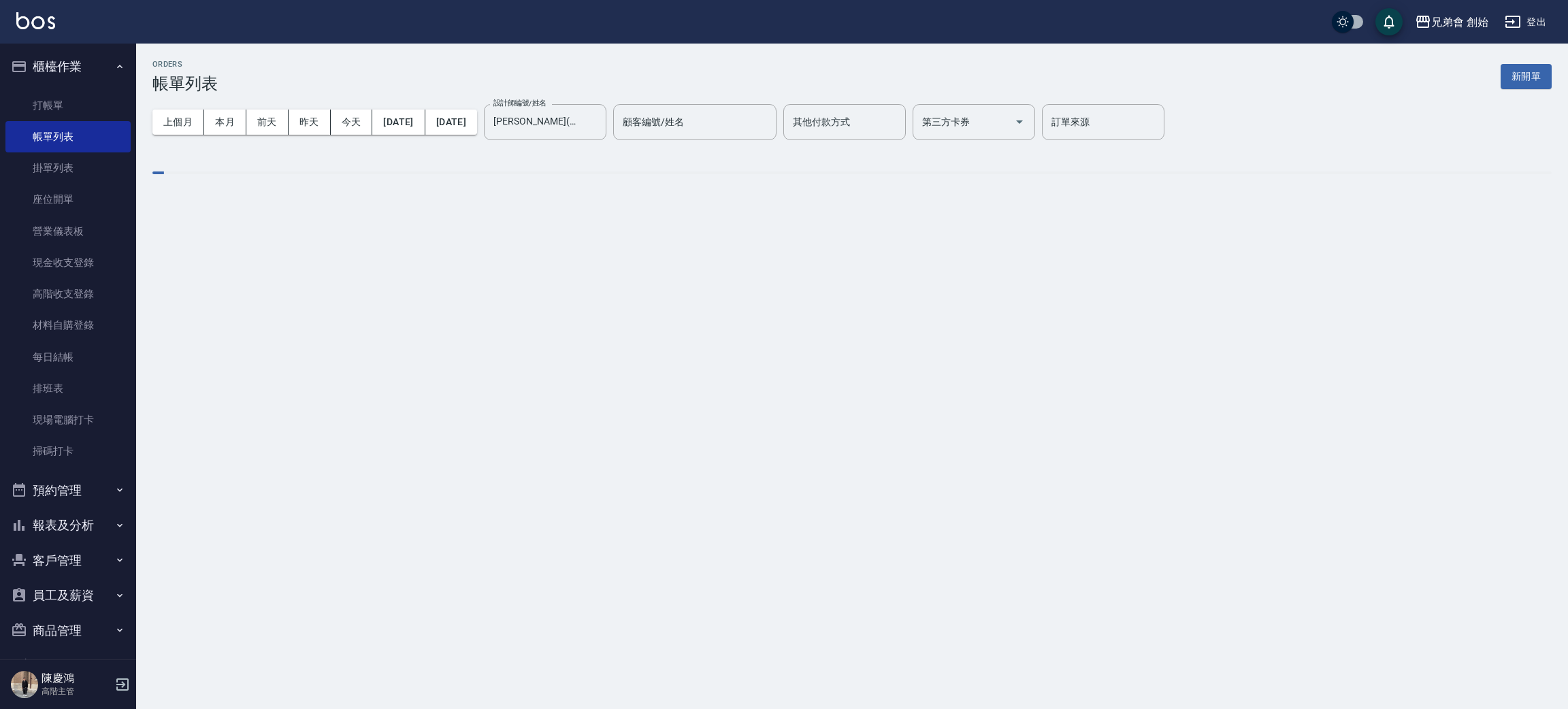
click at [358, 100] on div "上個月 本月 前天 昨天 今天 2025/09/01 2025/09/30 設計師編號/姓名 威利(無代號) 設計師編號/姓名 顧客編號/姓名 顧客編號/姓名…" at bounding box center [852, 122] width 1399 height 58
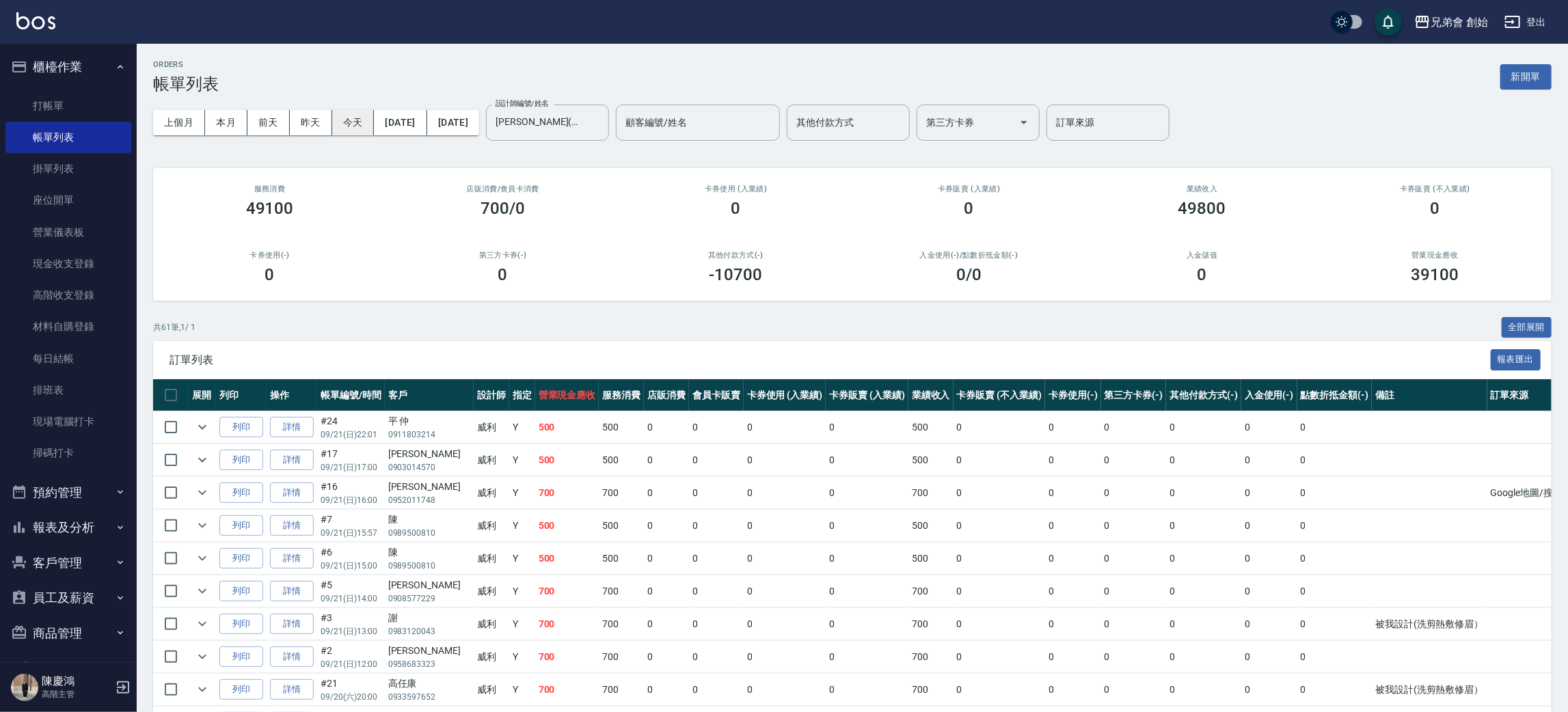
click at [360, 117] on button "今天" at bounding box center [353, 123] width 43 height 26
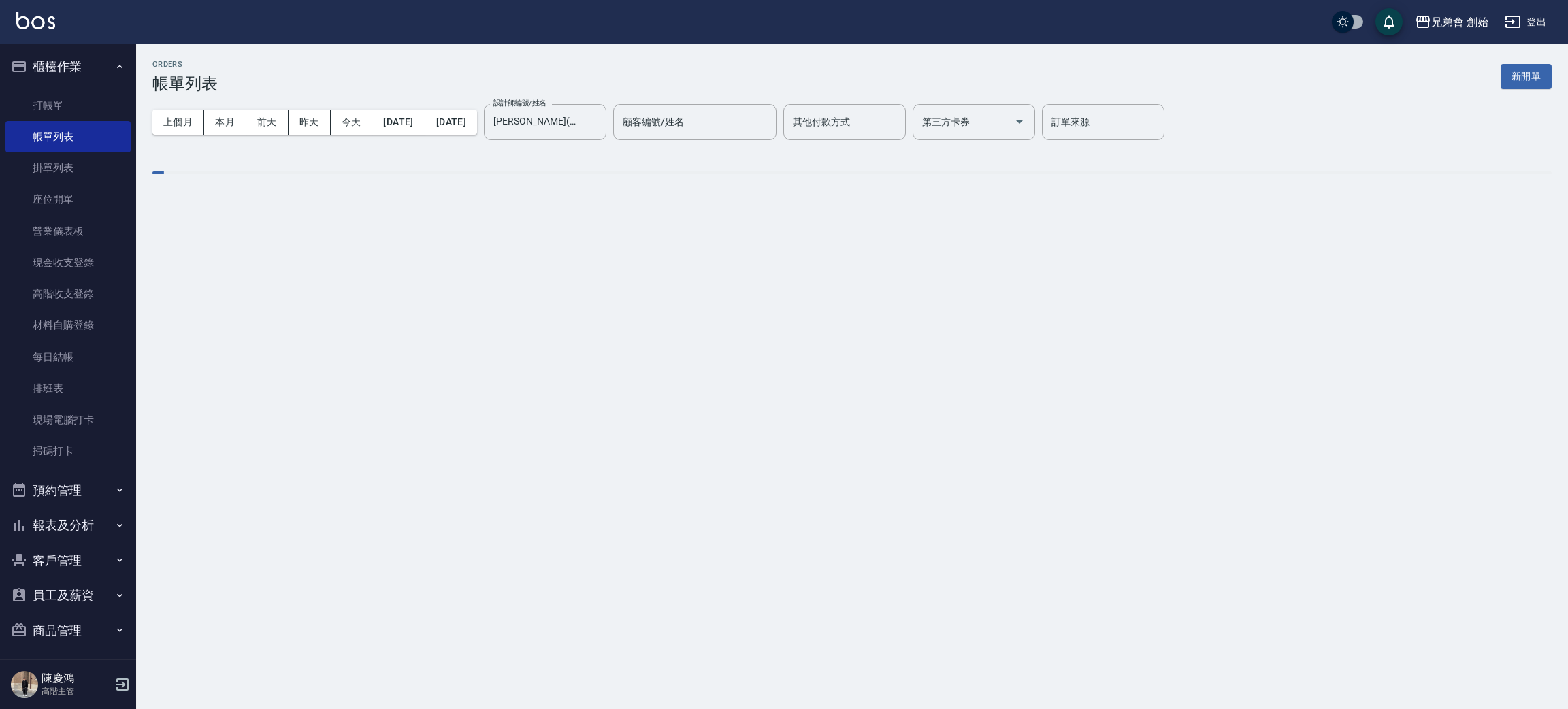
click at [390, 60] on div "ORDERS 帳單列表 新開單" at bounding box center [852, 76] width 1399 height 33
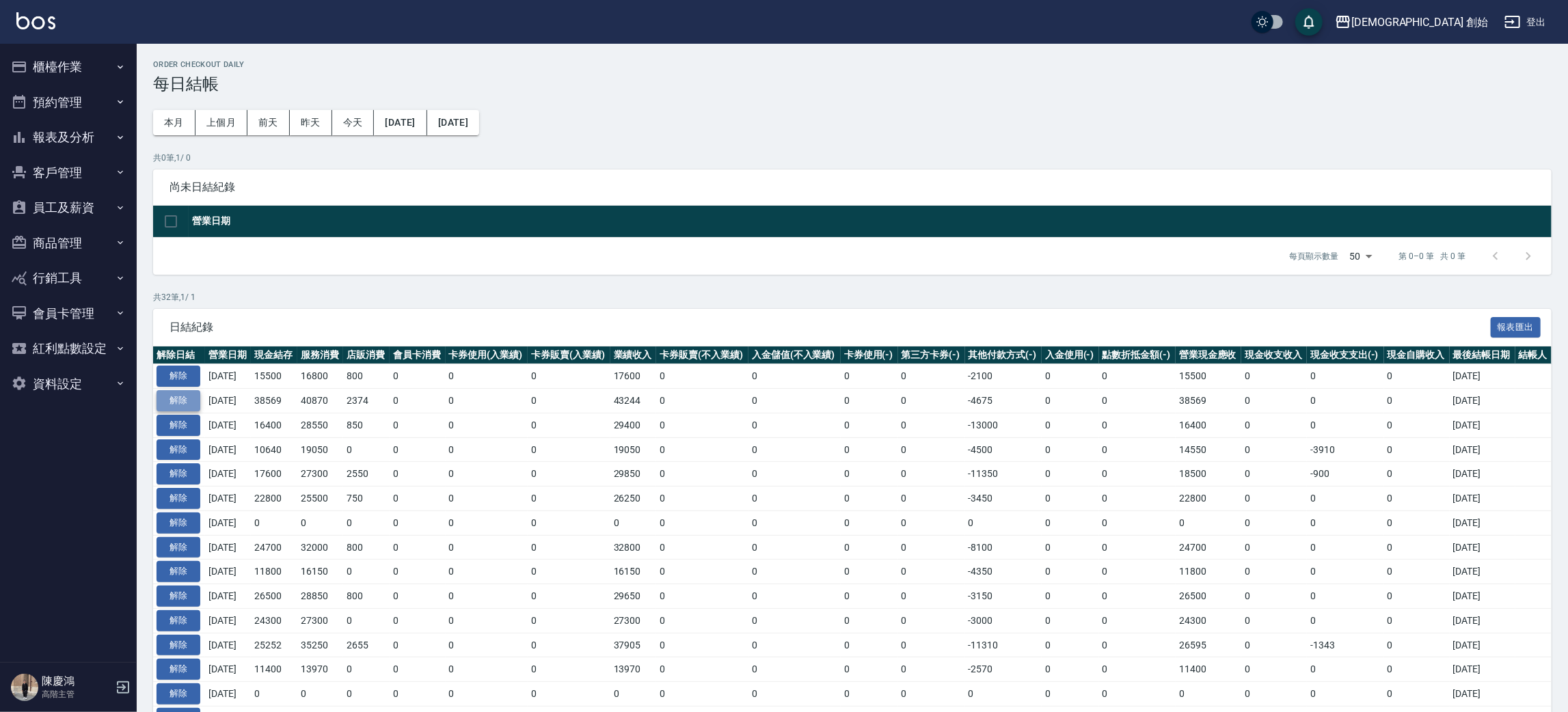
click at [189, 400] on button "解除" at bounding box center [178, 400] width 44 height 21
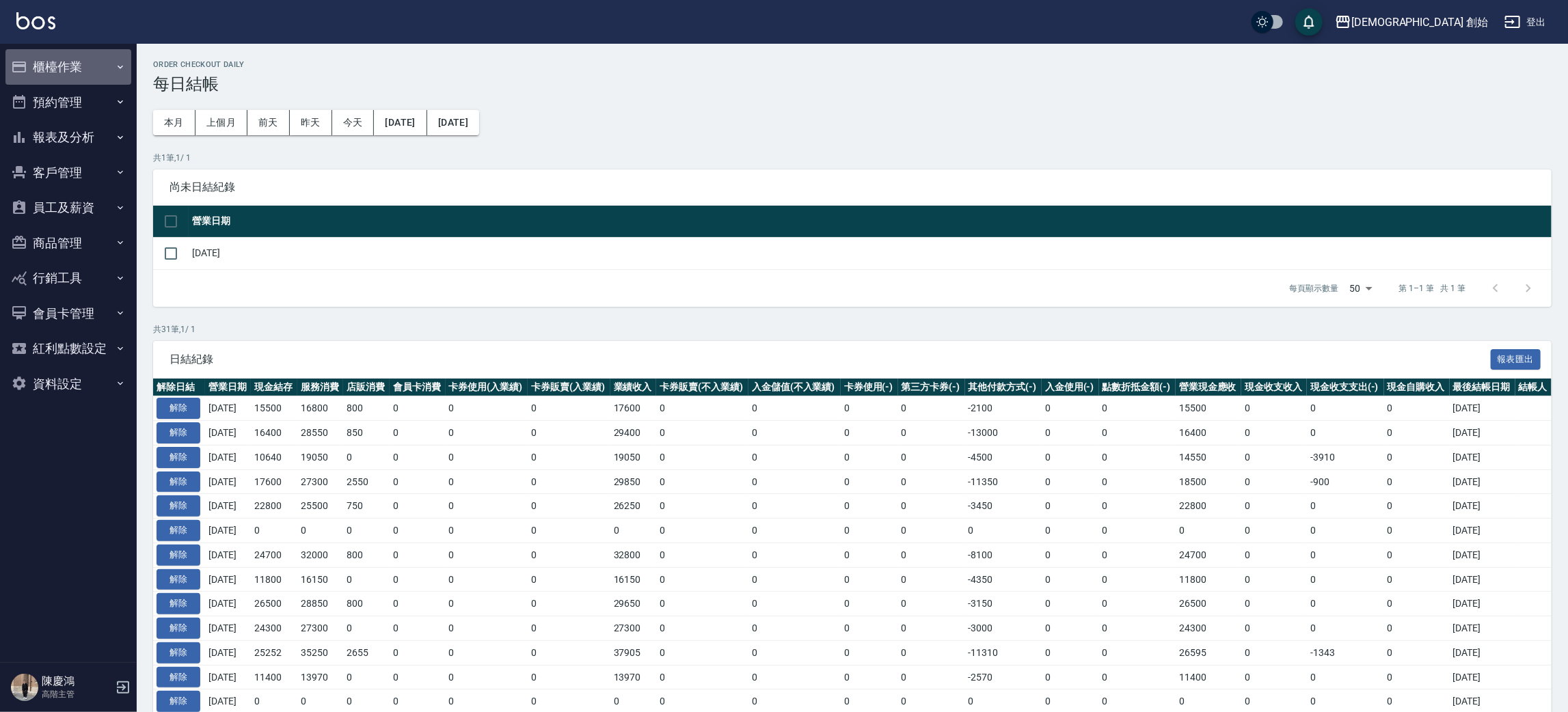
click at [76, 59] on button "櫃檯作業" at bounding box center [68, 67] width 126 height 36
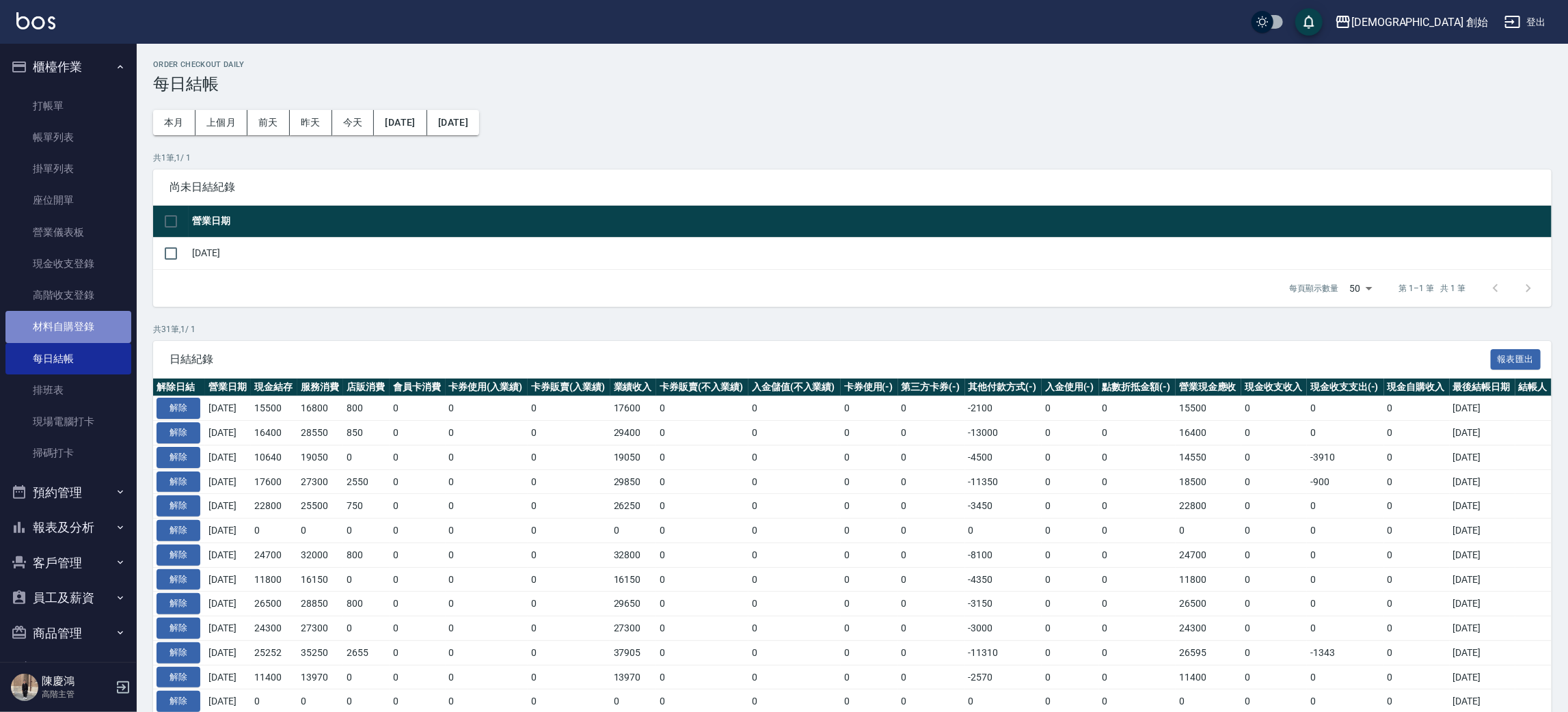
click at [97, 320] on link "材料自購登錄" at bounding box center [68, 326] width 126 height 32
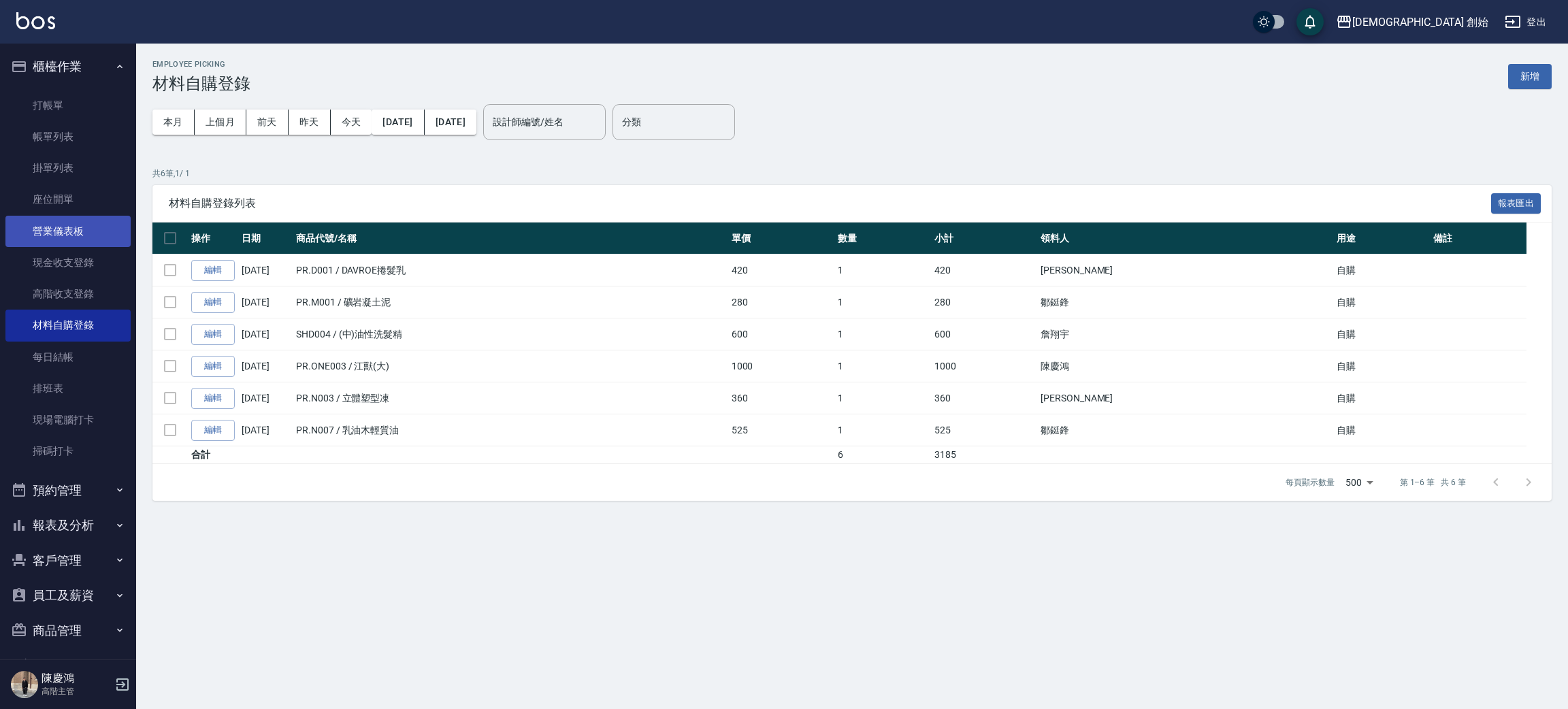
click at [81, 245] on link "營業儀表板" at bounding box center [67, 231] width 125 height 32
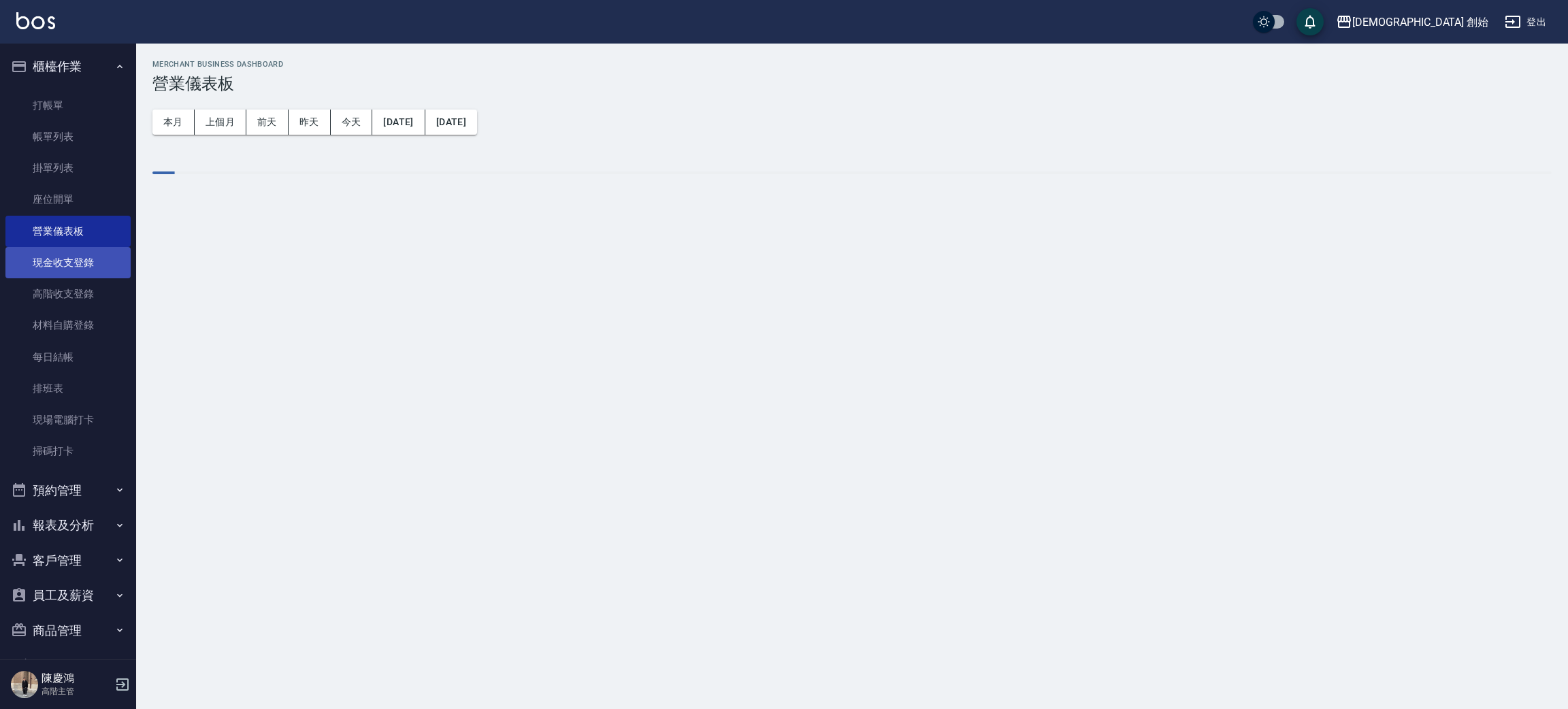
click at [88, 257] on link "現金收支登錄" at bounding box center [67, 262] width 125 height 32
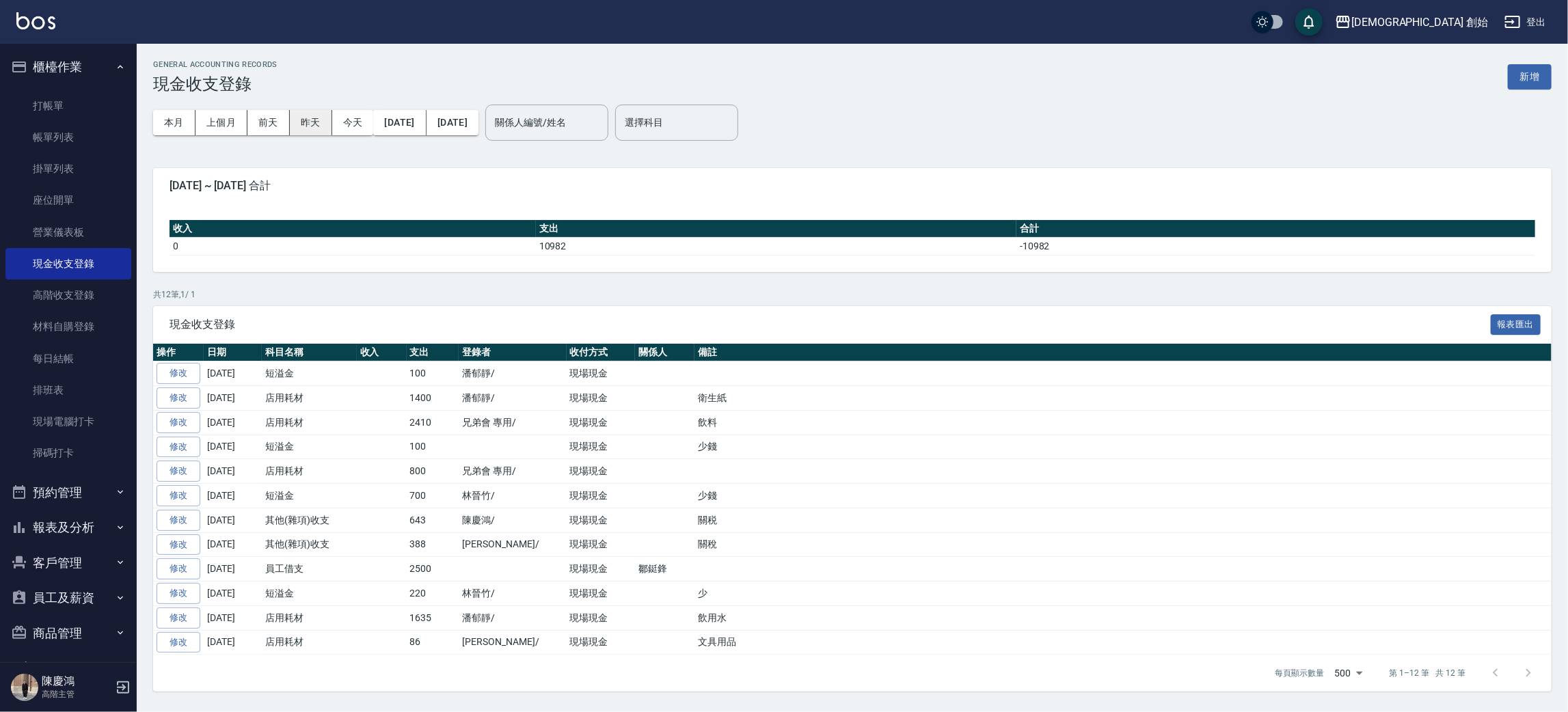
click at [318, 118] on button "昨天" at bounding box center [312, 123] width 43 height 26
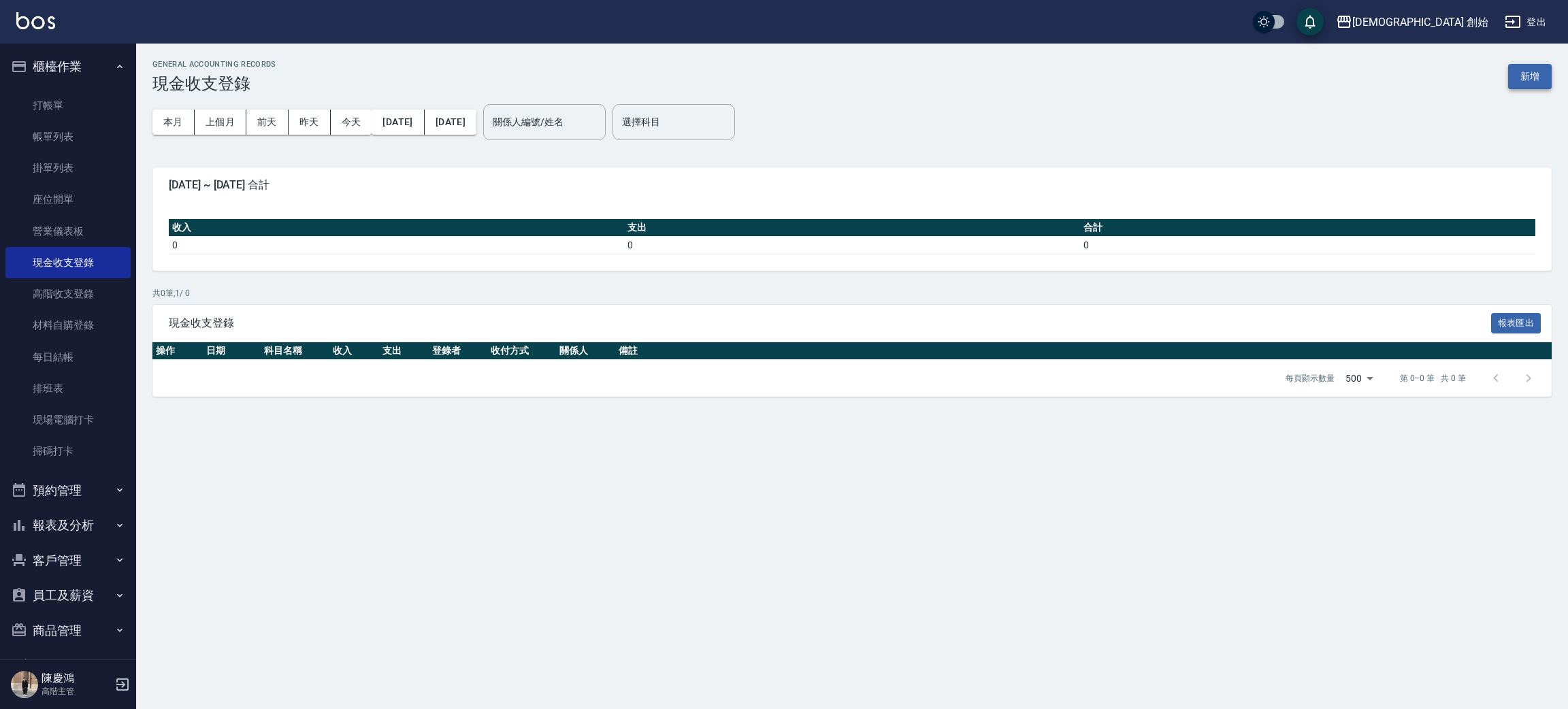
click at [1540, 89] on button "新增" at bounding box center [1530, 77] width 43 height 26
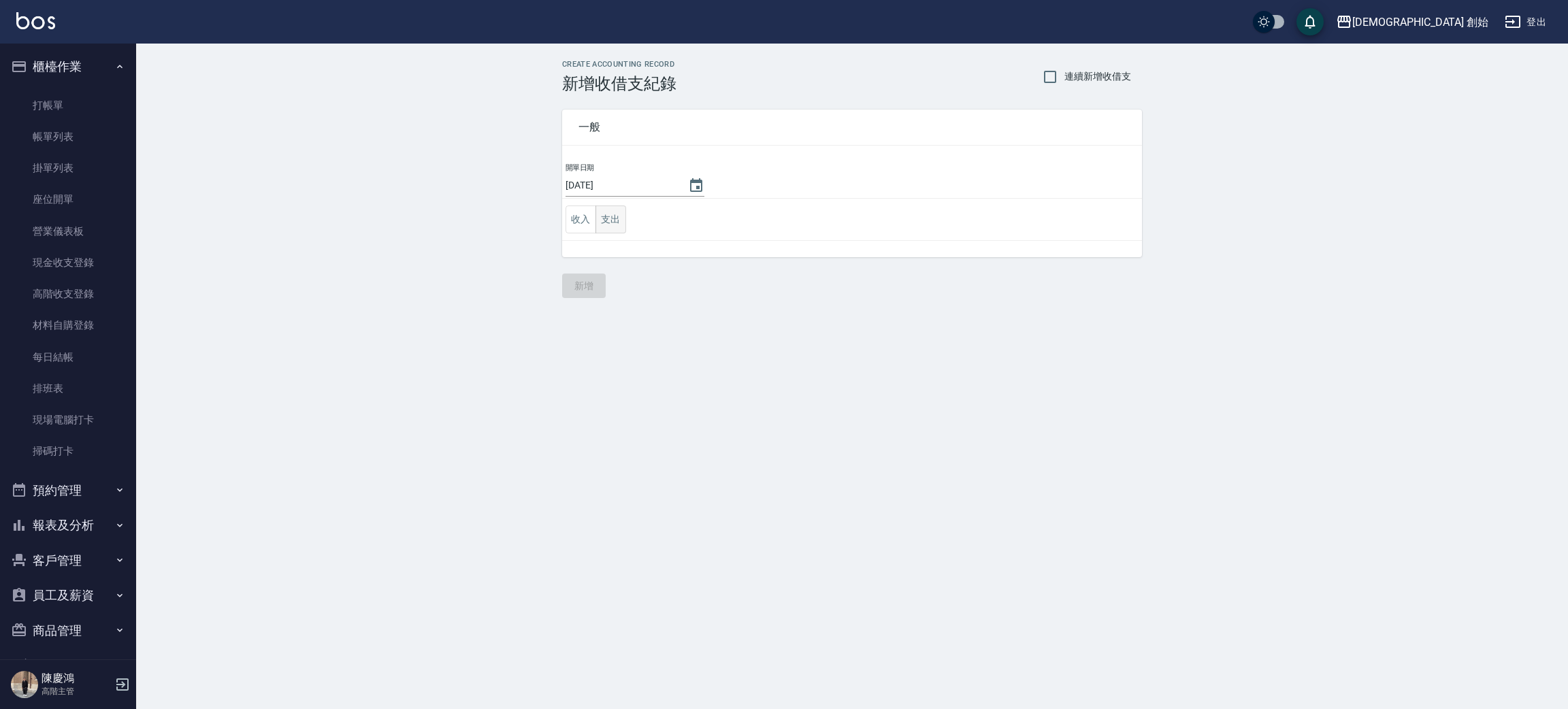
drag, startPoint x: 638, startPoint y: 216, endPoint x: 618, endPoint y: 216, distance: 20.0
click at [633, 216] on td "收入 支出" at bounding box center [852, 220] width 579 height 43
click at [615, 216] on button "支出" at bounding box center [611, 219] width 31 height 28
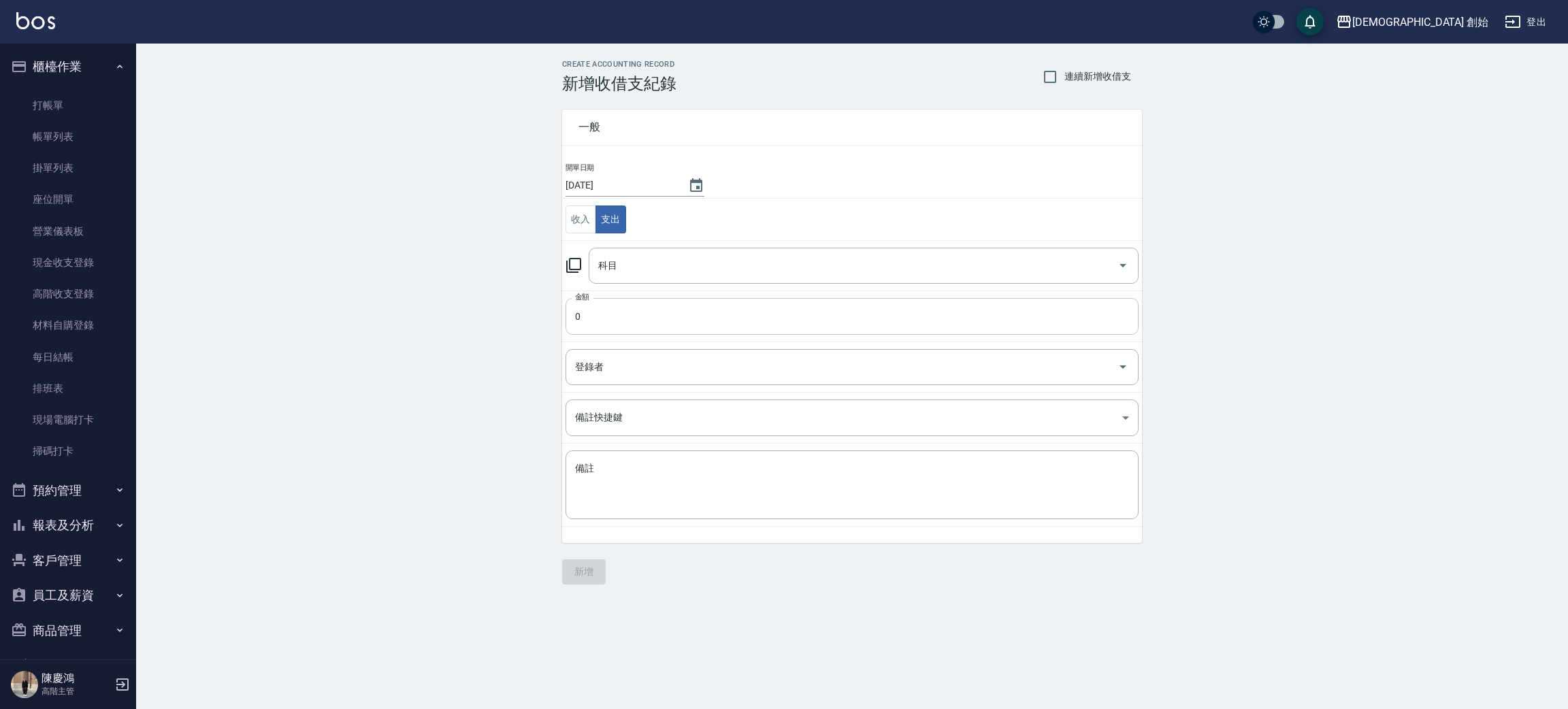
click at [755, 310] on input "0" at bounding box center [852, 316] width 573 height 37
type input "1"
click at [647, 390] on td "登錄者 登錄者" at bounding box center [852, 366] width 579 height 50
click at [647, 379] on div "登錄者" at bounding box center [852, 367] width 573 height 36
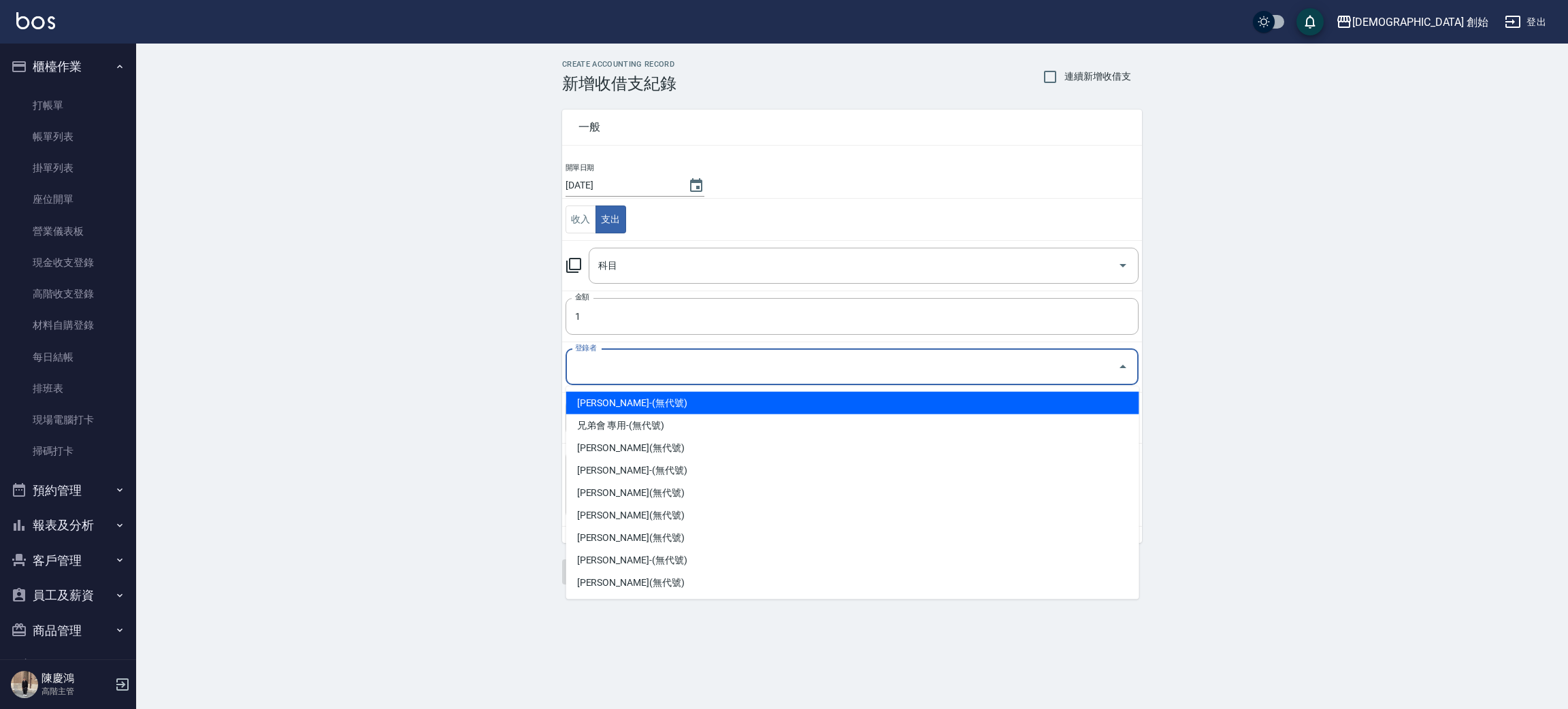
click at [625, 401] on li "林晉竹-(無代號)" at bounding box center [852, 403] width 573 height 22
type input "林晉竹-(無代號)"
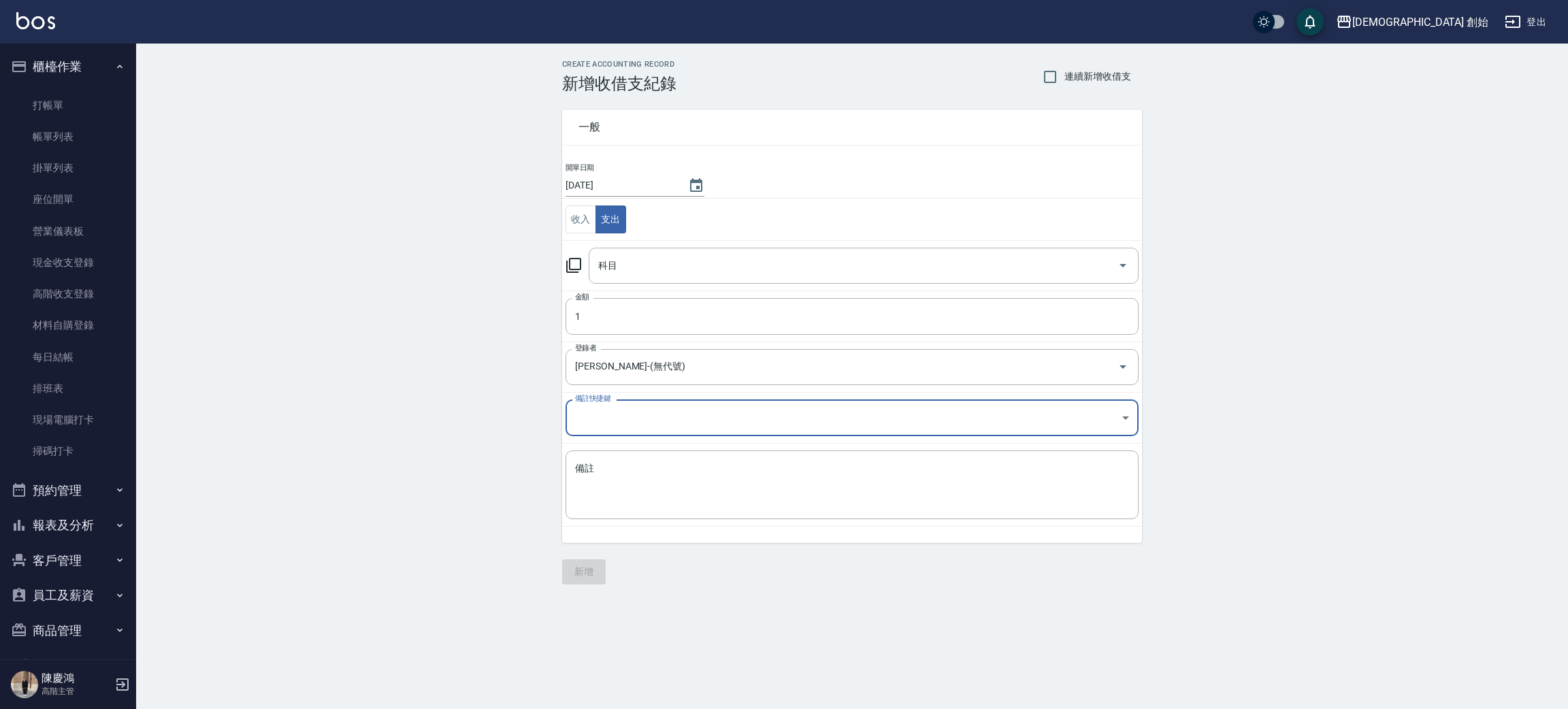
click at [620, 407] on body "兄弟會 創始 登出 櫃檯作業 打帳單 帳單列表 掛單列表 座位開單 營業儀表板 現金收支登錄 高階收支登錄 材料自購登錄 每日結帳 排班表 現場電腦打卡 掃碼…" at bounding box center [784, 354] width 1568 height 709
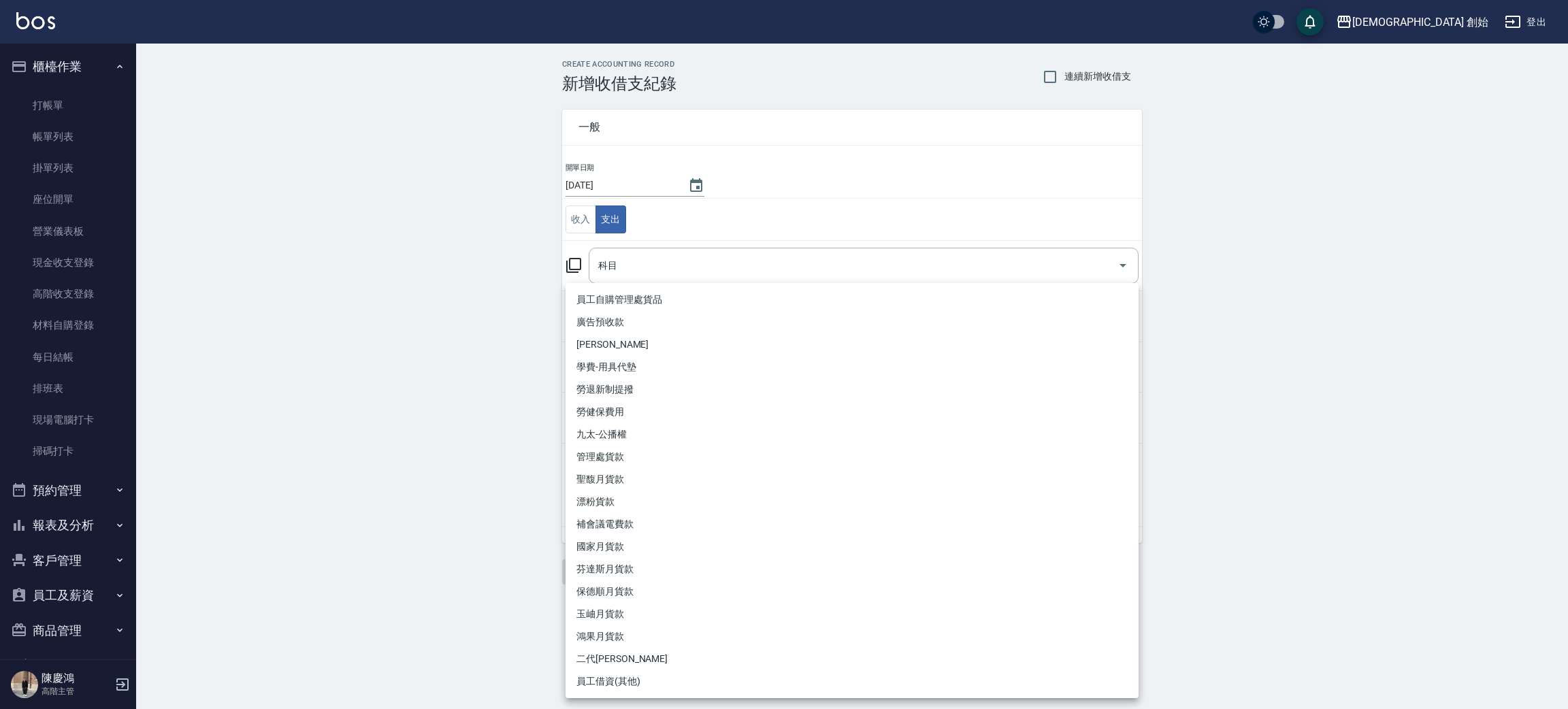
click at [447, 289] on div at bounding box center [784, 354] width 1568 height 709
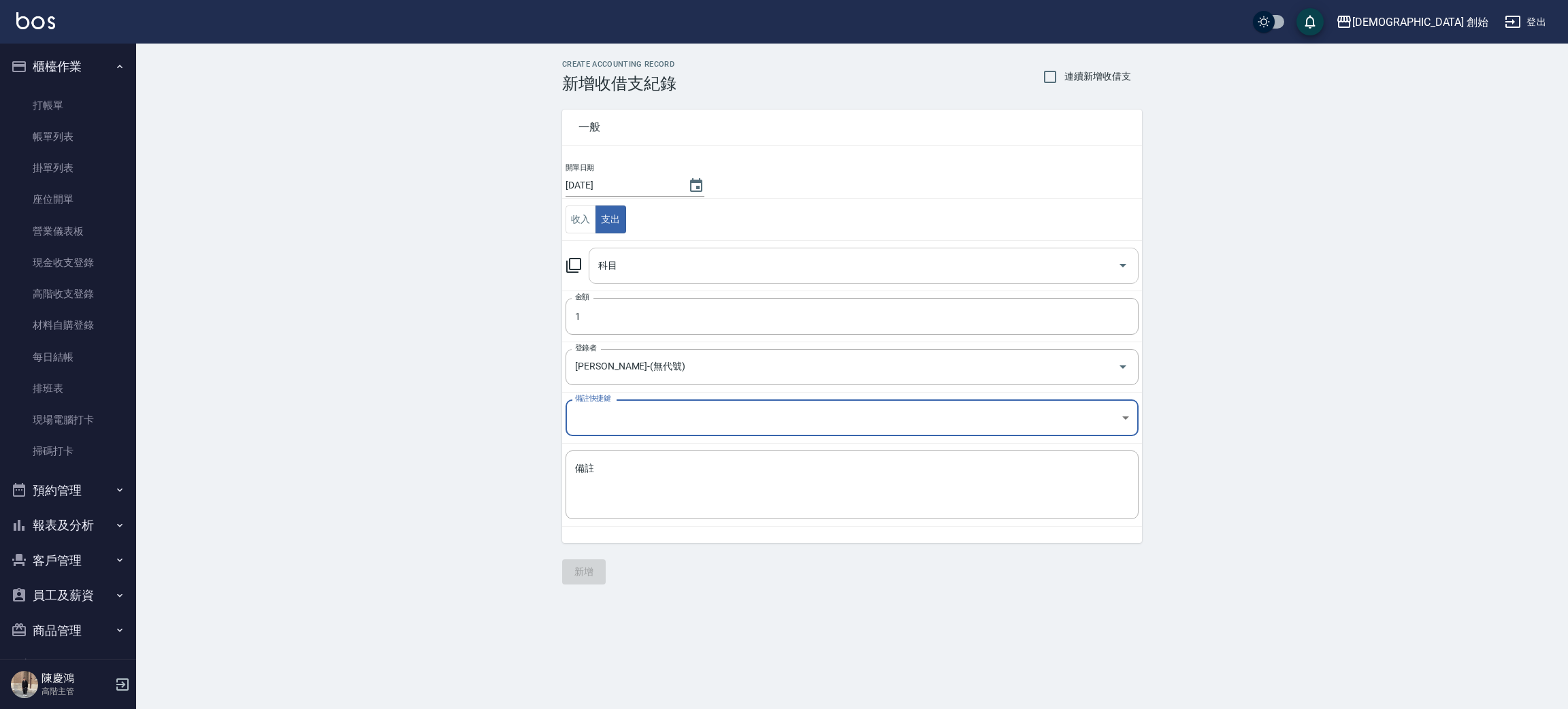
click at [712, 268] on input "科目" at bounding box center [853, 266] width 517 height 24
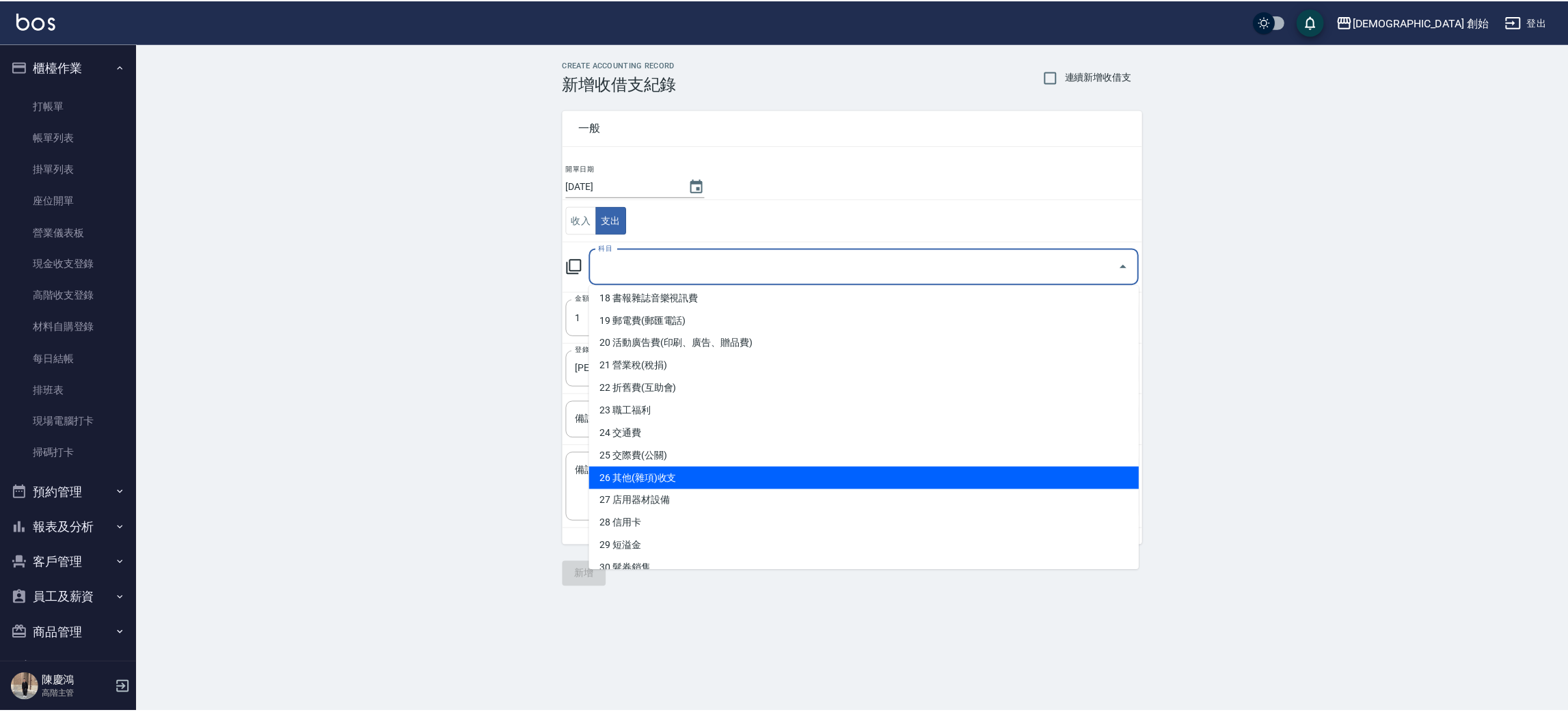
scroll to position [582, 0]
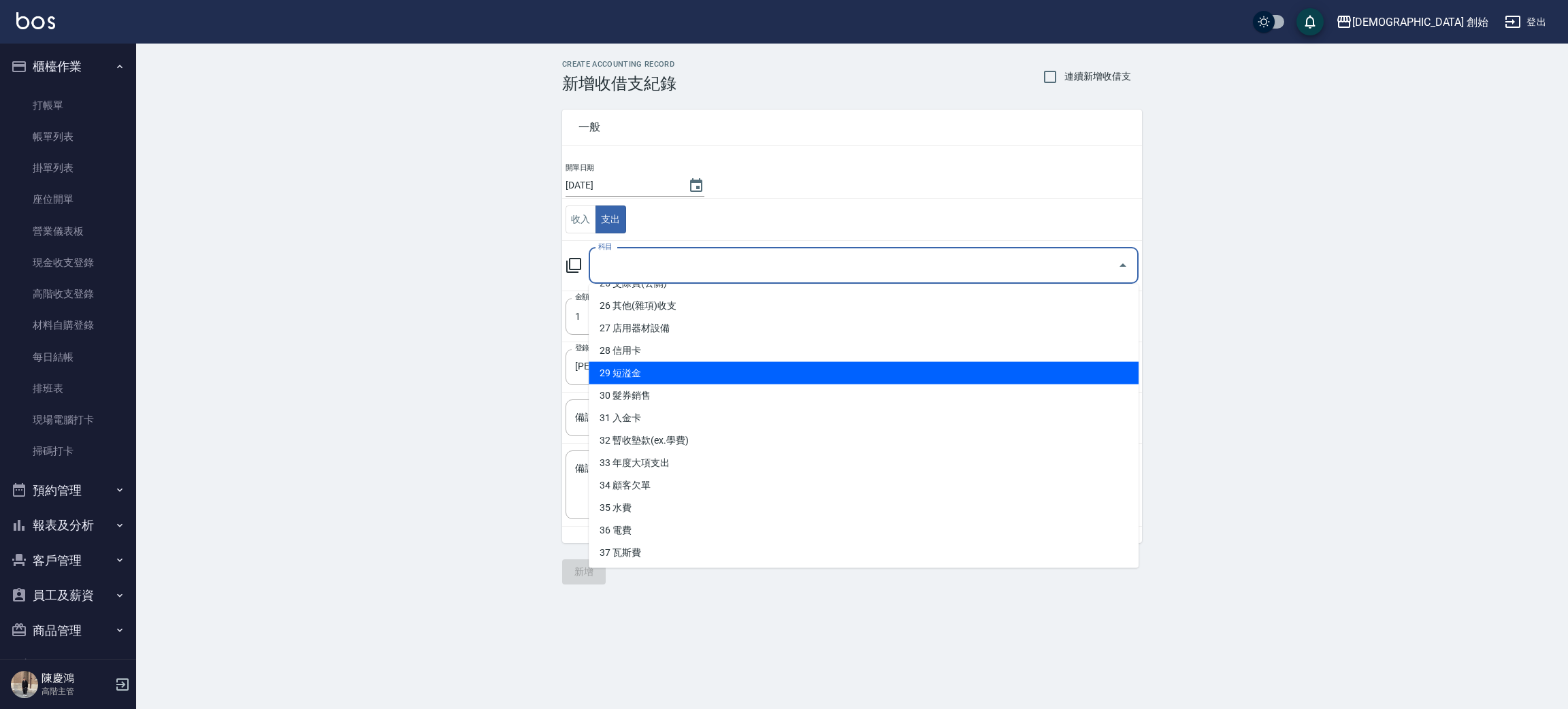
click at [750, 366] on li "29 短溢金" at bounding box center [863, 373] width 550 height 22
type input "29 短溢金"
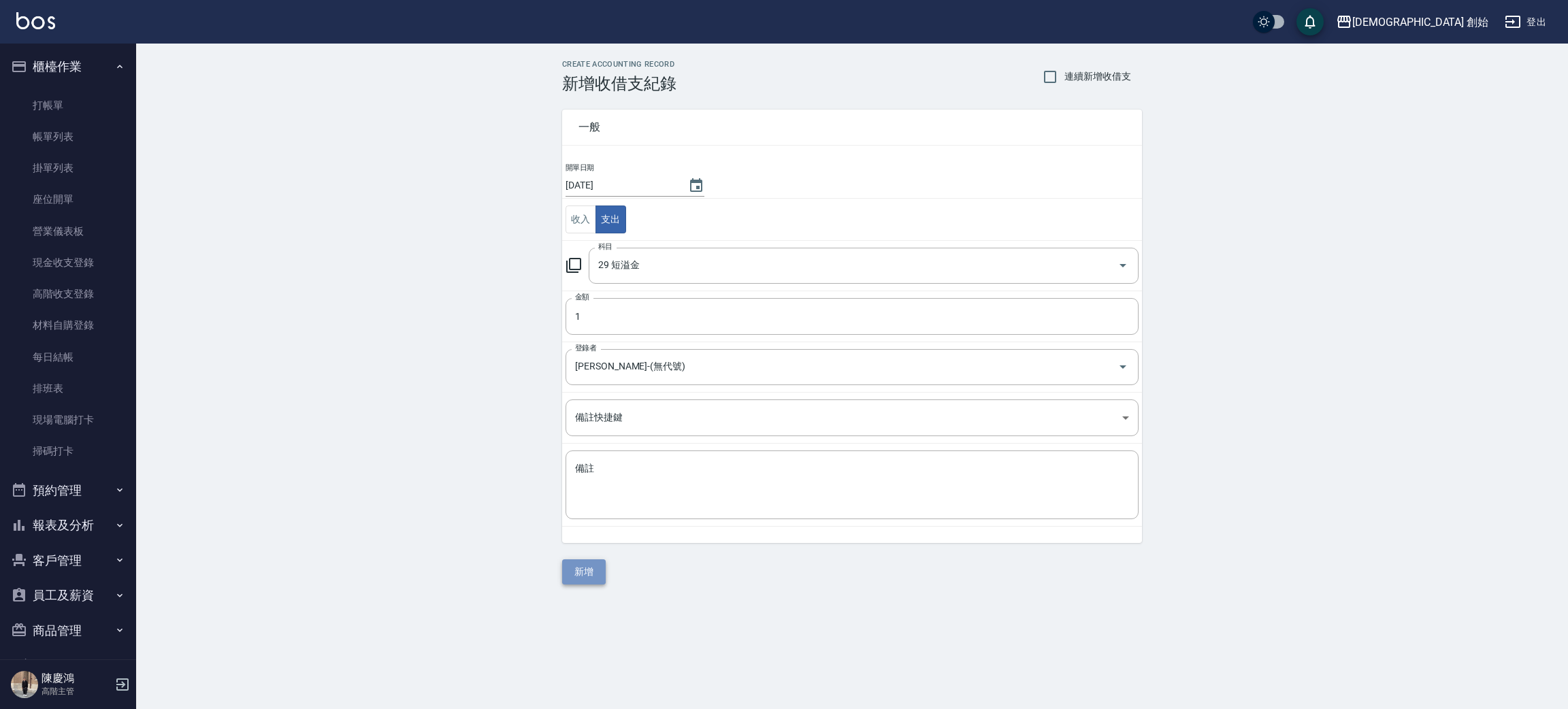
click at [596, 573] on button "新增" at bounding box center [584, 572] width 43 height 26
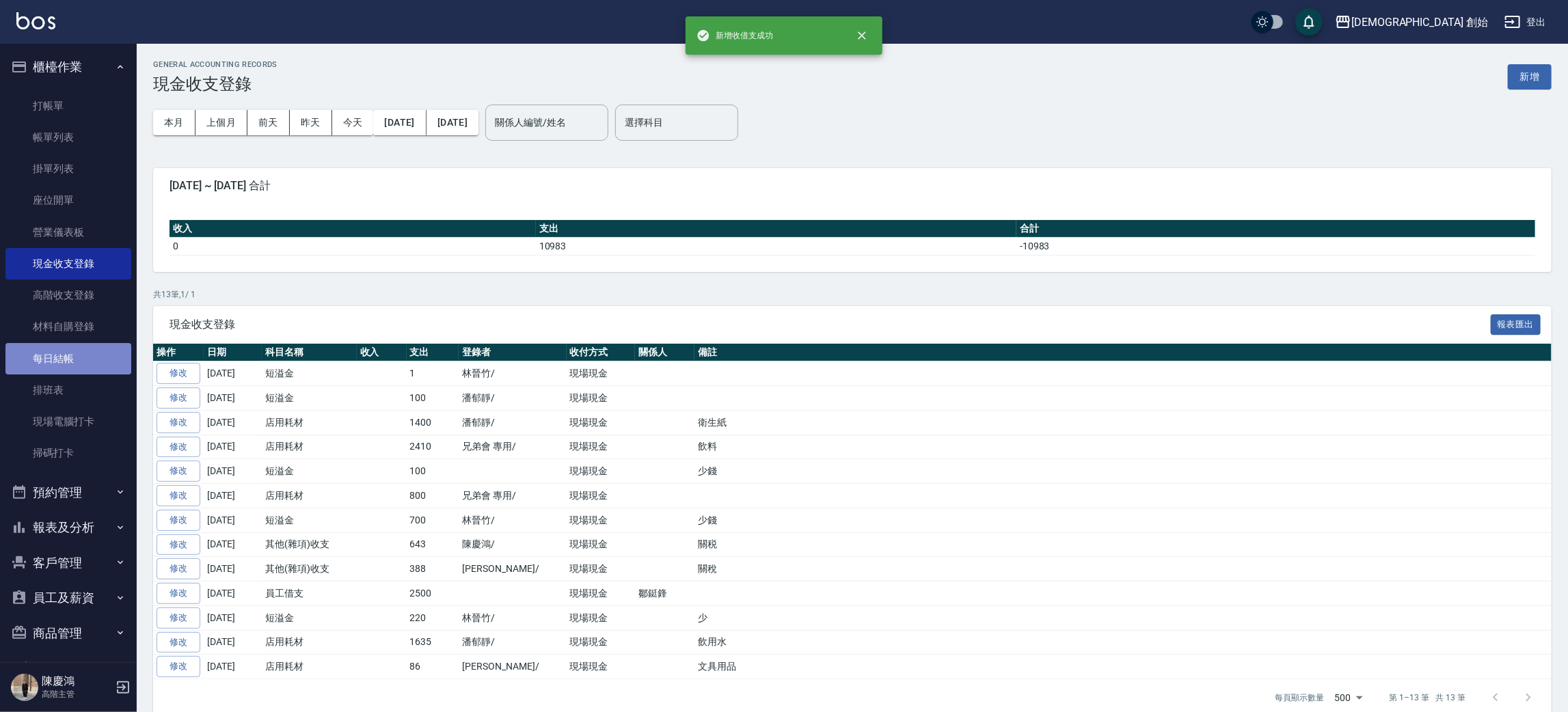
click at [83, 354] on link "每日結帳" at bounding box center [68, 359] width 126 height 32
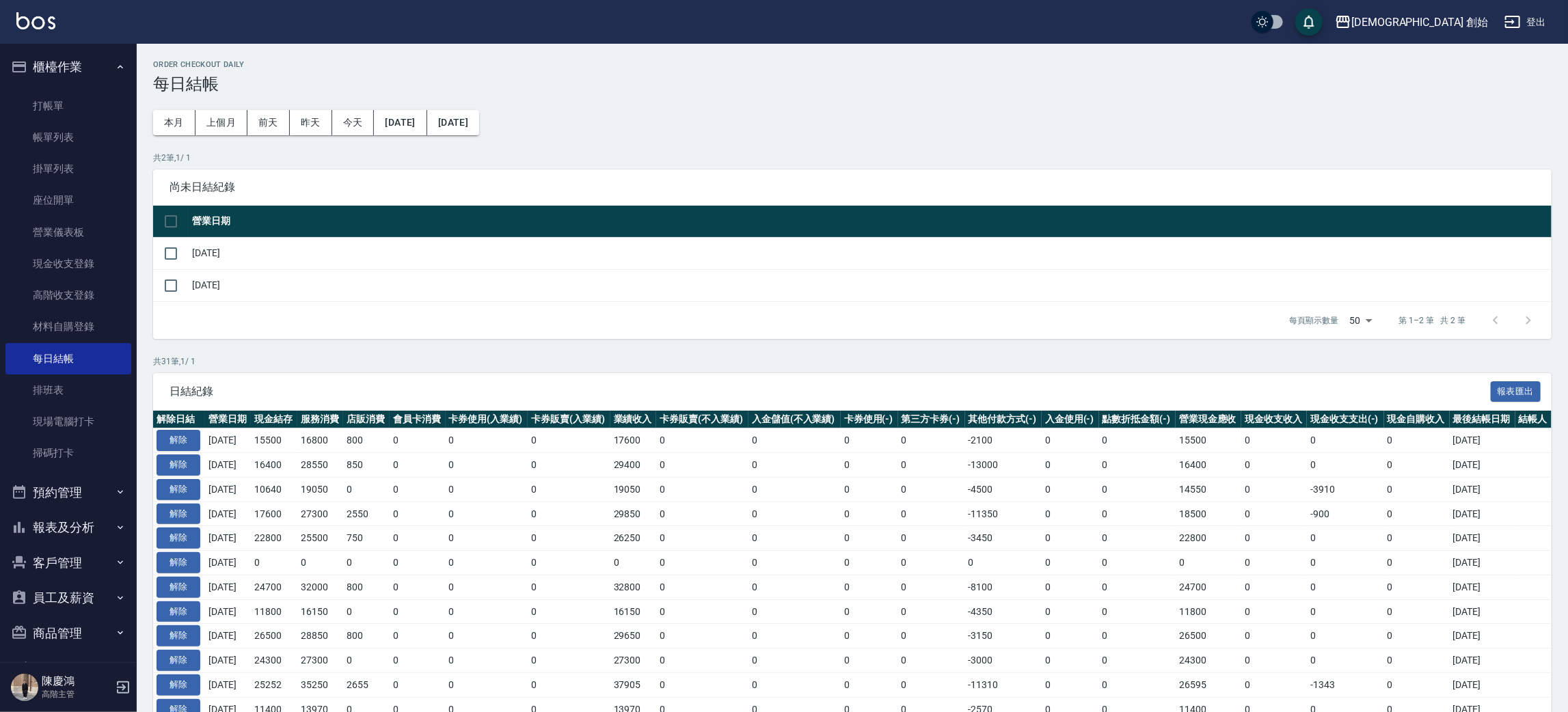
click at [151, 219] on div "Order checkout daily 每日結帳 本月 上個月 前天 昨天 今天 2025/08/21 2025/09/21 共 2 筆, 1 / 1 尚未…" at bounding box center [852, 650] width 1431 height 1213
click at [165, 222] on input "checkbox" at bounding box center [171, 222] width 29 height 29
checkbox input "true"
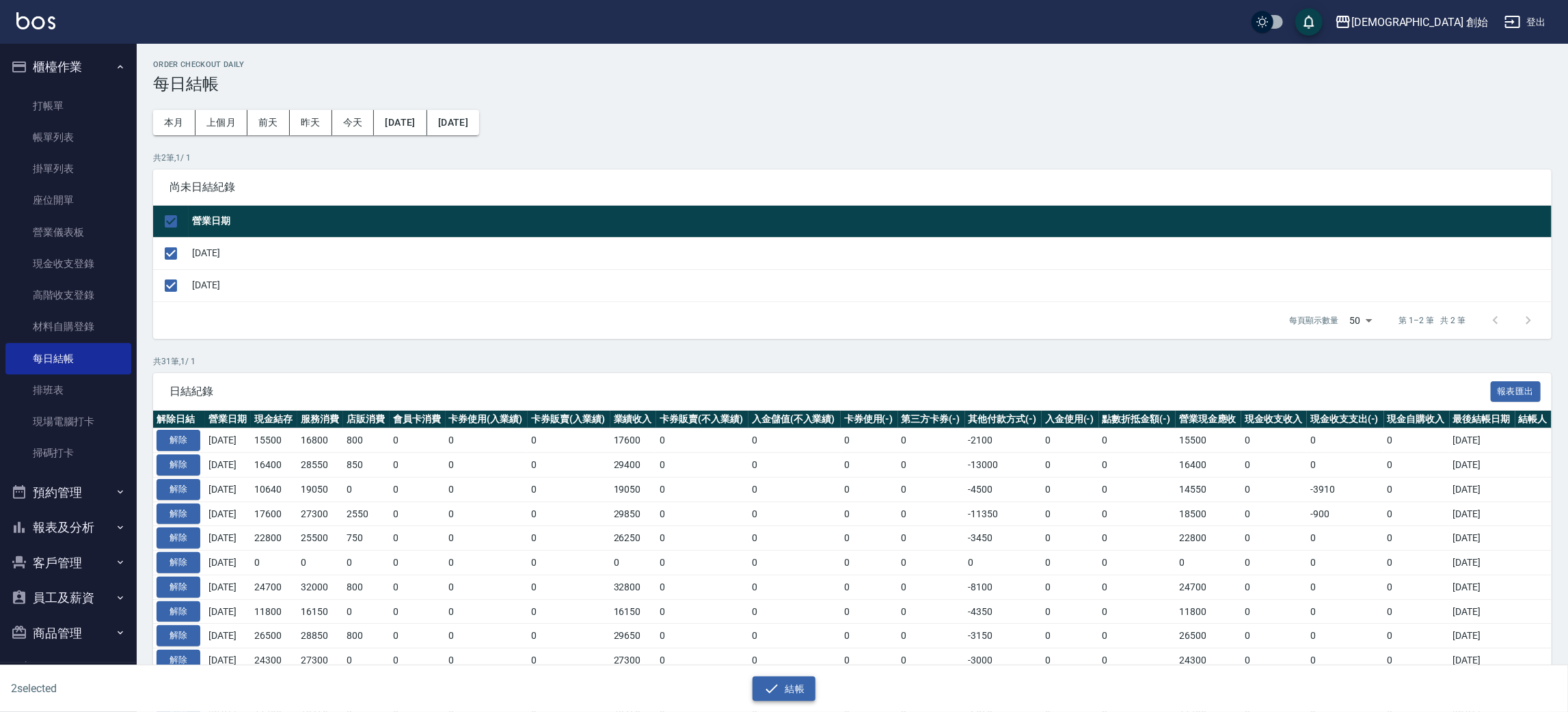
click at [789, 684] on button "結帳" at bounding box center [784, 690] width 63 height 26
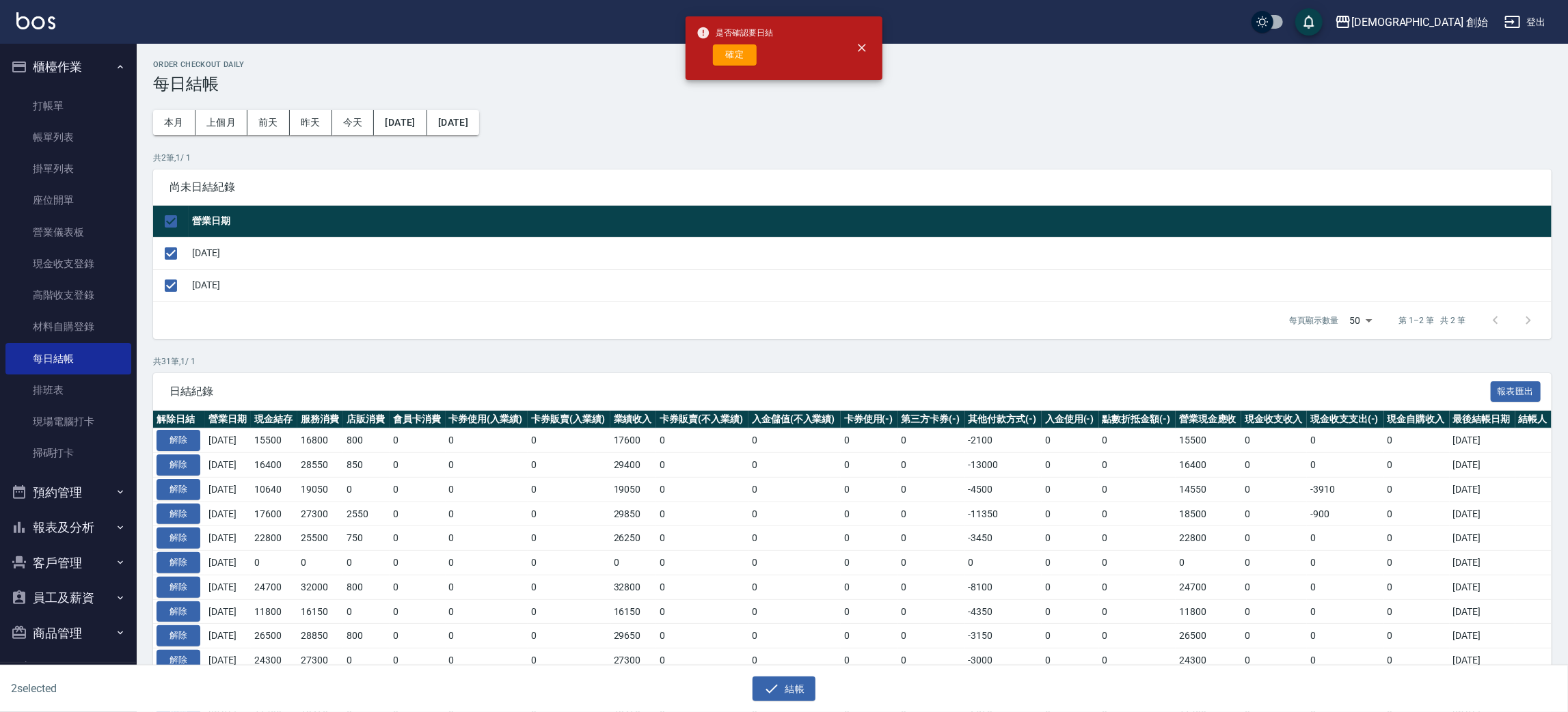
click at [713, 51] on button "確定" at bounding box center [734, 55] width 44 height 21
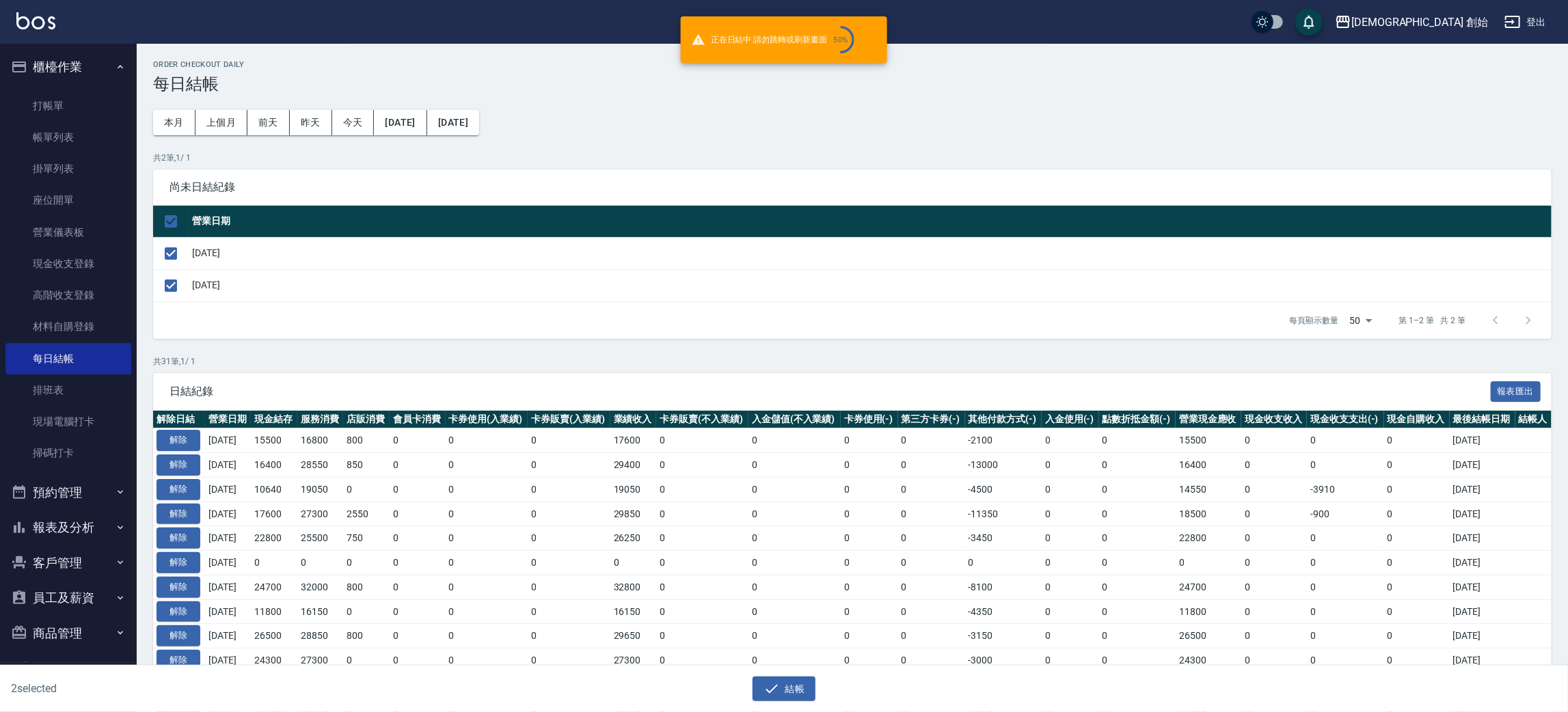
checkbox input "false"
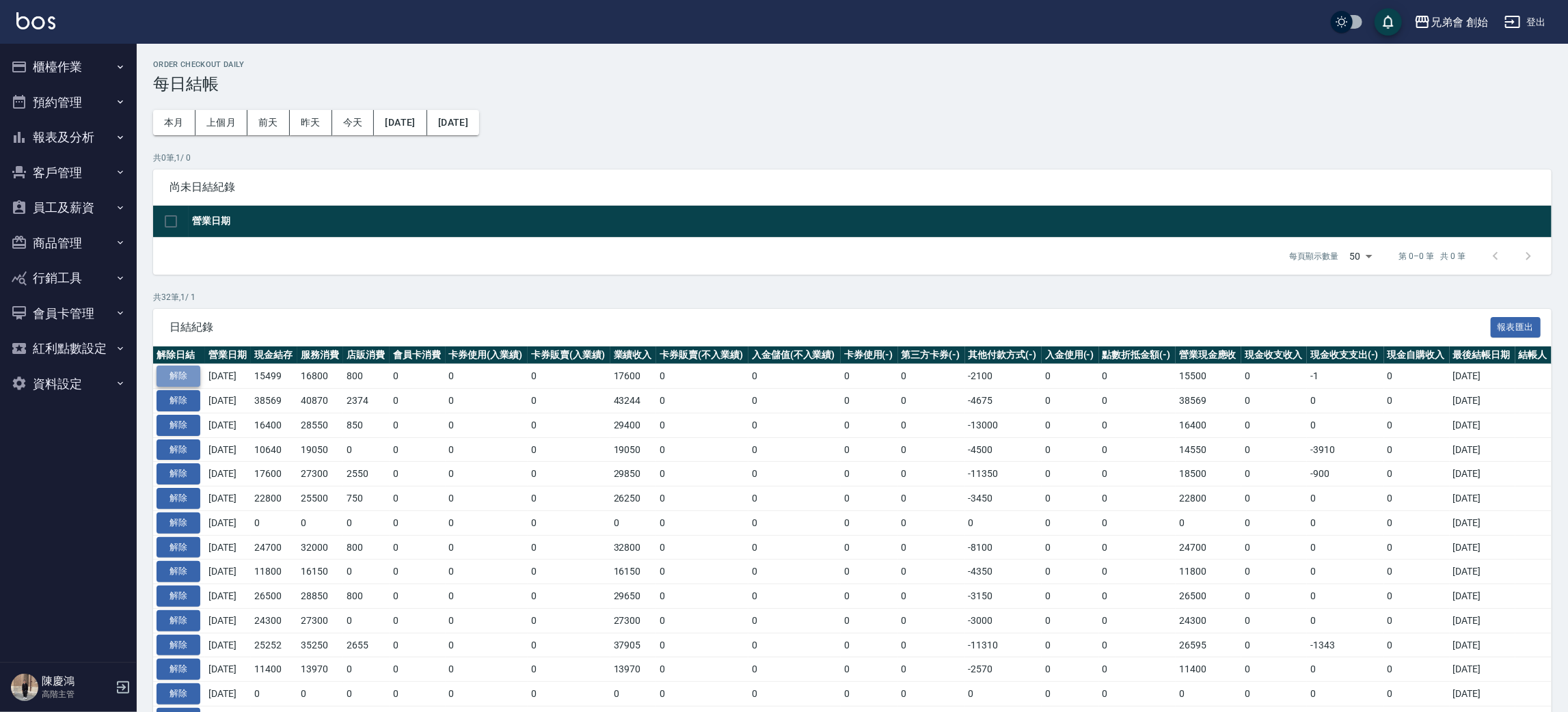
click at [166, 367] on button "解除" at bounding box center [178, 376] width 44 height 21
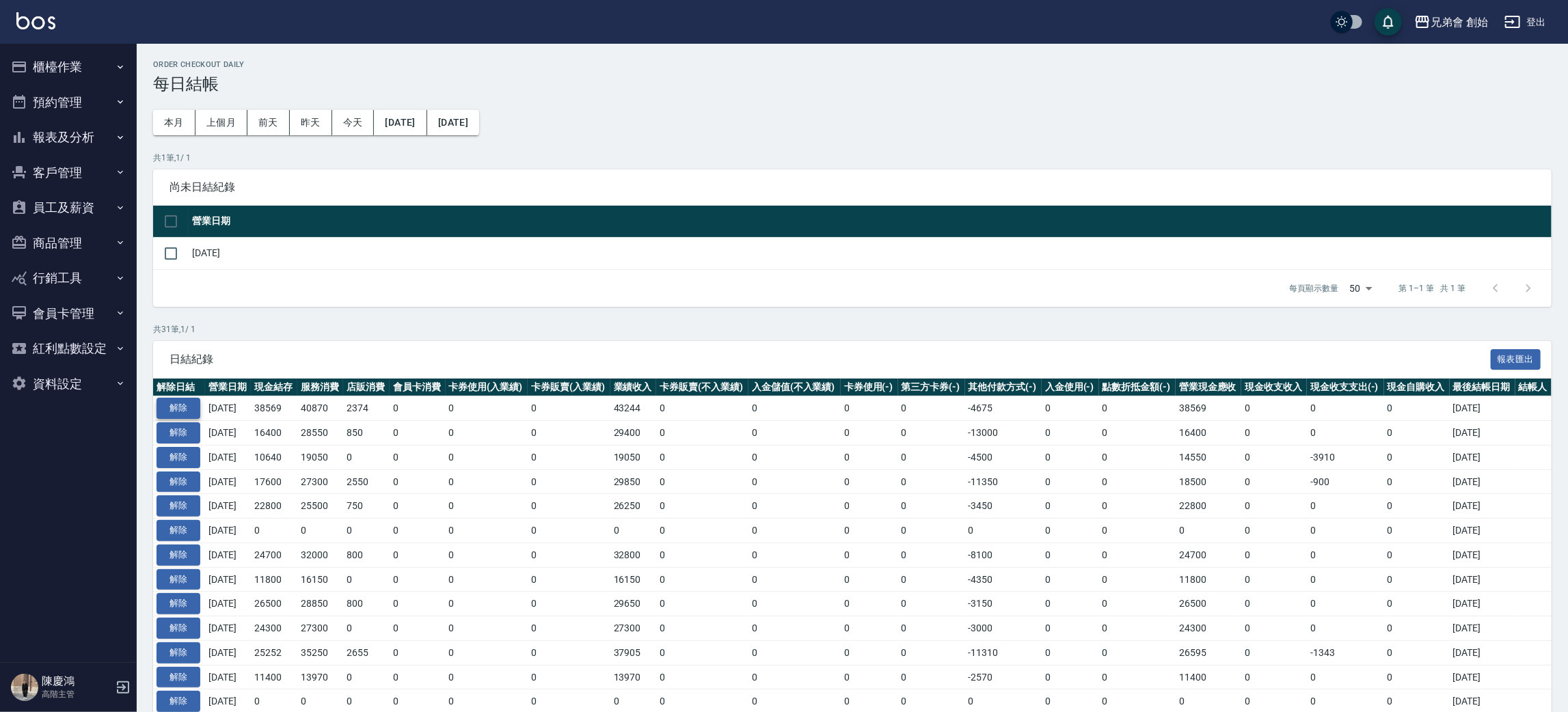
click at [183, 400] on button "解除" at bounding box center [178, 408] width 44 height 21
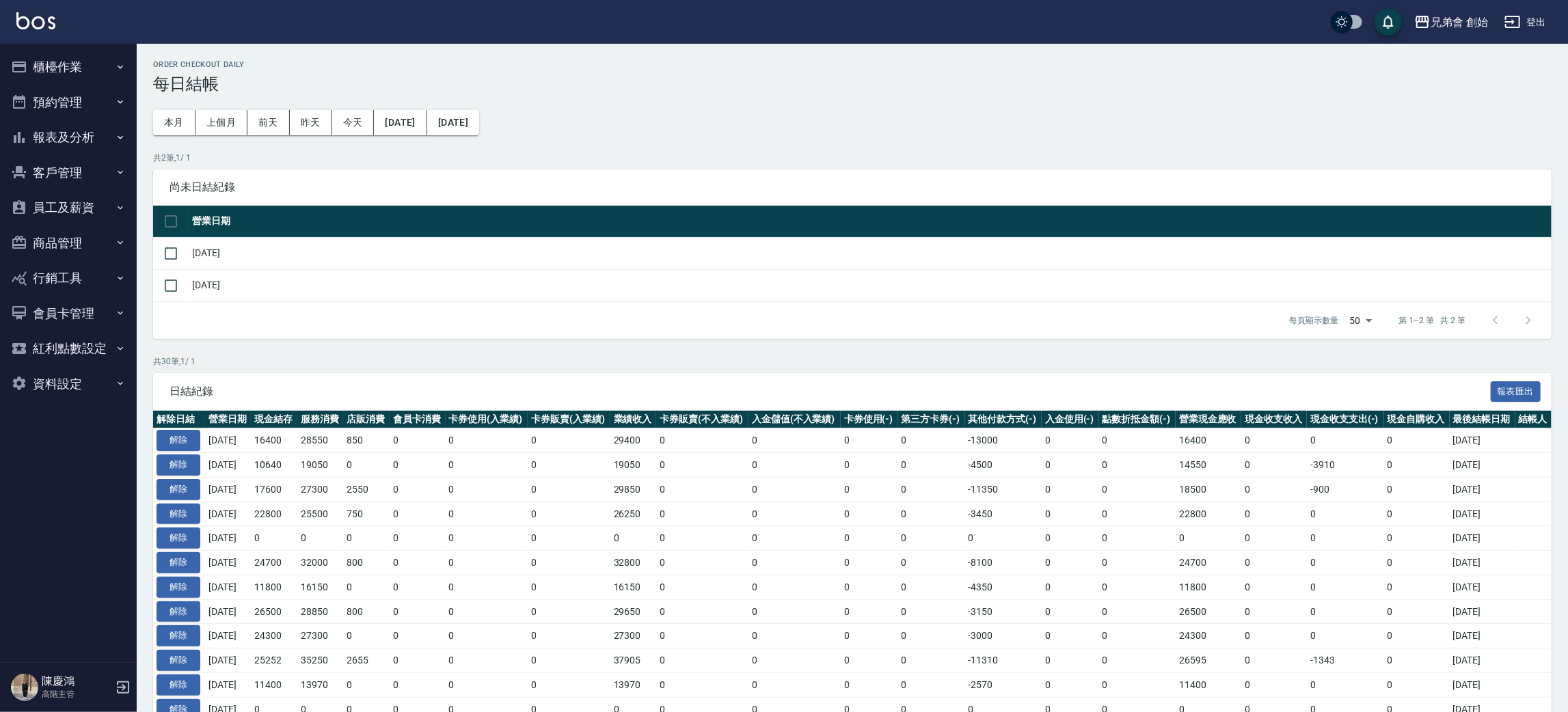
click at [99, 65] on button "櫃檯作業" at bounding box center [68, 67] width 126 height 36
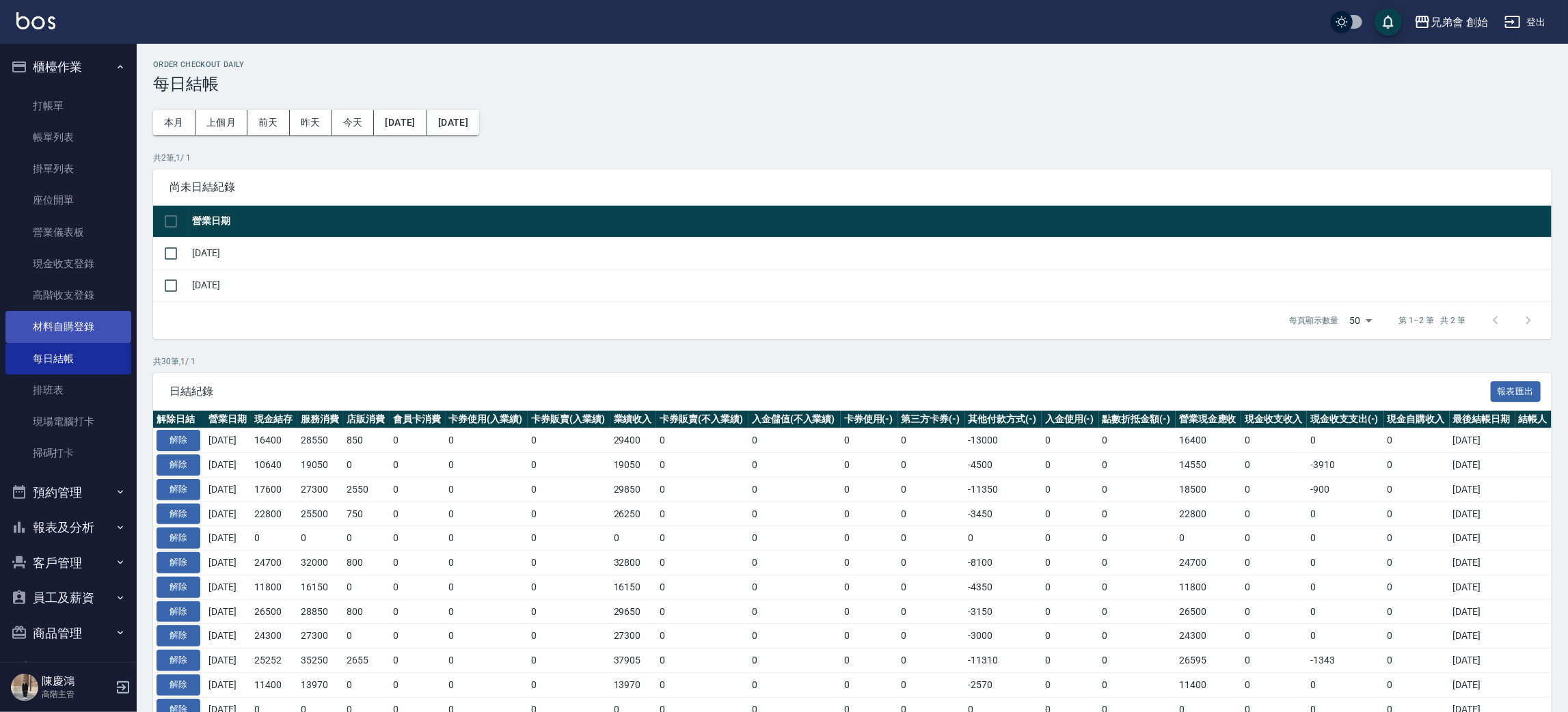
click at [96, 326] on link "材料自購登錄" at bounding box center [68, 326] width 126 height 32
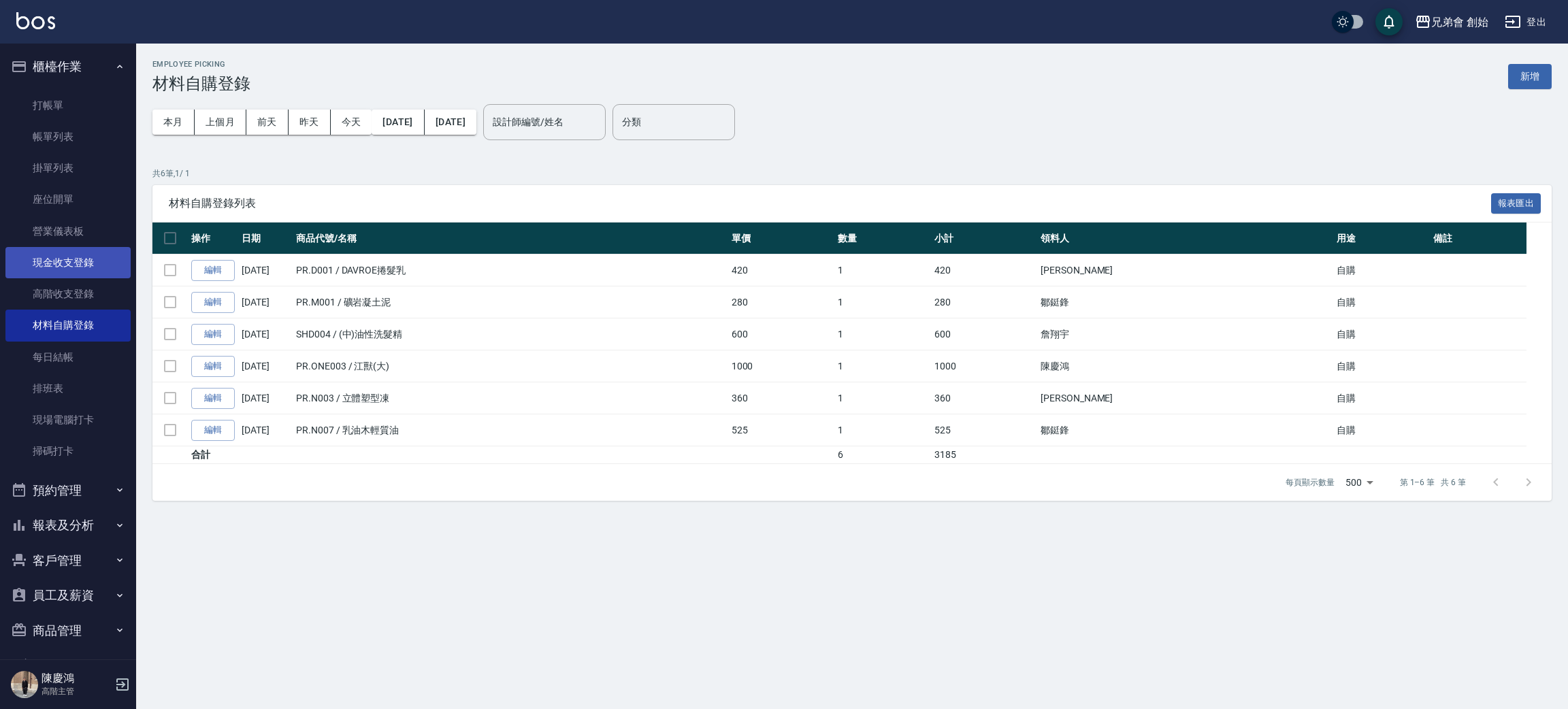
click at [80, 259] on link "現金收支登錄" at bounding box center [67, 262] width 125 height 32
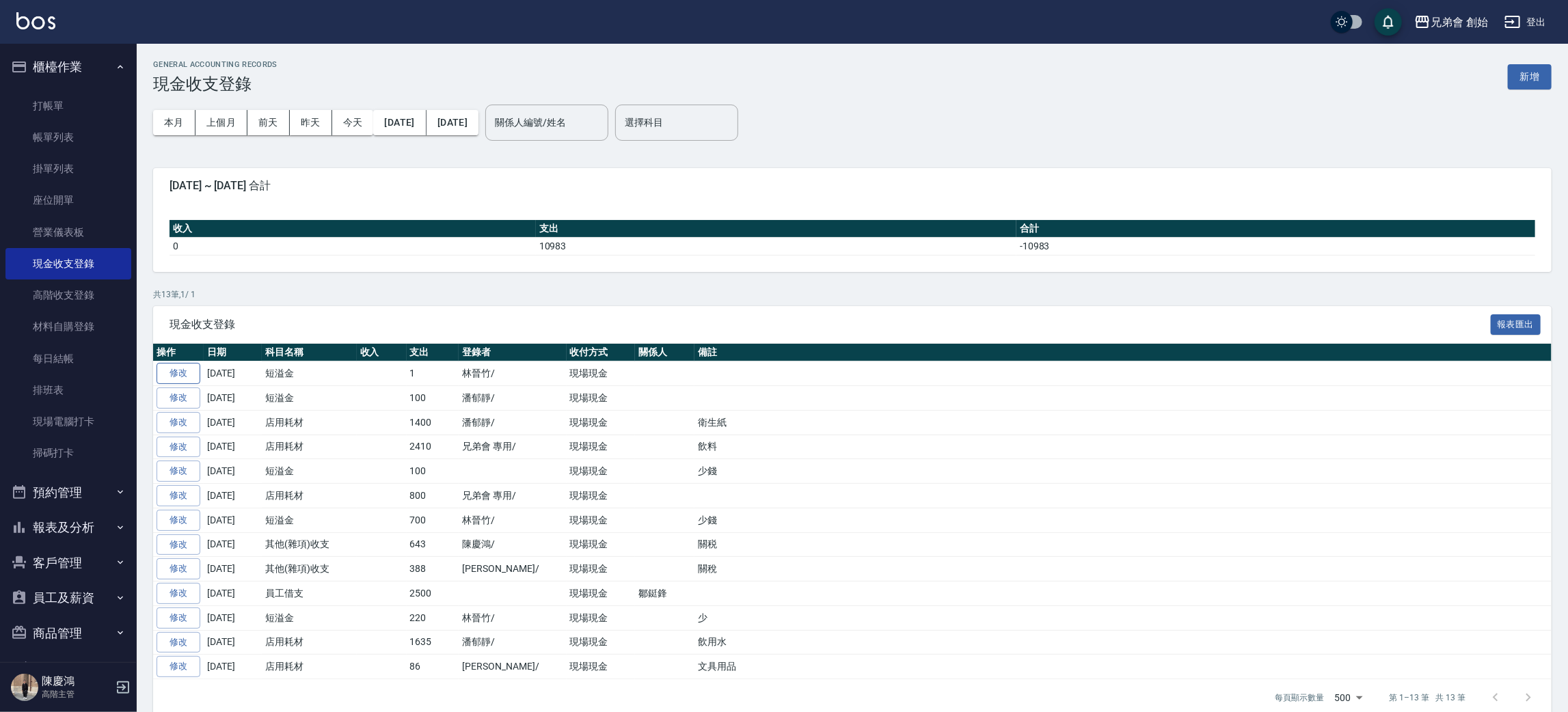
click at [185, 369] on link "修改" at bounding box center [178, 373] width 44 height 21
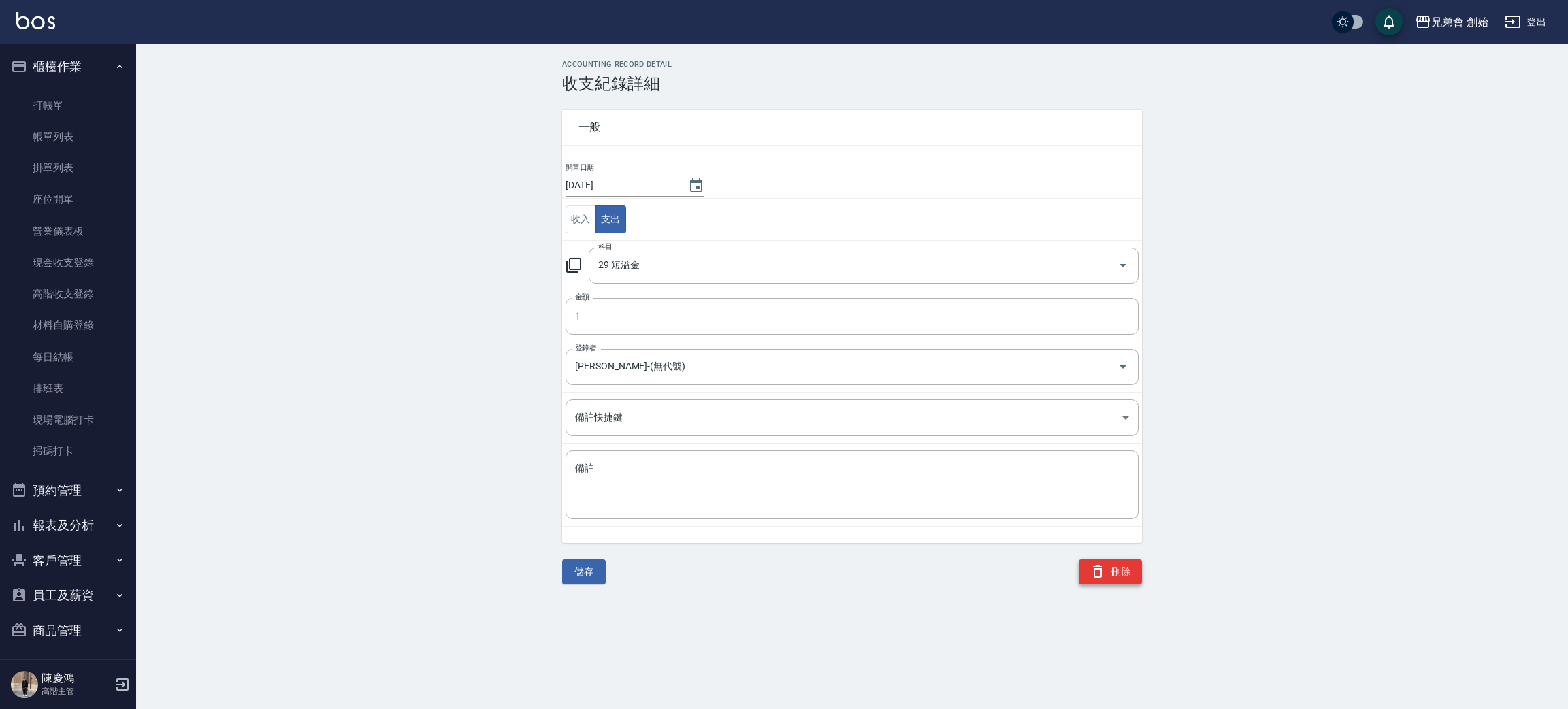
click at [1115, 577] on button "刪除" at bounding box center [1110, 572] width 63 height 26
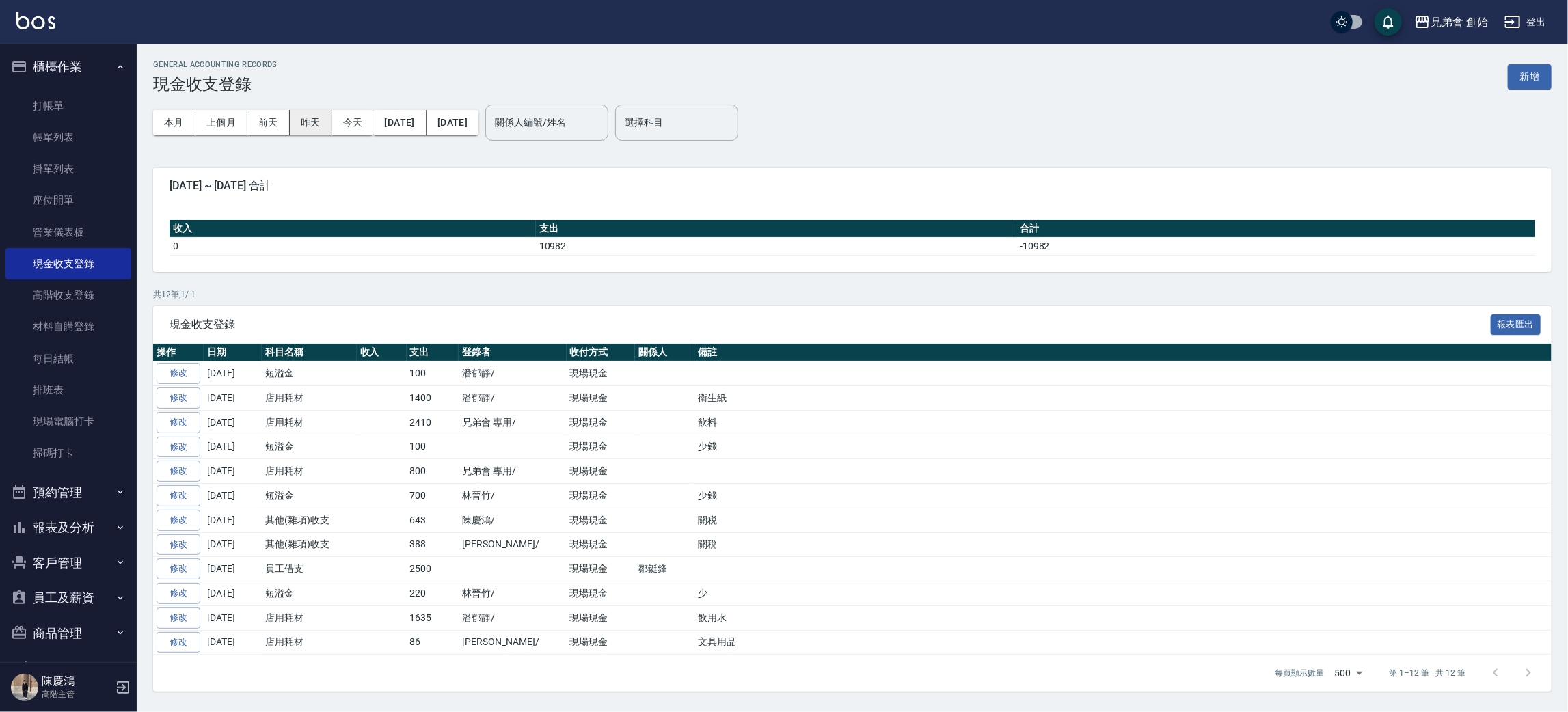
click at [303, 127] on button "昨天" at bounding box center [312, 123] width 43 height 26
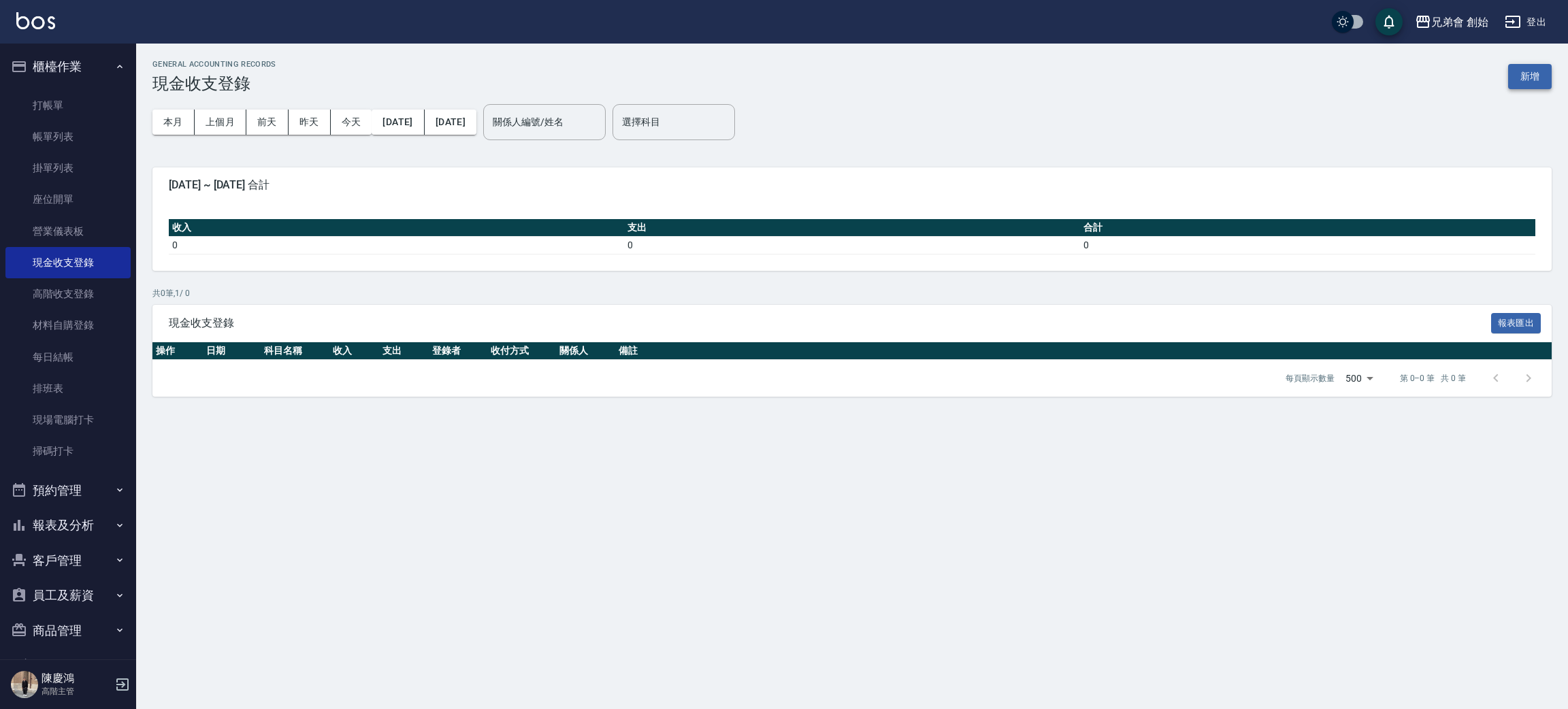
click at [1526, 77] on button "新增" at bounding box center [1530, 77] width 43 height 26
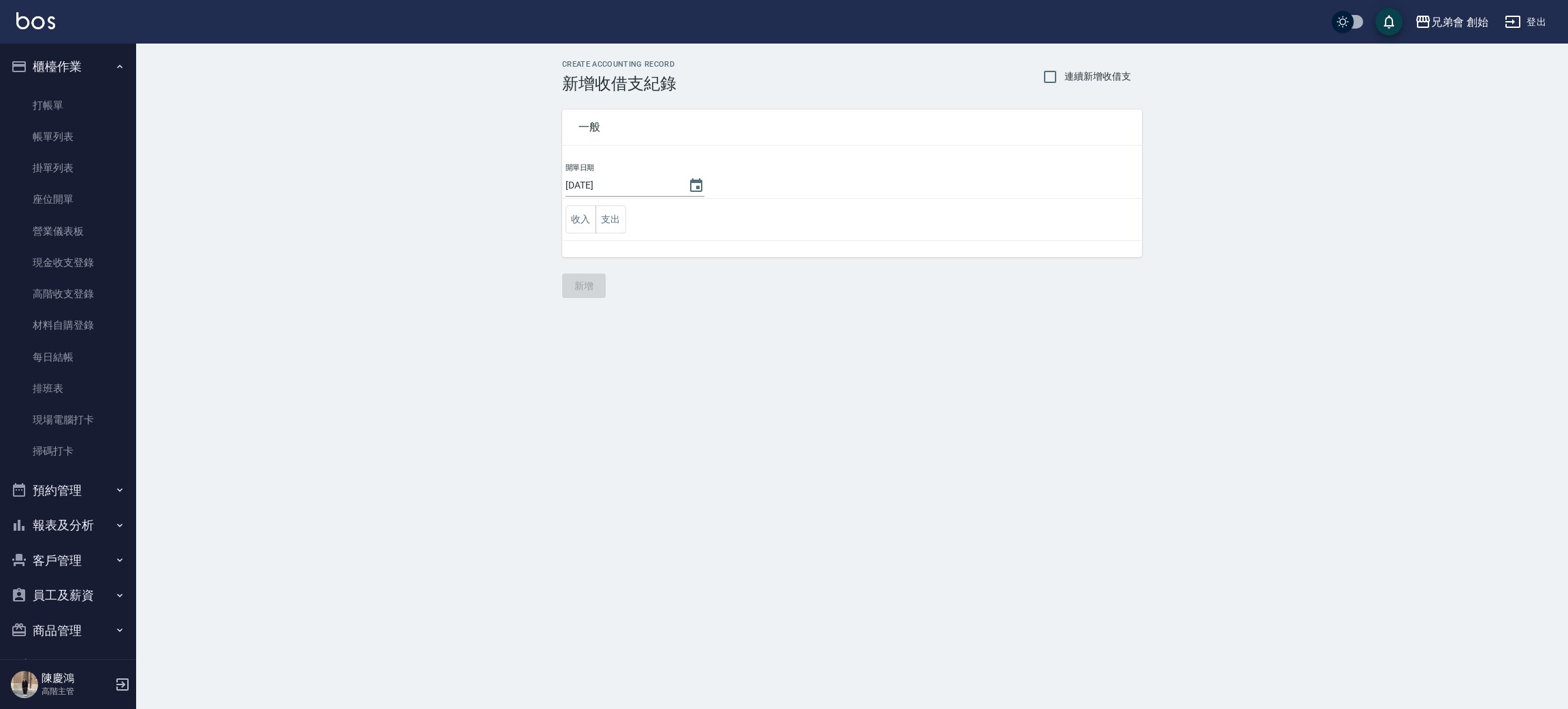
click at [654, 187] on input "[DATE]" at bounding box center [620, 185] width 109 height 22
click at [690, 187] on icon "Choose date, selected date is 2025-09-21" at bounding box center [696, 185] width 12 height 14
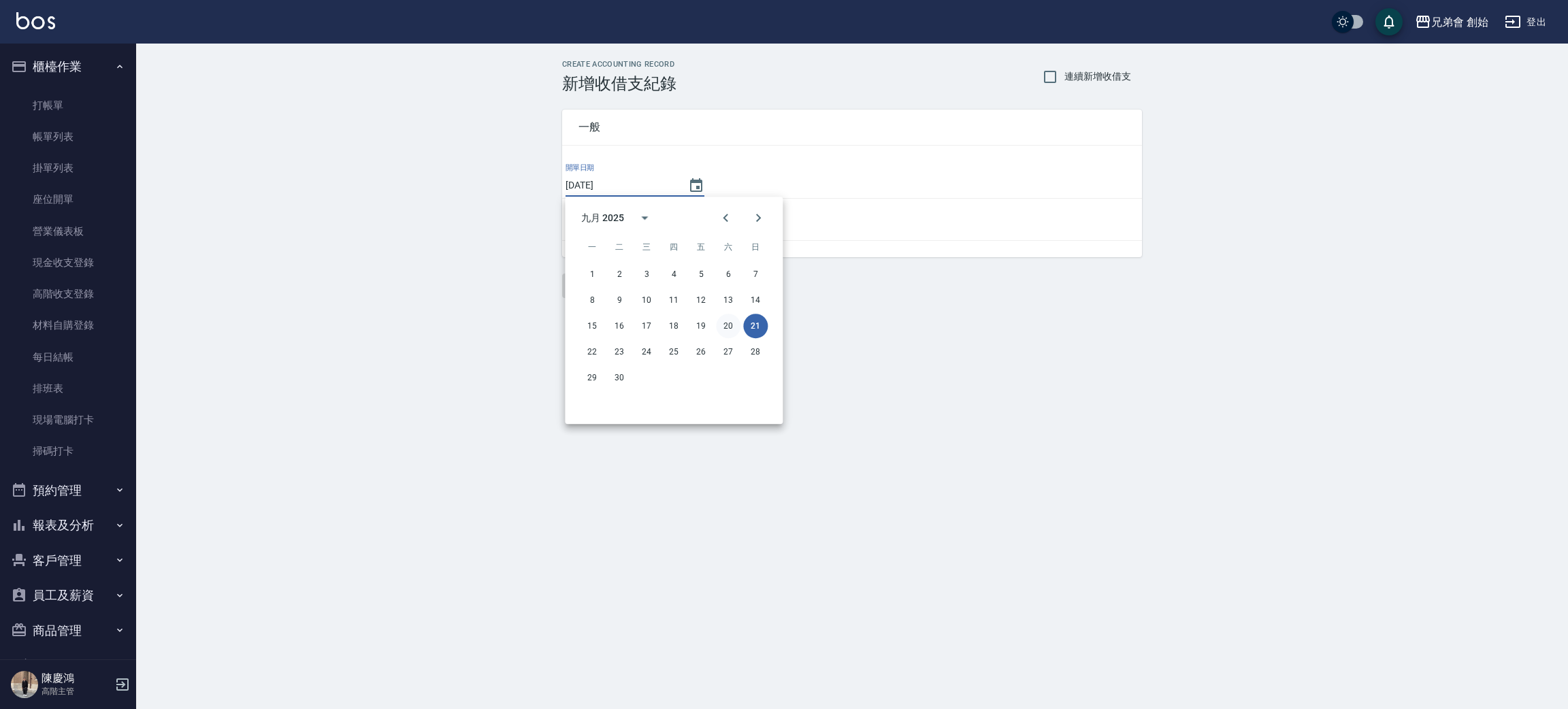
click at [728, 332] on button "20" at bounding box center [728, 326] width 25 height 25
type input "[DATE]"
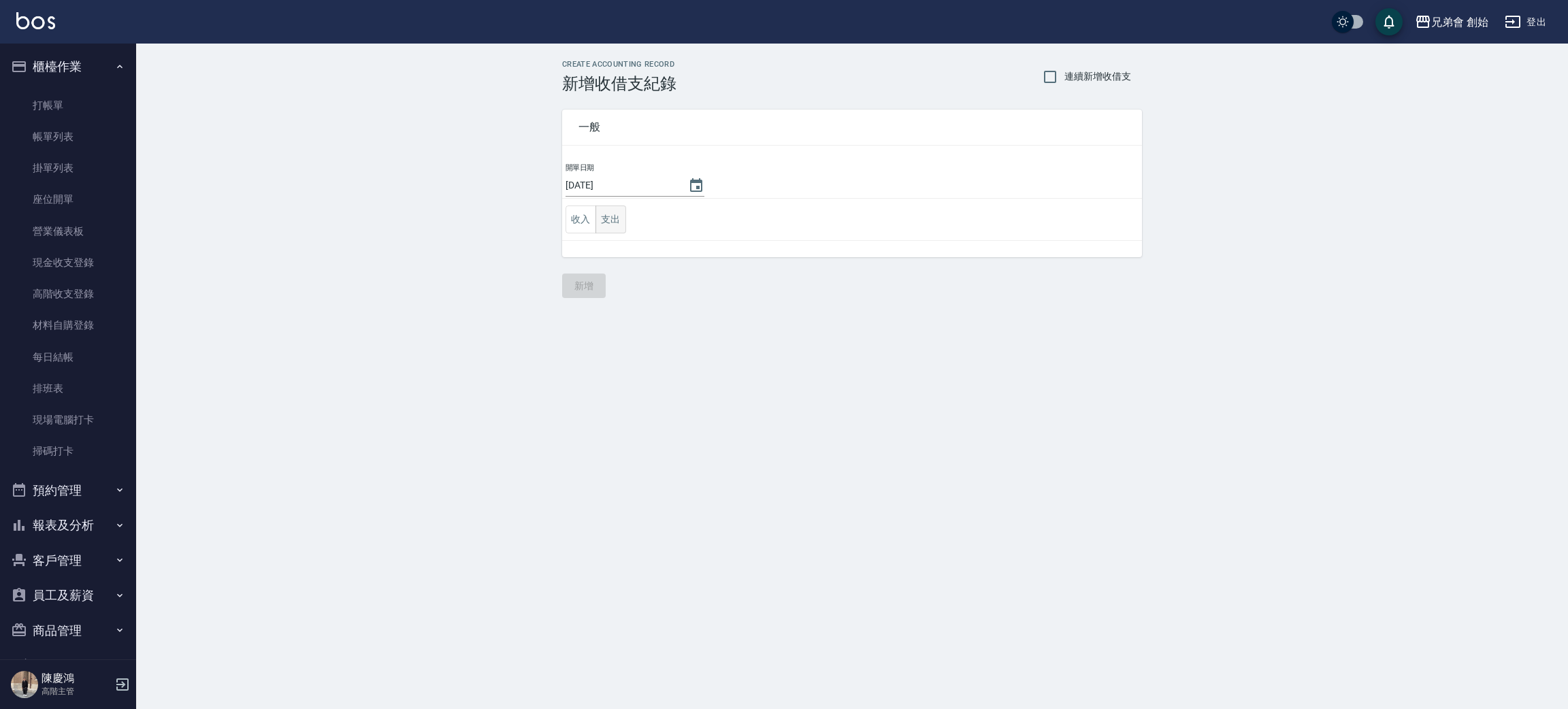
click at [602, 215] on button "支出" at bounding box center [611, 219] width 31 height 28
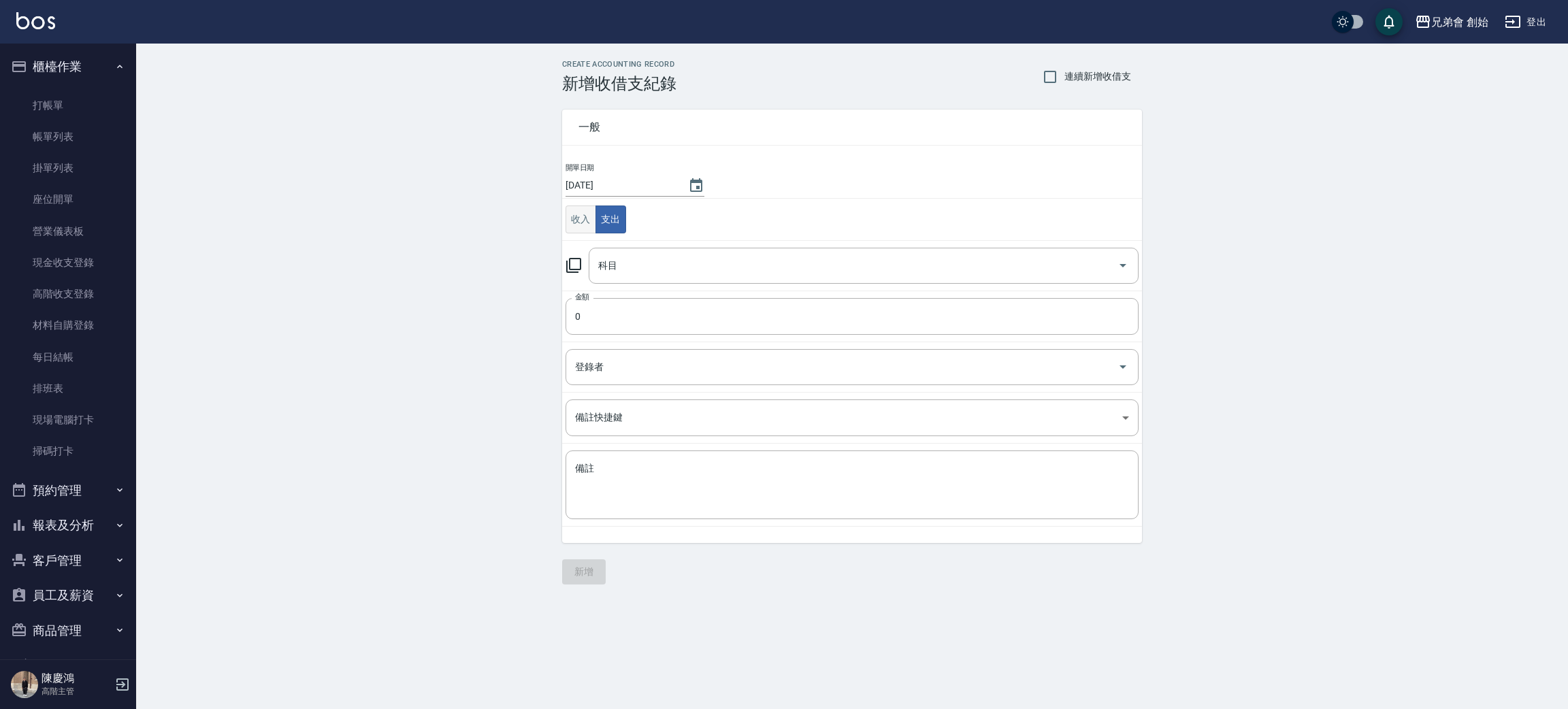
click at [585, 220] on button "收入" at bounding box center [581, 219] width 31 height 28
click at [656, 257] on input "科目" at bounding box center [853, 266] width 517 height 24
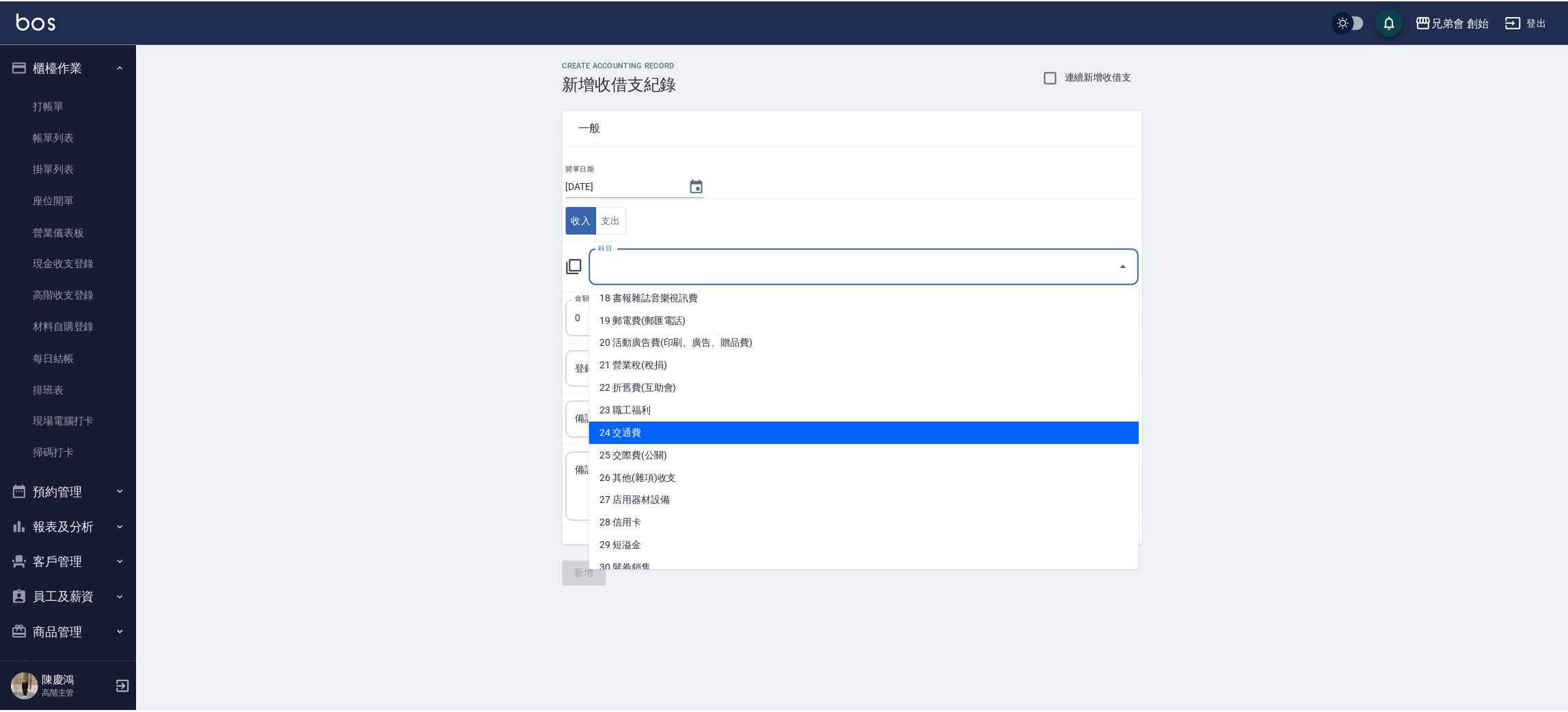
scroll to position [514, 0]
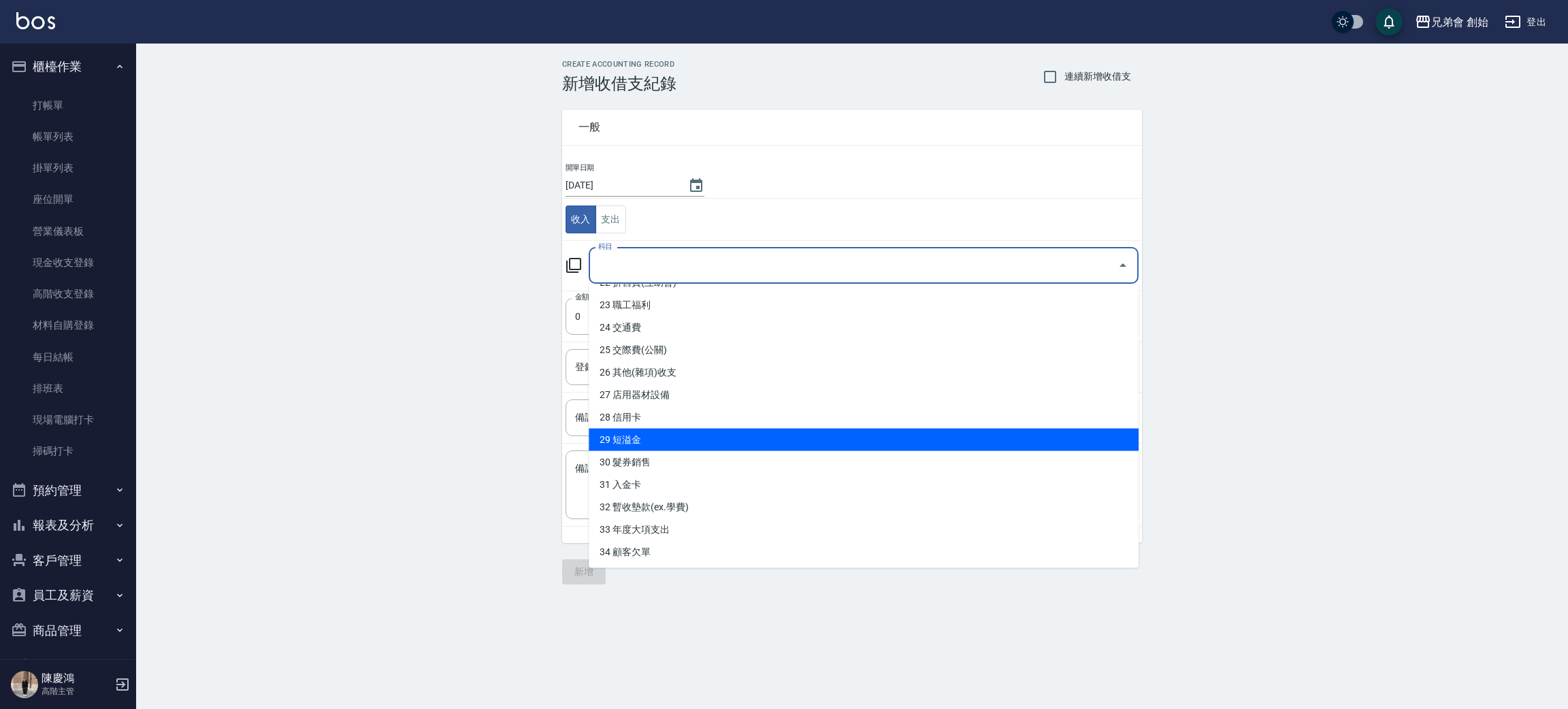
click at [678, 435] on li "29 短溢金" at bounding box center [863, 440] width 550 height 22
type input "29 短溢金"
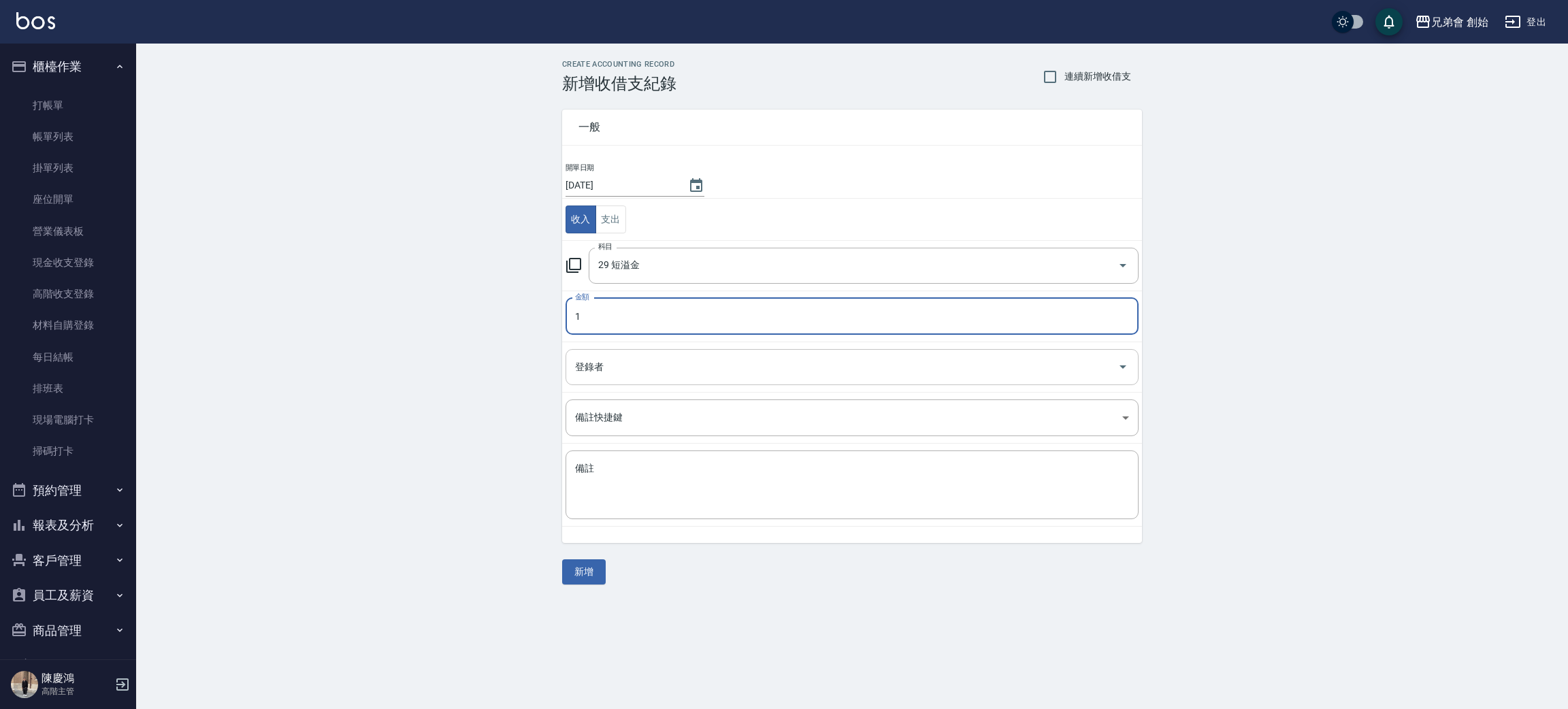
type input "1"
click at [631, 362] on input "登錄者" at bounding box center [842, 367] width 540 height 24
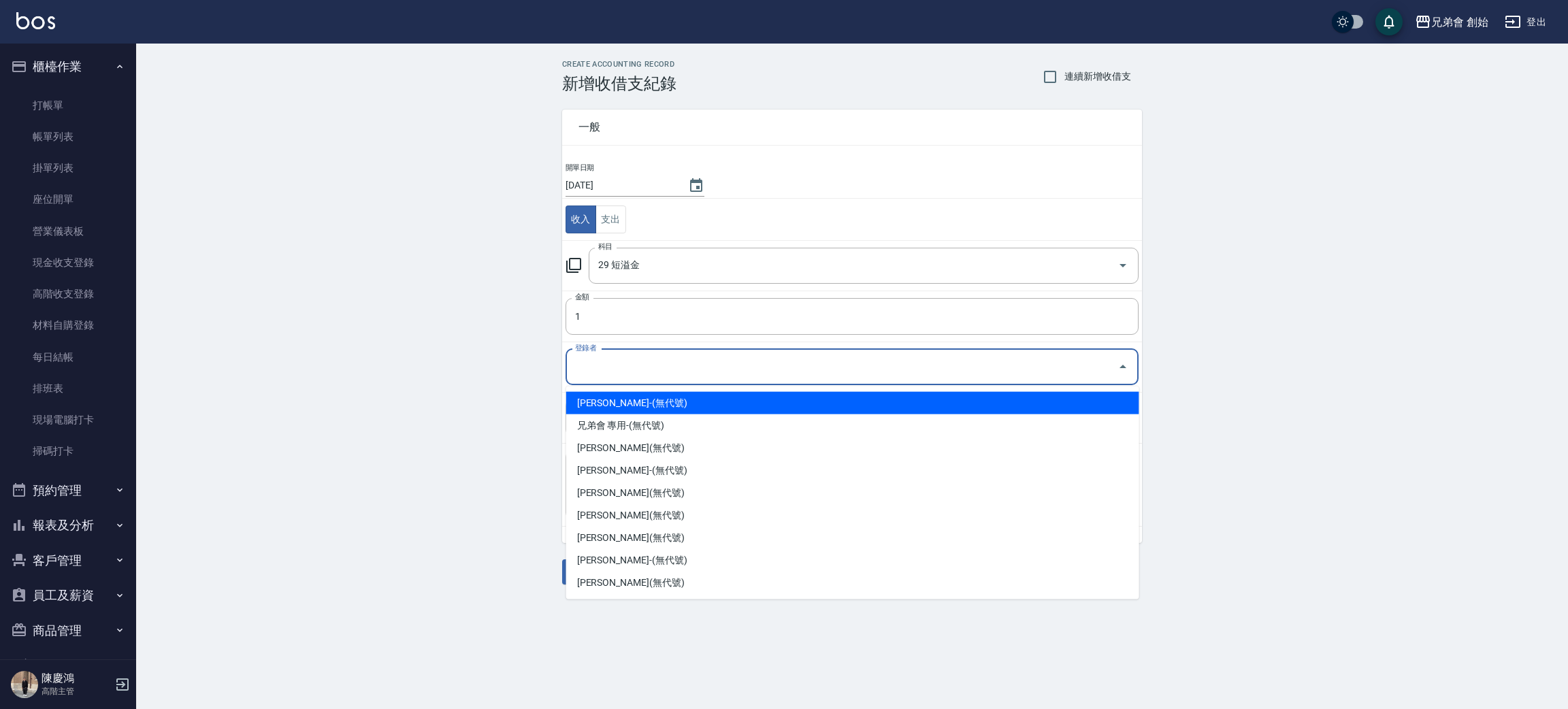
click at [643, 404] on li "林晉竹-(無代號)" at bounding box center [852, 403] width 573 height 22
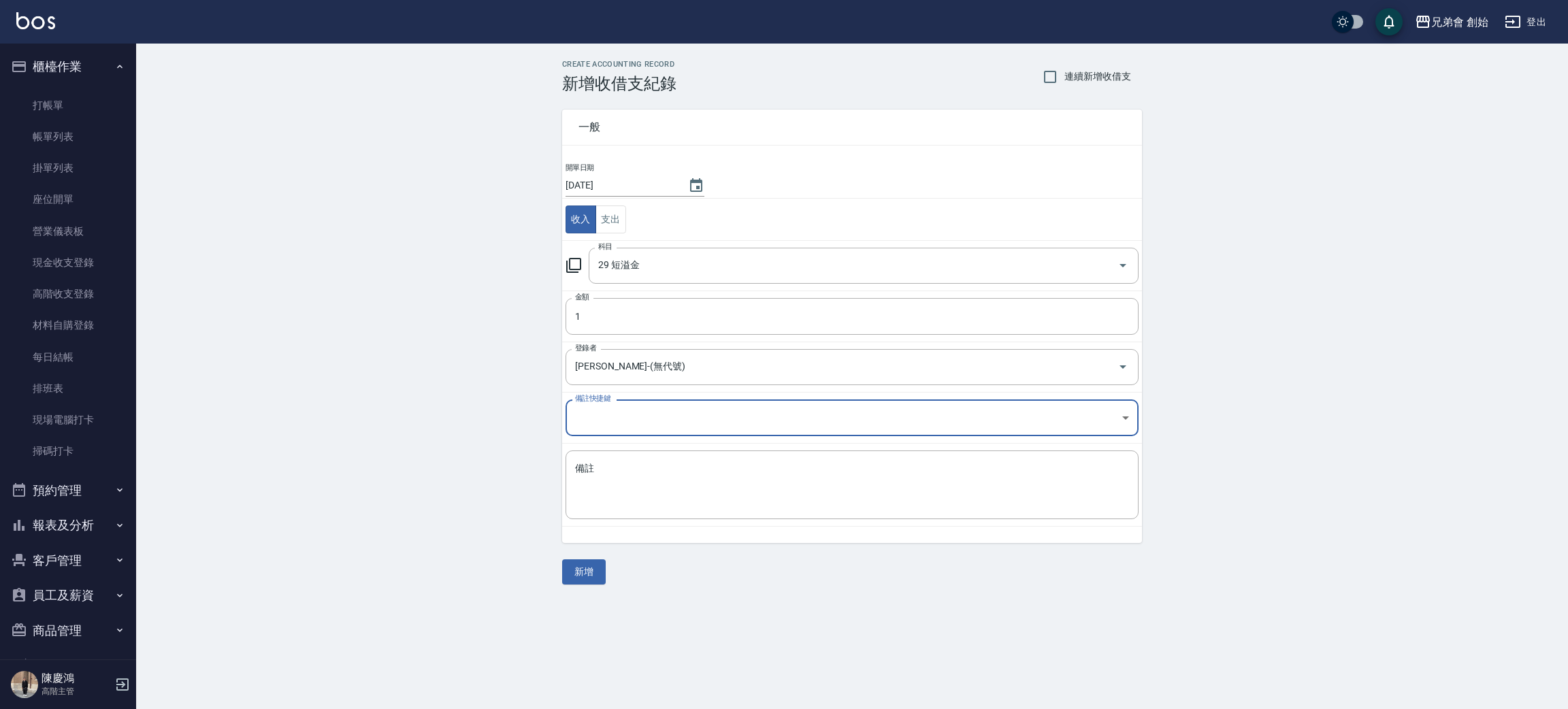
type input "林晉竹-(無代號)"
drag, startPoint x: 595, startPoint y: 575, endPoint x: 589, endPoint y: 567, distance: 10.0
click at [590, 570] on button "新增" at bounding box center [584, 572] width 43 height 26
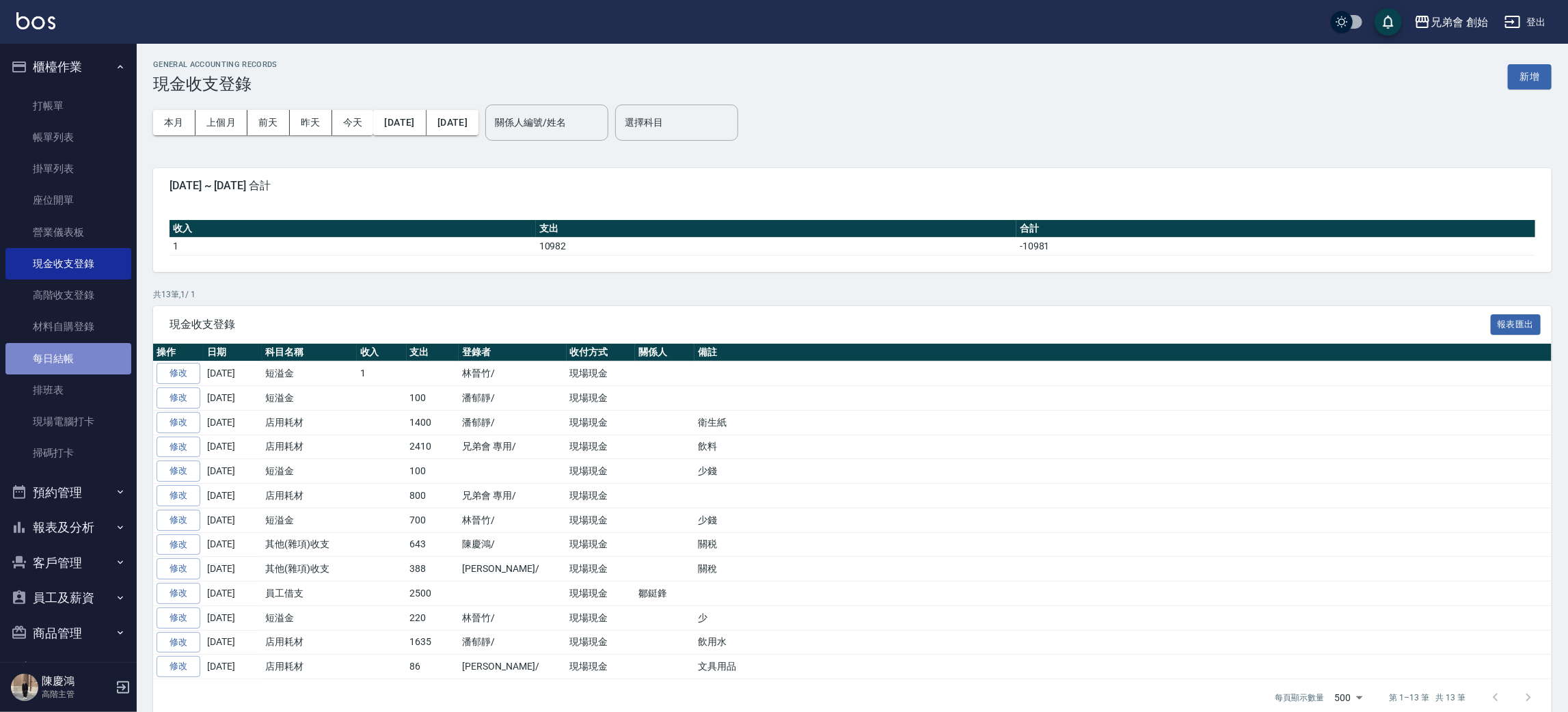
click at [92, 365] on link "每日結帳" at bounding box center [68, 359] width 126 height 32
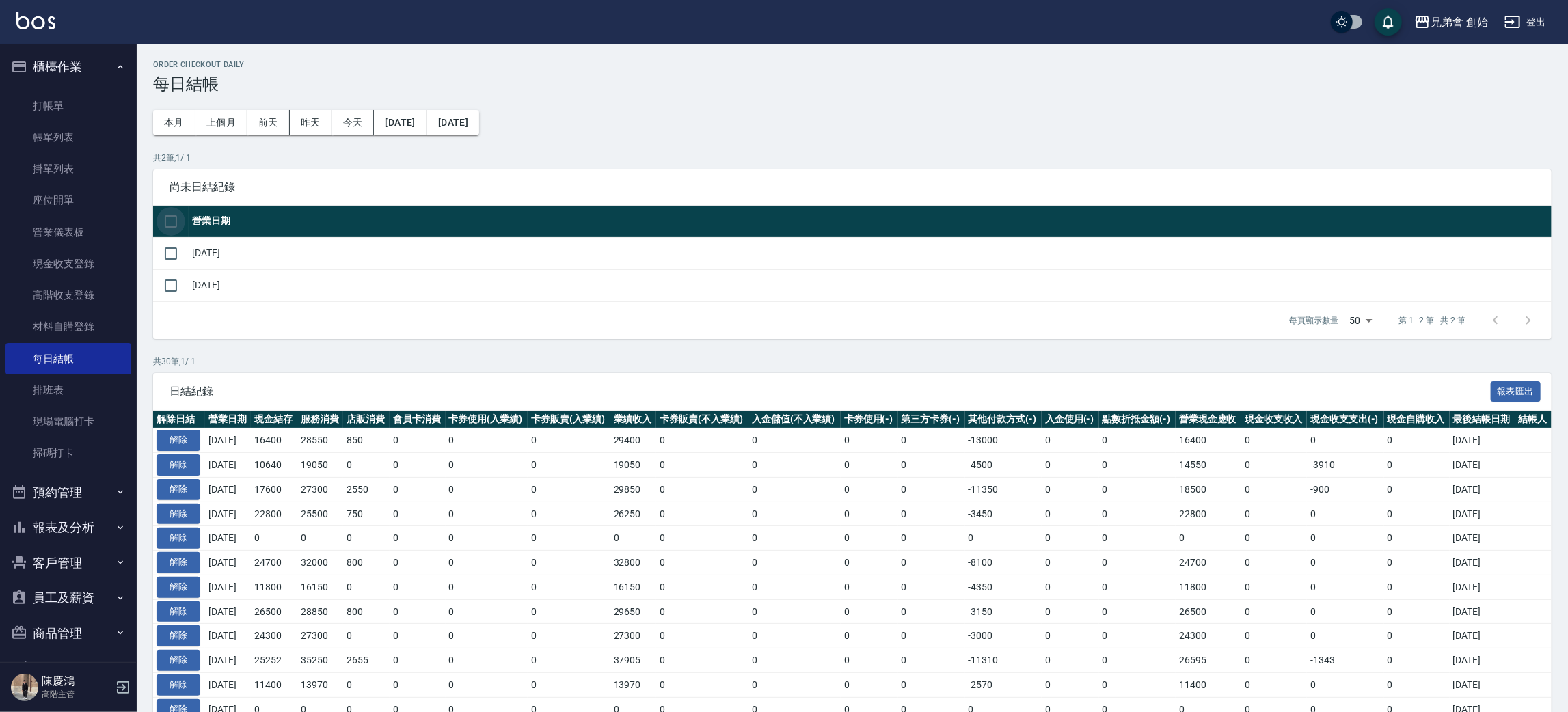
click at [158, 209] on input "checkbox" at bounding box center [171, 222] width 29 height 29
checkbox input "true"
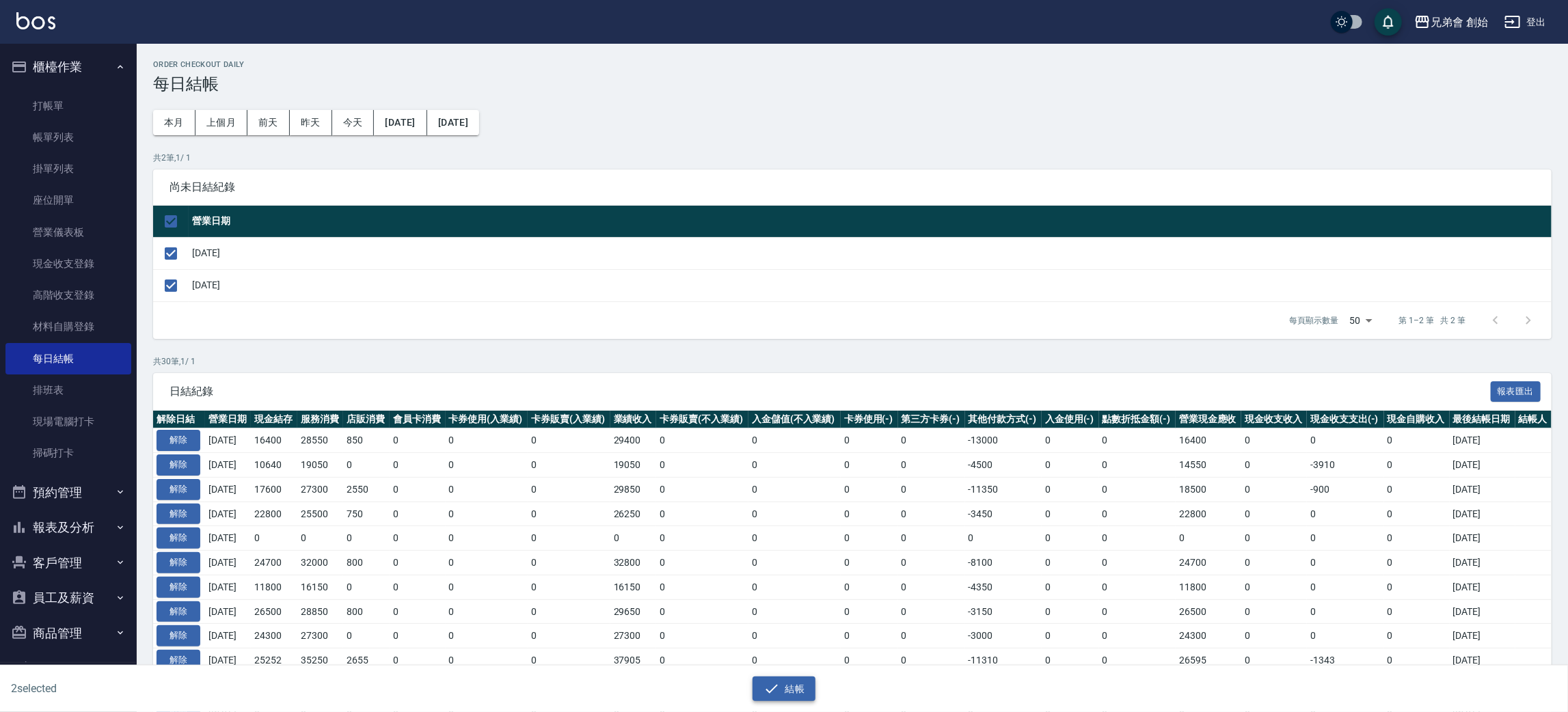
click at [800, 679] on button "結帳" at bounding box center [784, 690] width 63 height 26
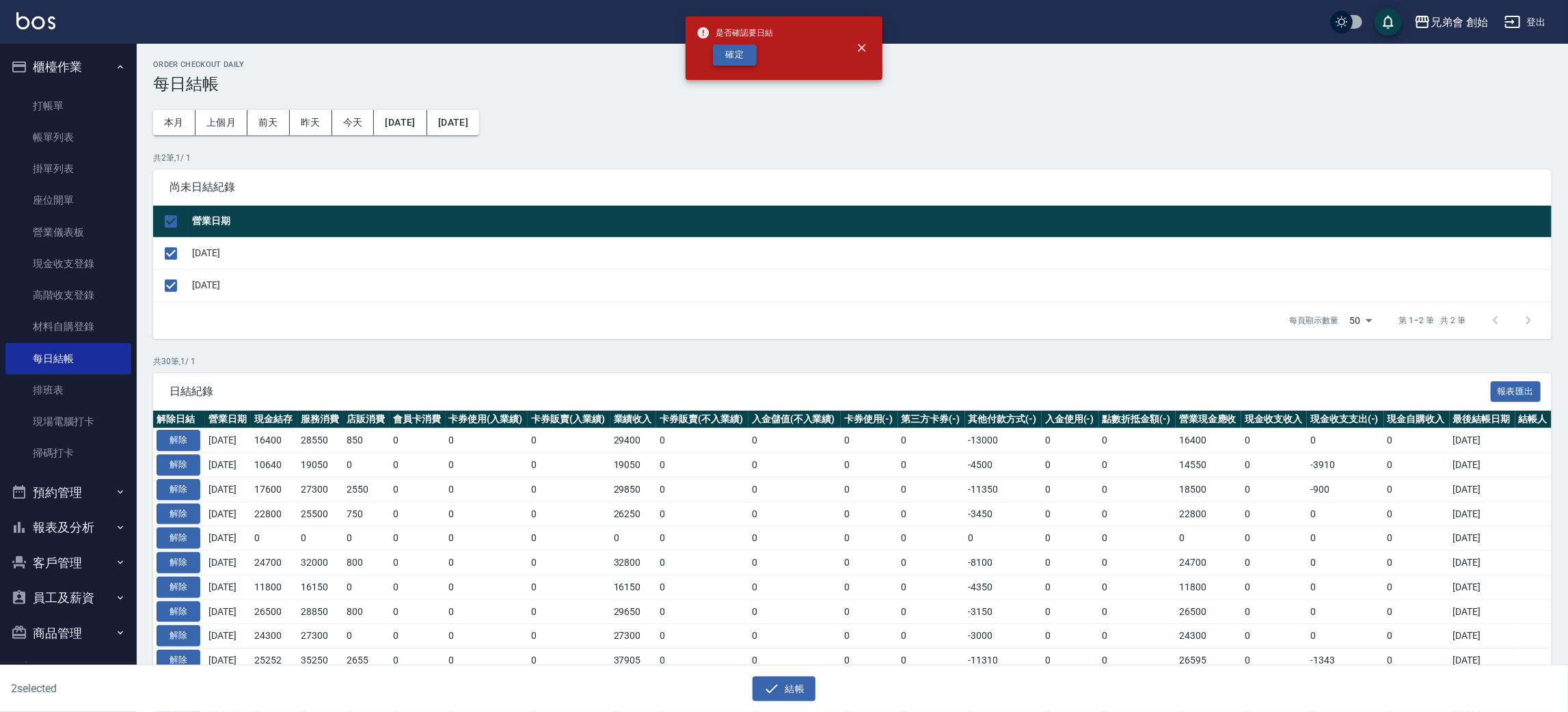
click at [719, 56] on button "確定" at bounding box center [734, 55] width 44 height 21
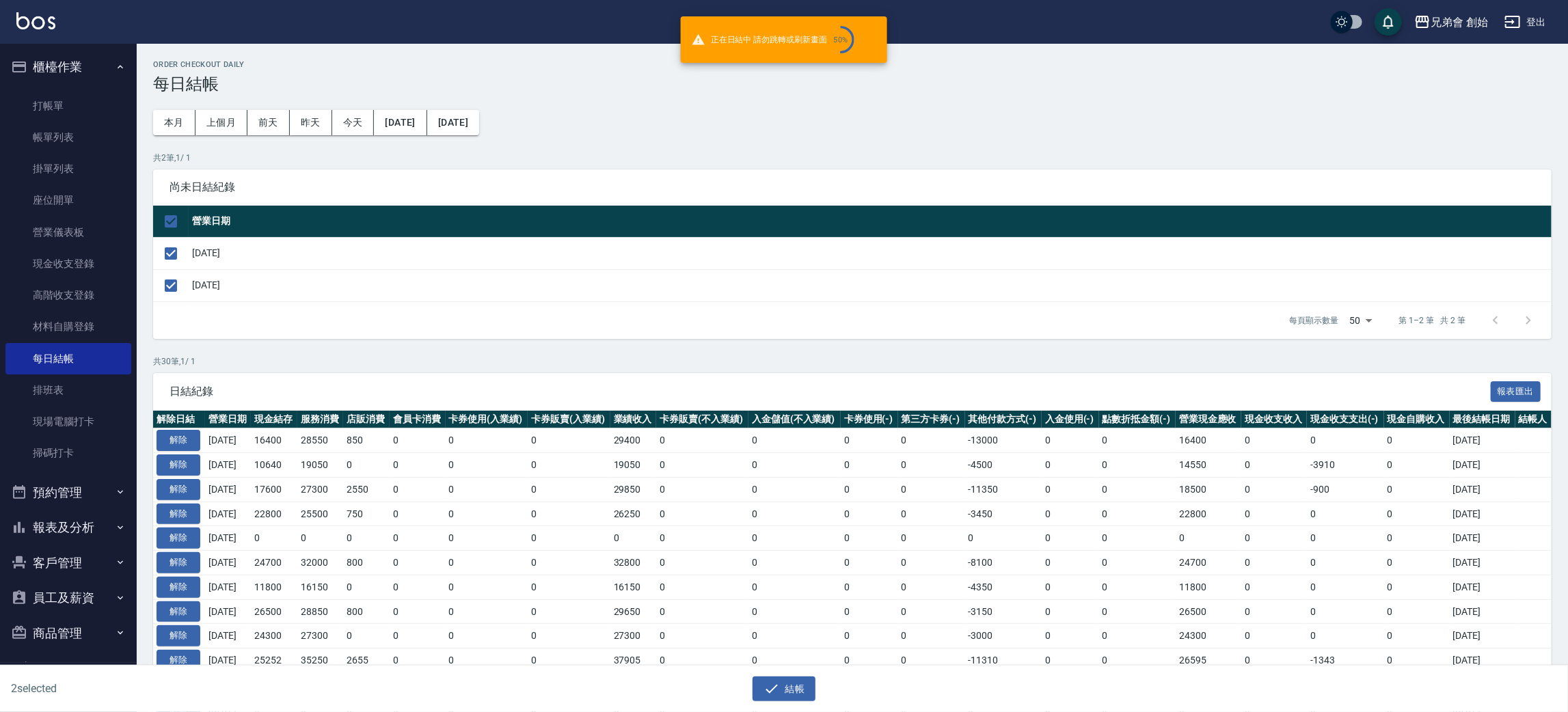
checkbox input "false"
